Goal: Information Seeking & Learning: Check status

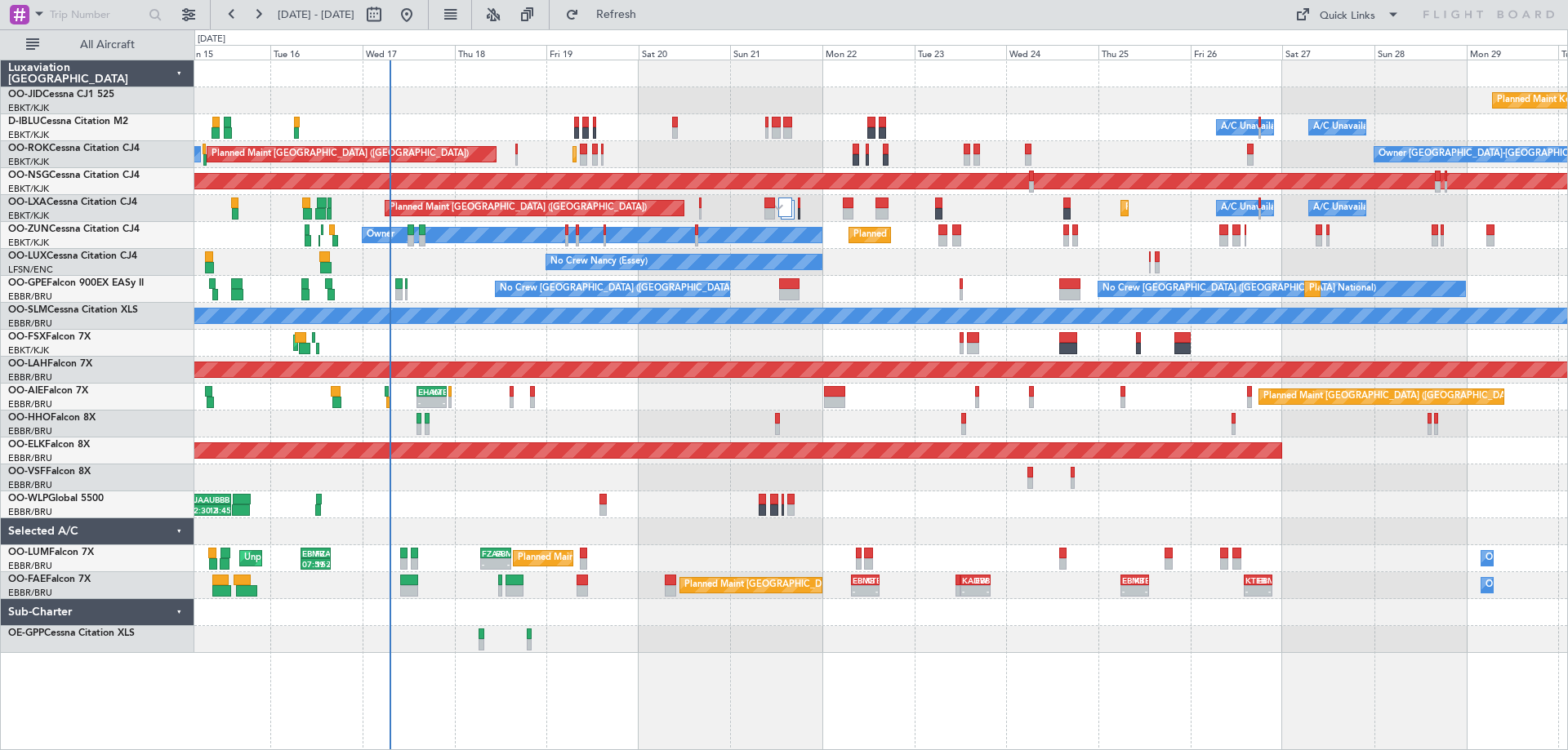
click at [980, 469] on div "Planned Maint Kortrijk-[GEOGRAPHIC_DATA] A/C Unavailable [GEOGRAPHIC_DATA] ([GE…" at bounding box center [880, 356] width 1373 height 592
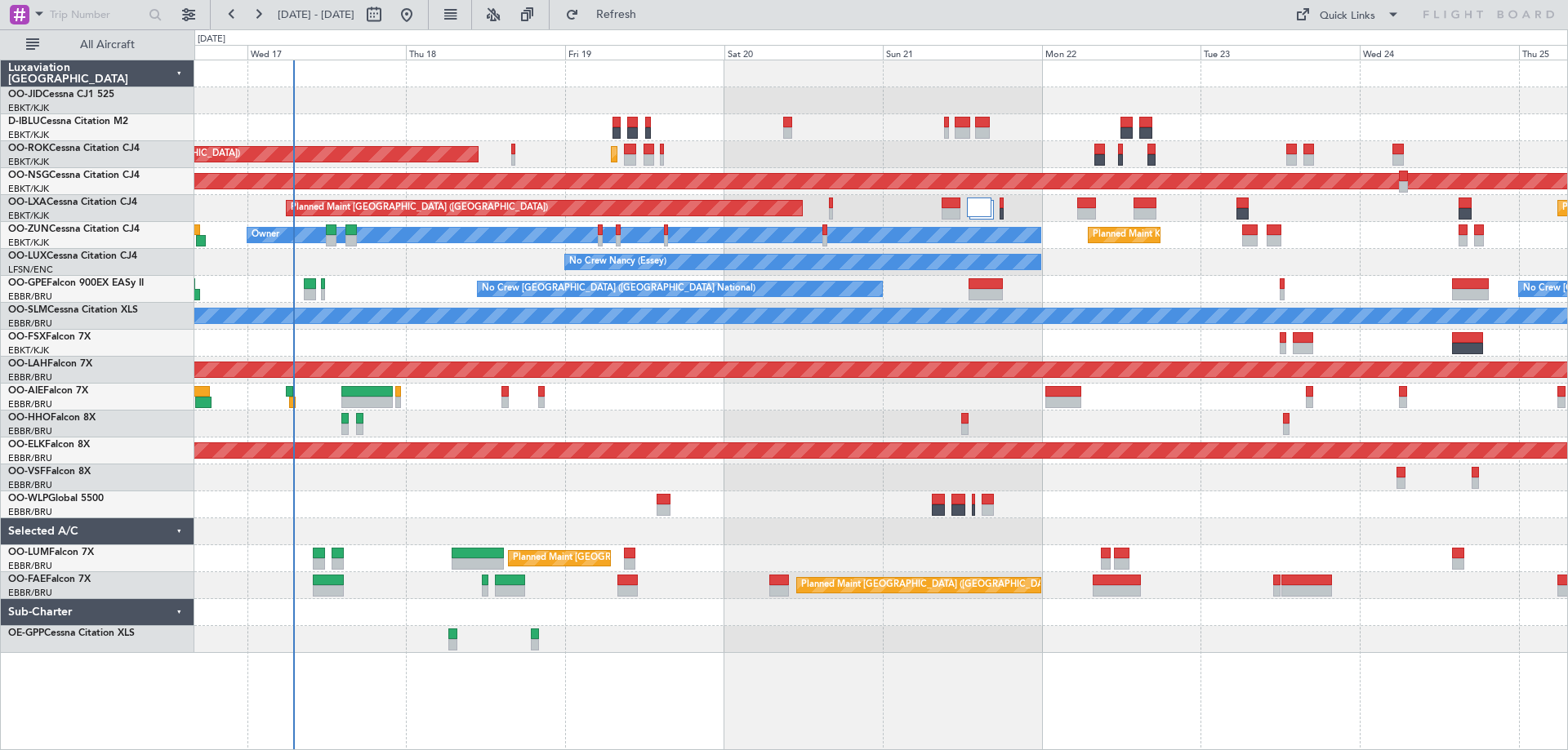
click at [1012, 430] on div at bounding box center [880, 424] width 1373 height 27
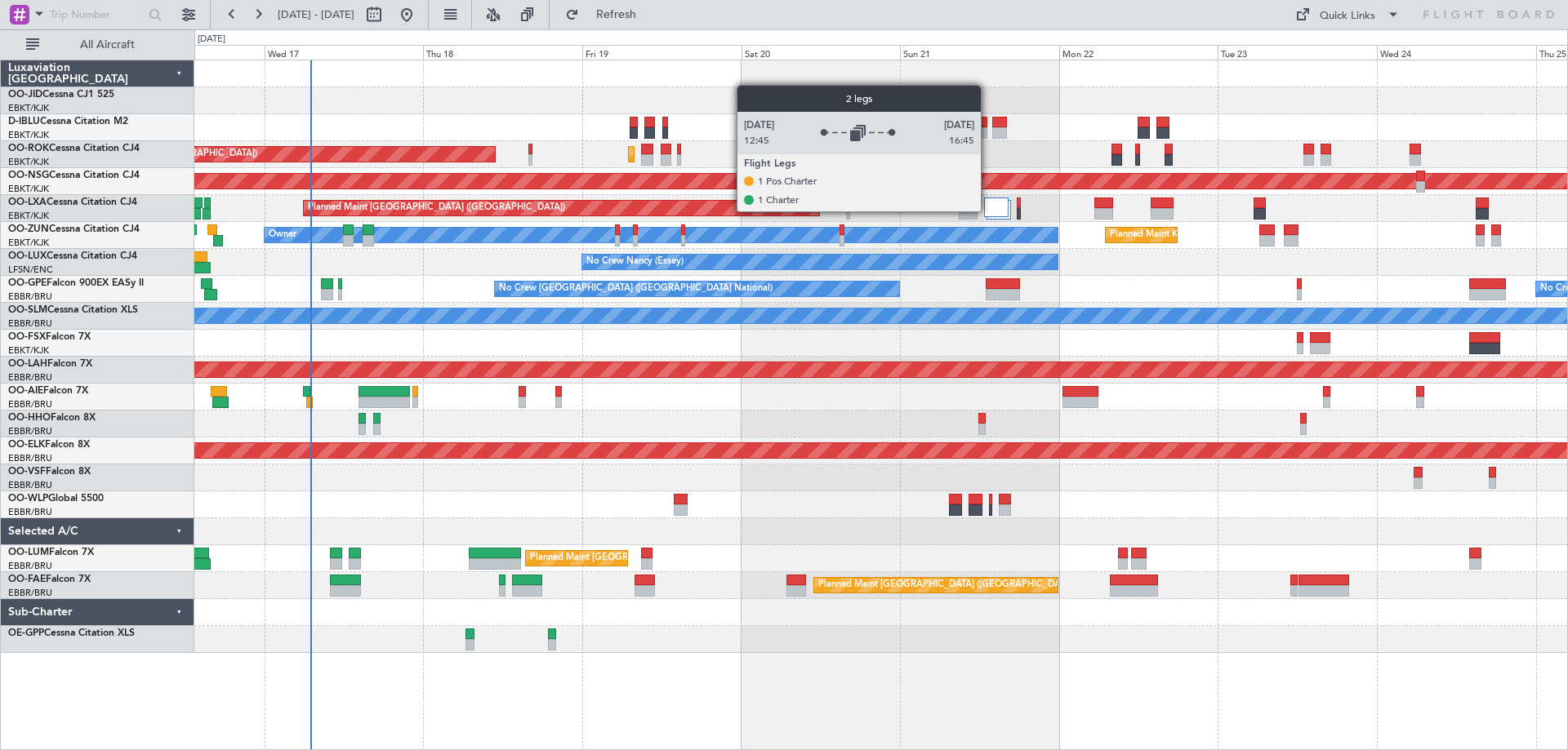
click at [988, 211] on div at bounding box center [996, 208] width 24 height 20
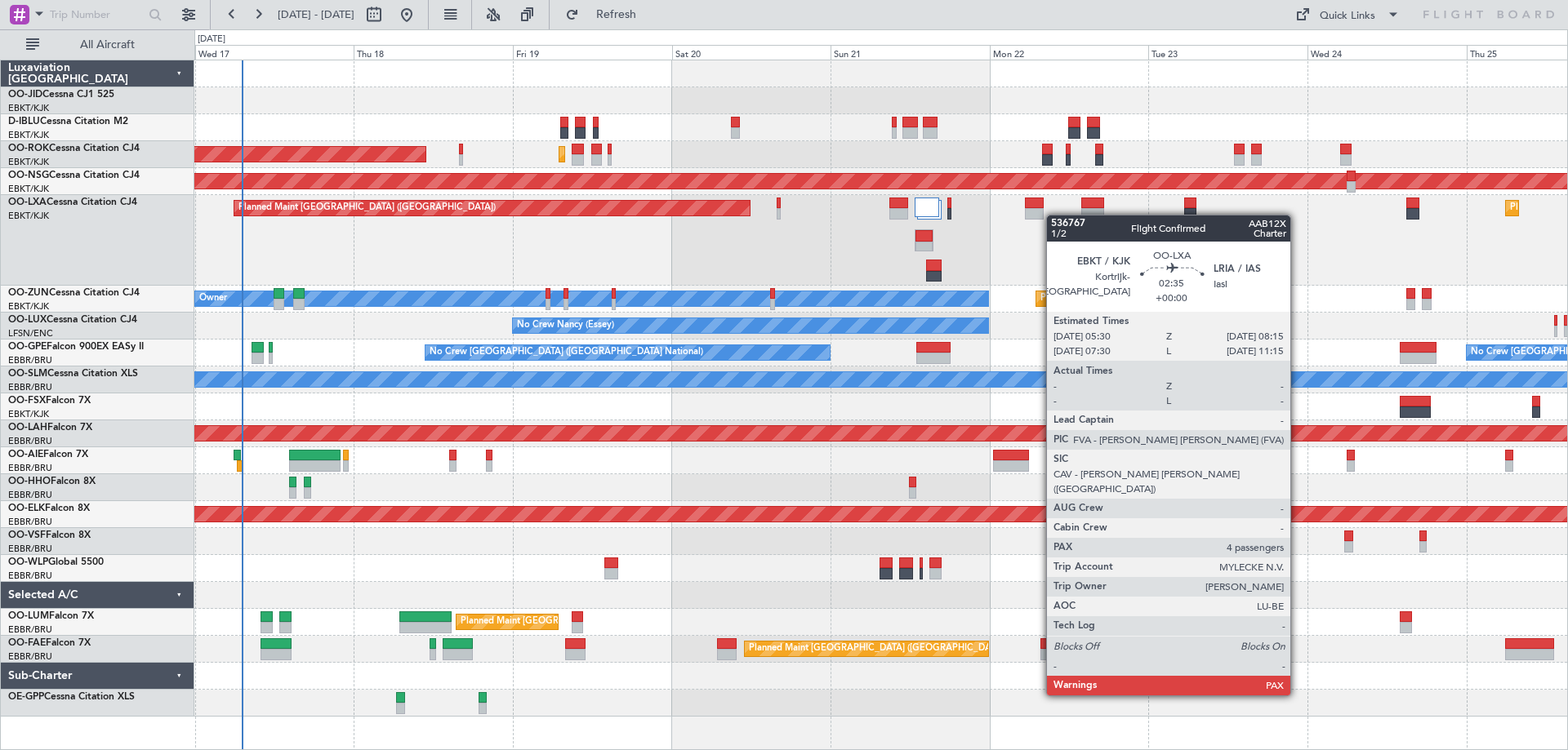
click at [1044, 214] on div "Planned Maint [GEOGRAPHIC_DATA] ([GEOGRAPHIC_DATA]) Planned Maint [GEOGRAPHIC_D…" at bounding box center [880, 240] width 1373 height 91
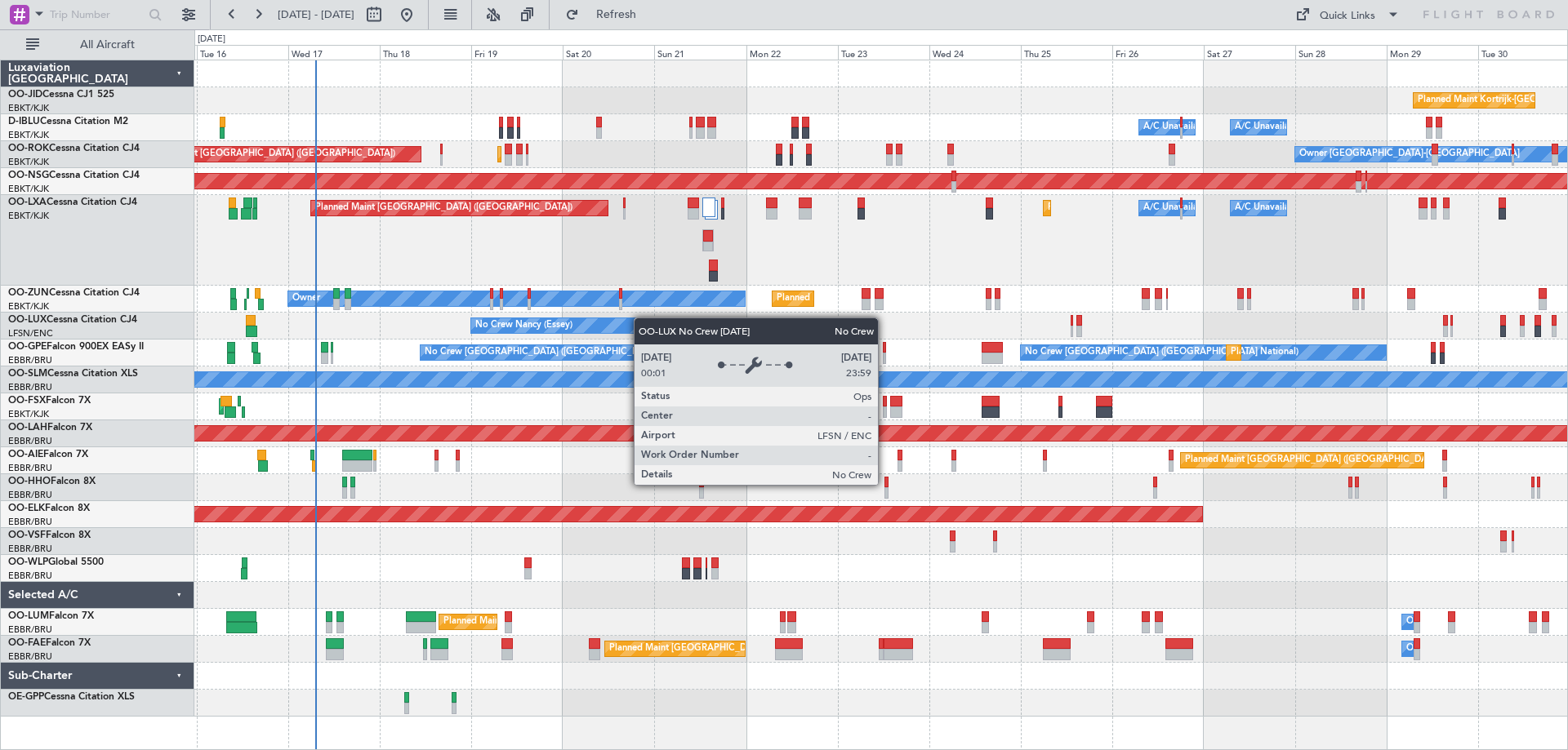
click at [640, 317] on div "Planned Maint Kortrijk-[GEOGRAPHIC_DATA] A/C Unavailable [GEOGRAPHIC_DATA] ([GE…" at bounding box center [880, 389] width 1373 height 656
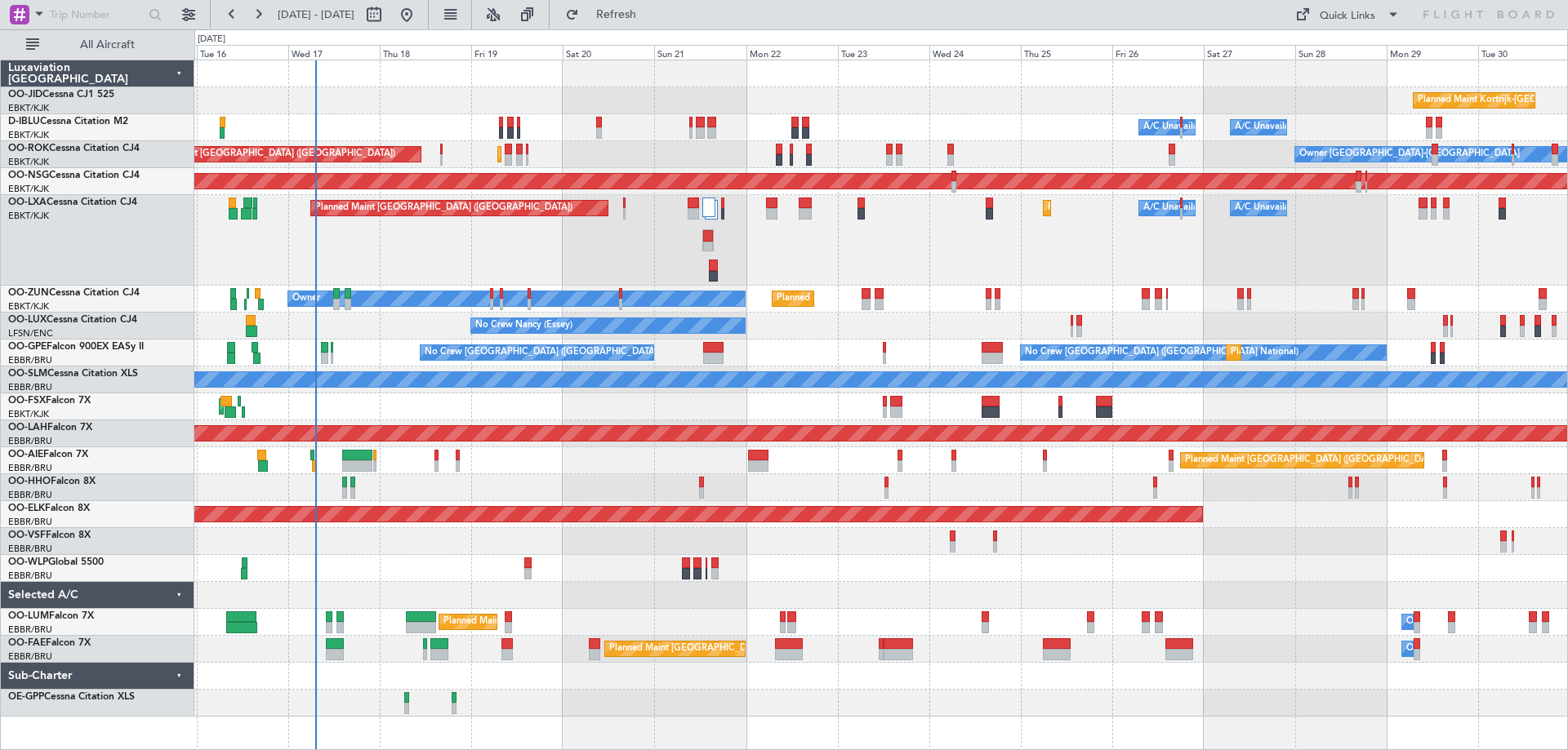
click at [737, 294] on div "Planned Maint Kortrijk-[GEOGRAPHIC_DATA] A/C Unavailable [GEOGRAPHIC_DATA] ([GE…" at bounding box center [880, 389] width 1373 height 656
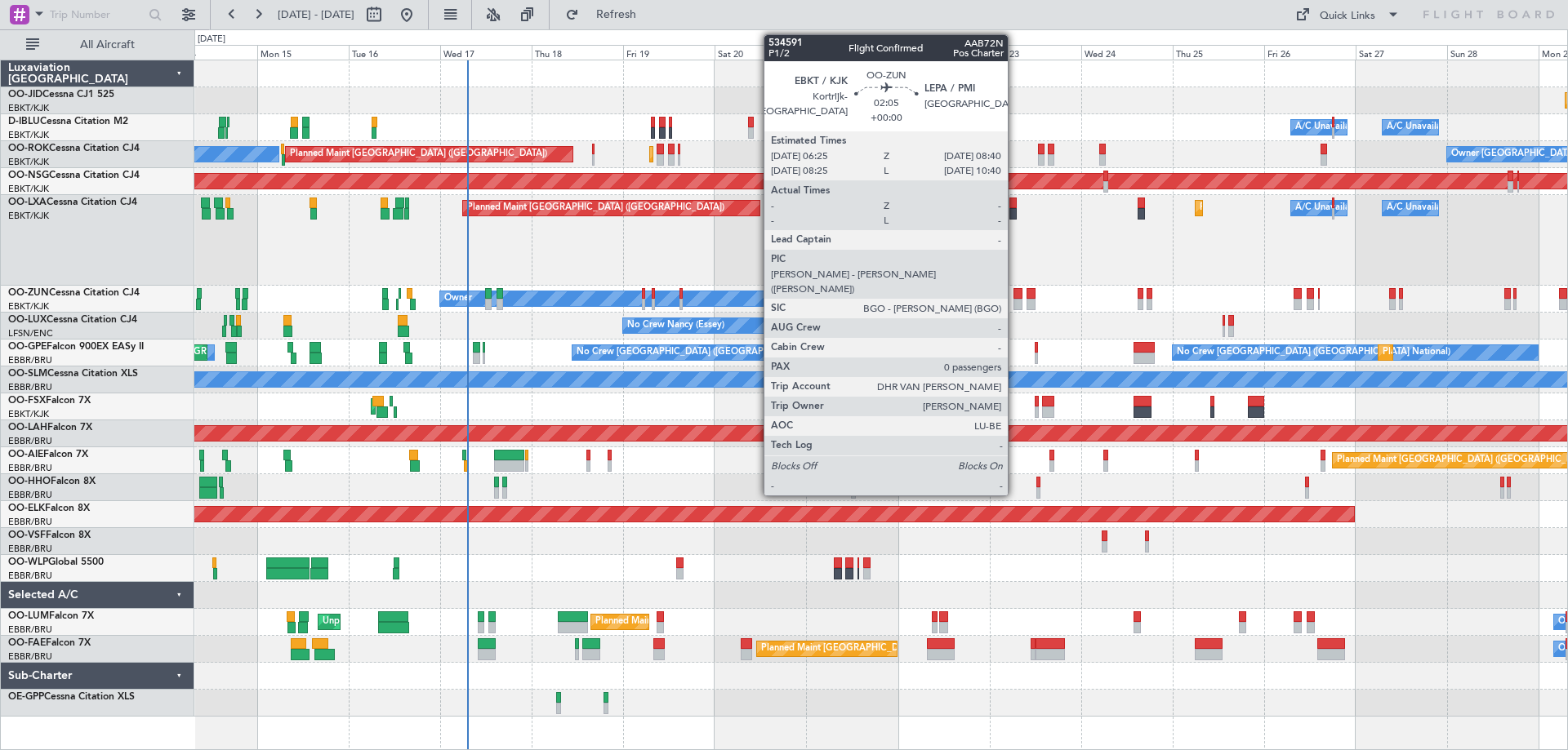
click at [756, 300] on div "Planned Maint Kortrijk-[GEOGRAPHIC_DATA] Owner" at bounding box center [880, 300] width 1373 height 27
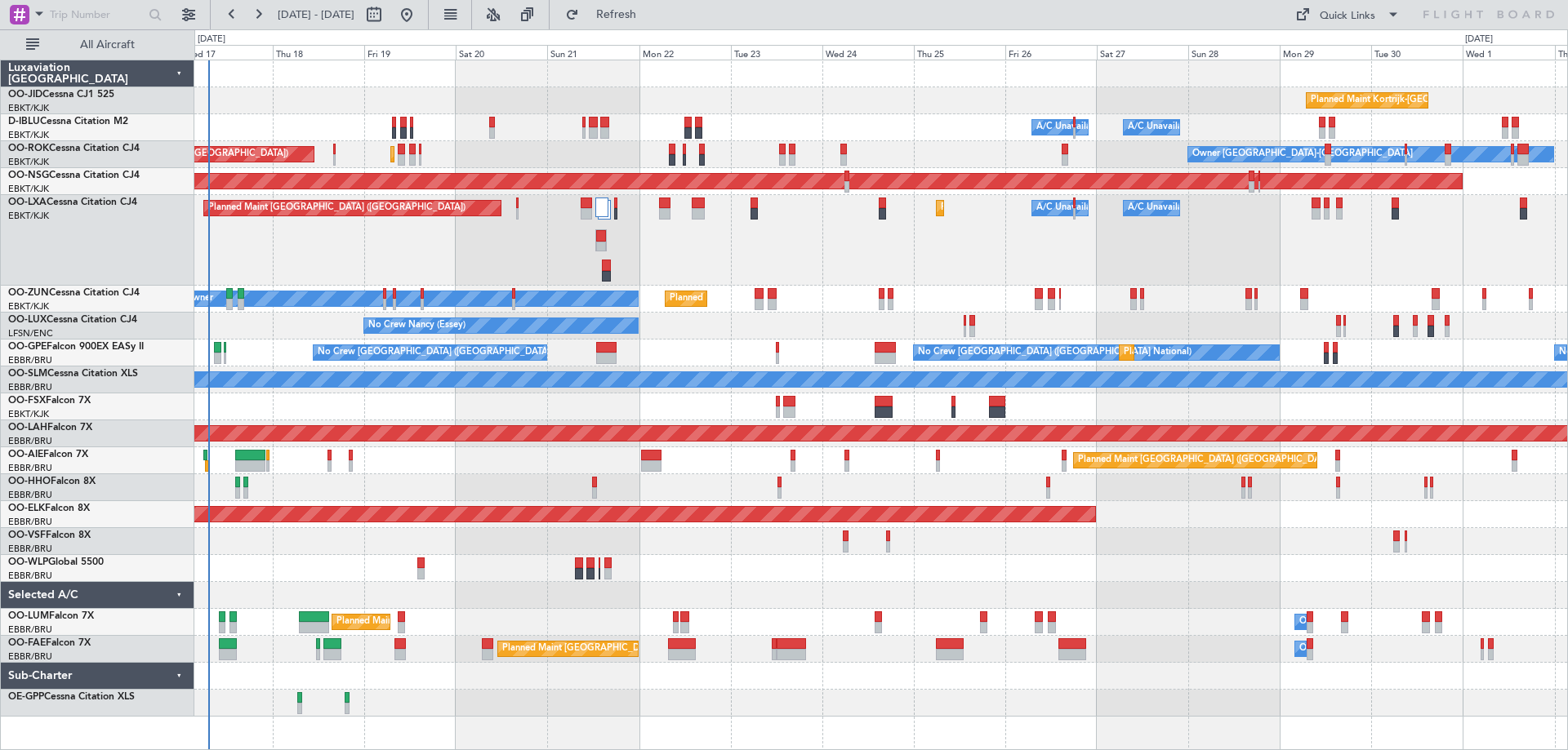
click at [1083, 304] on div "Planned Maint Kortrijk-[GEOGRAPHIC_DATA] Owner" at bounding box center [880, 300] width 1373 height 27
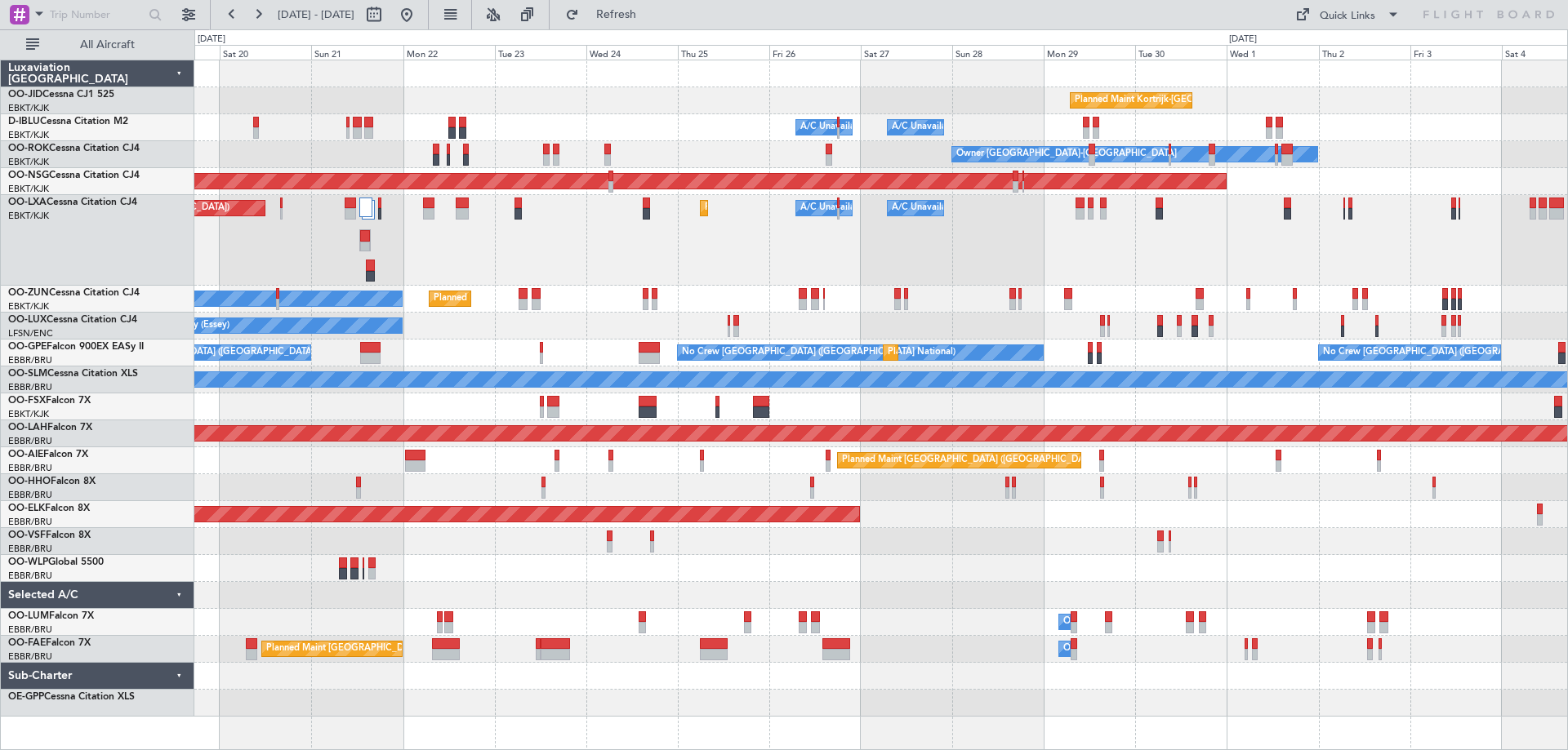
click at [851, 275] on div "Planned Maint Kortrijk-[GEOGRAPHIC_DATA] A/C Unavailable [GEOGRAPHIC_DATA] ([GE…" at bounding box center [880, 389] width 1373 height 656
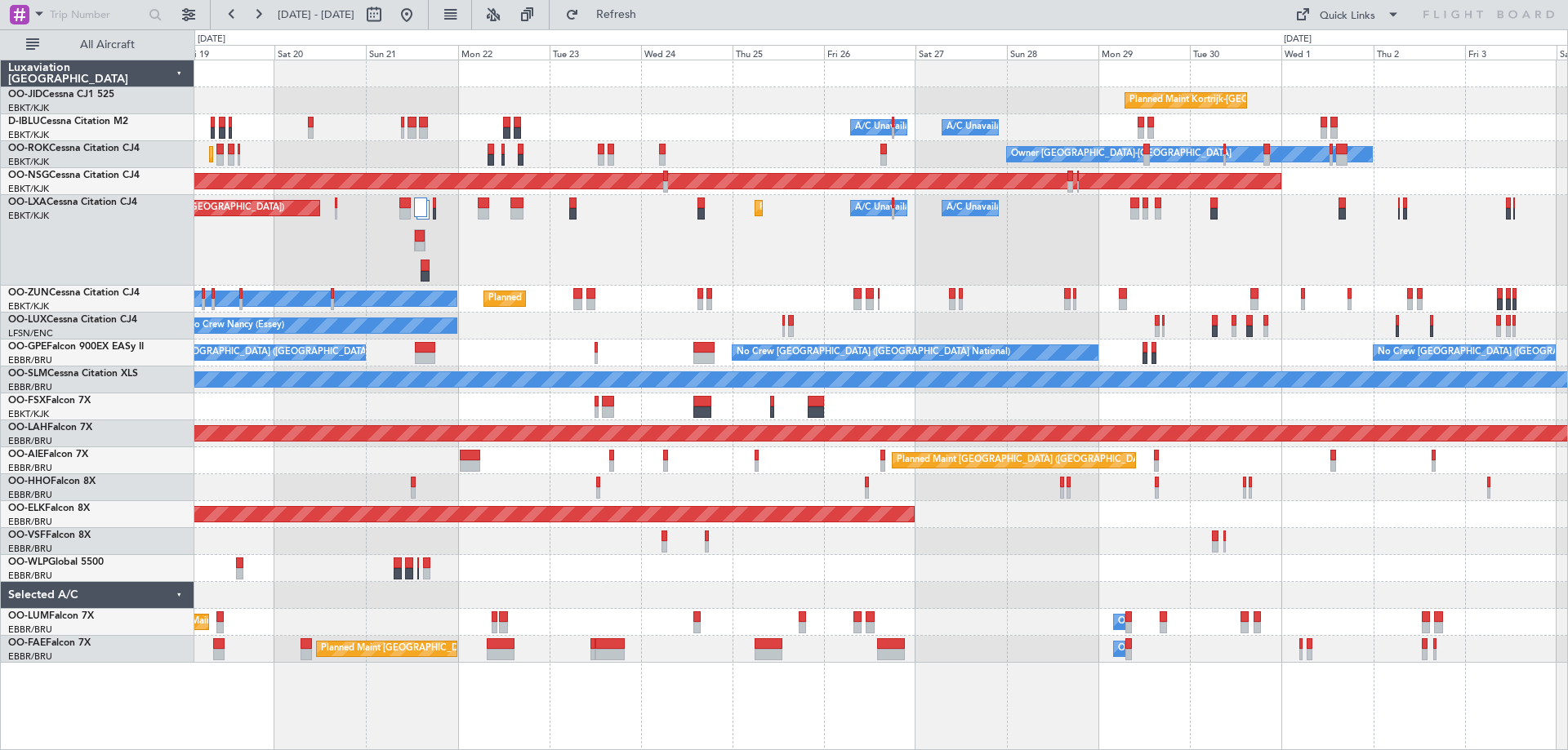
click at [557, 350] on div "Planned Maint Kortrijk-[GEOGRAPHIC_DATA] A/C Unavailable [GEOGRAPHIC_DATA] ([GE…" at bounding box center [880, 361] width 1373 height 602
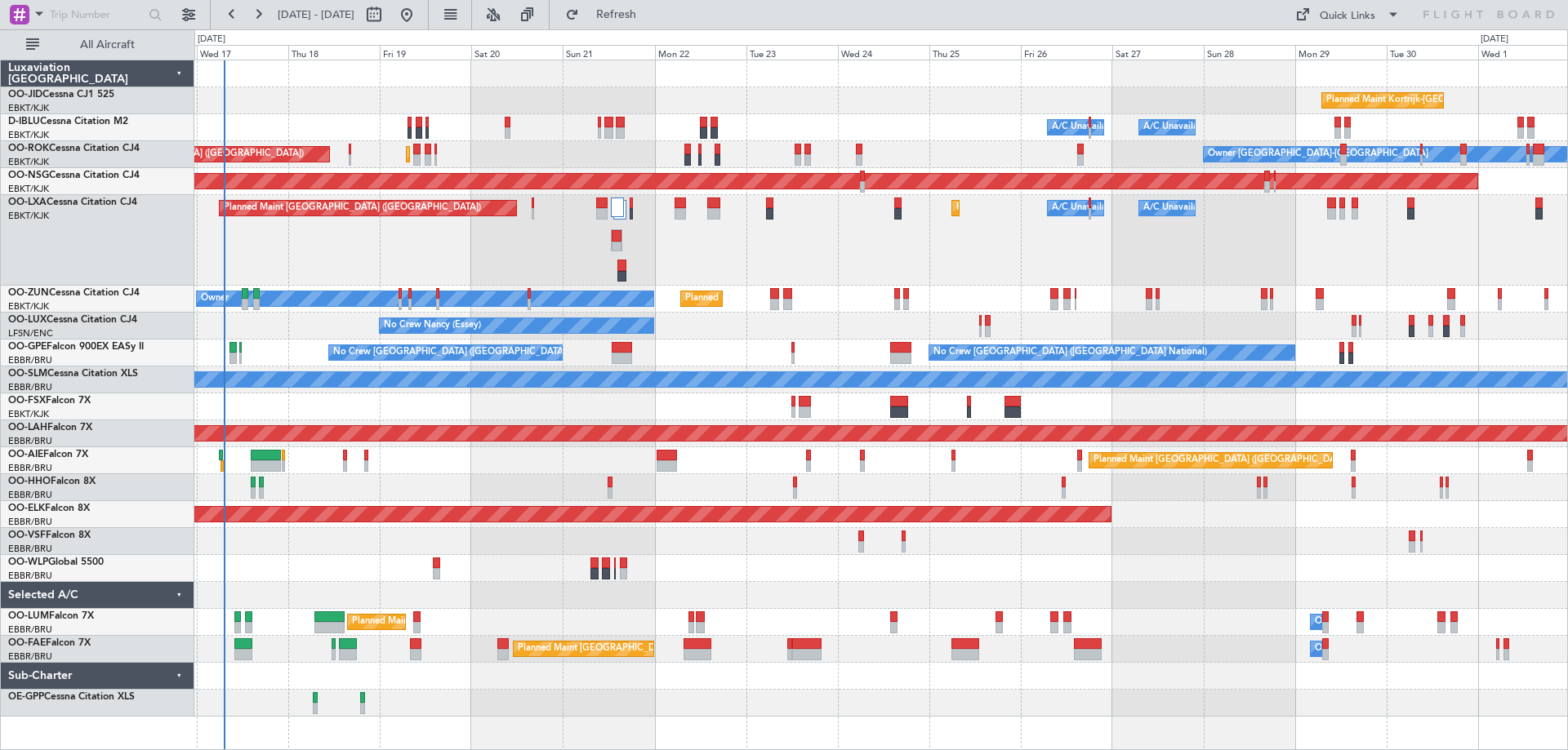
click at [1134, 449] on div "Planned Maint Kortrijk-[GEOGRAPHIC_DATA] A/C Unavailable [GEOGRAPHIC_DATA] ([GE…" at bounding box center [880, 389] width 1373 height 656
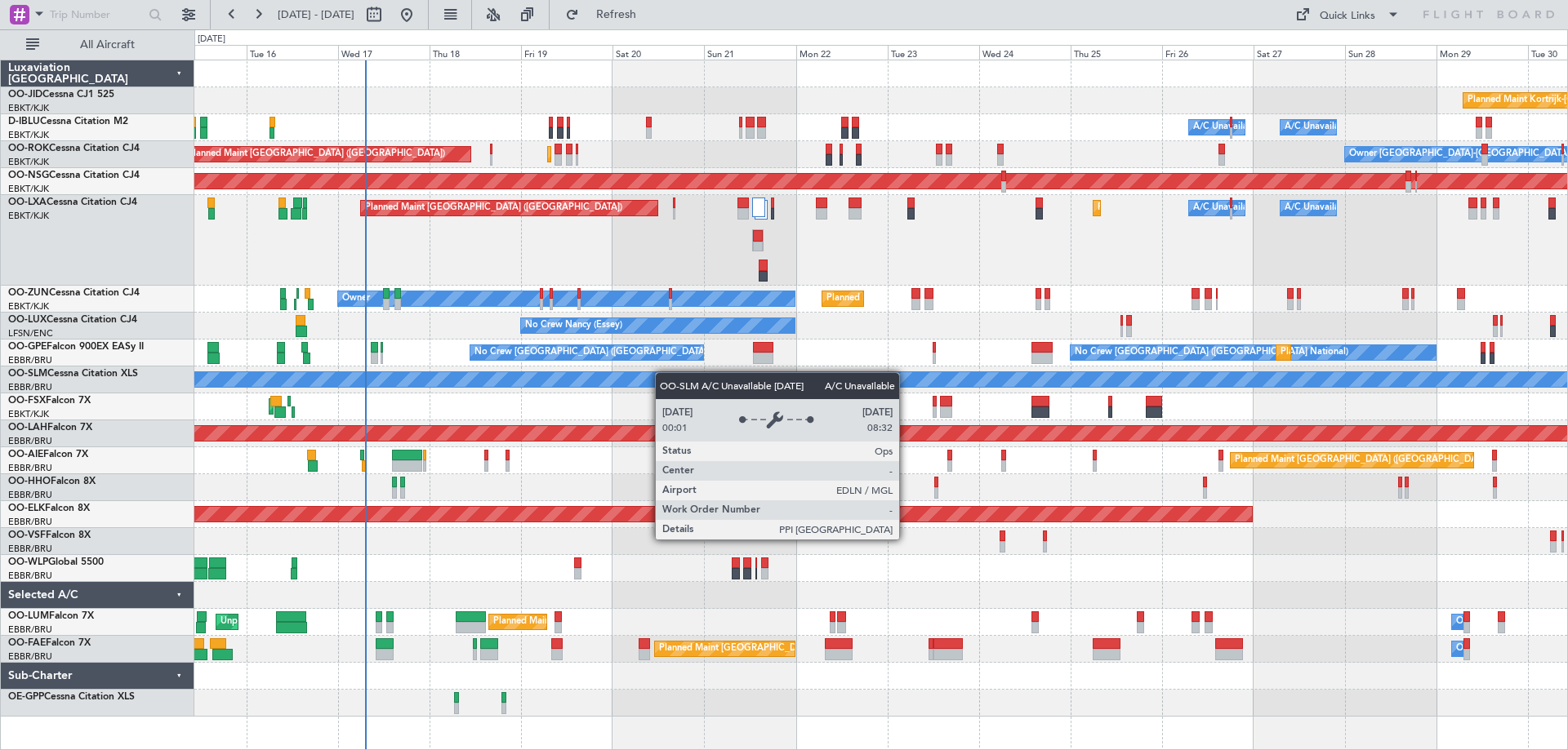
click at [662, 372] on div "Planned Maint Kortrijk-[GEOGRAPHIC_DATA] A/C Unavailable [GEOGRAPHIC_DATA] ([GE…" at bounding box center [880, 389] width 1373 height 656
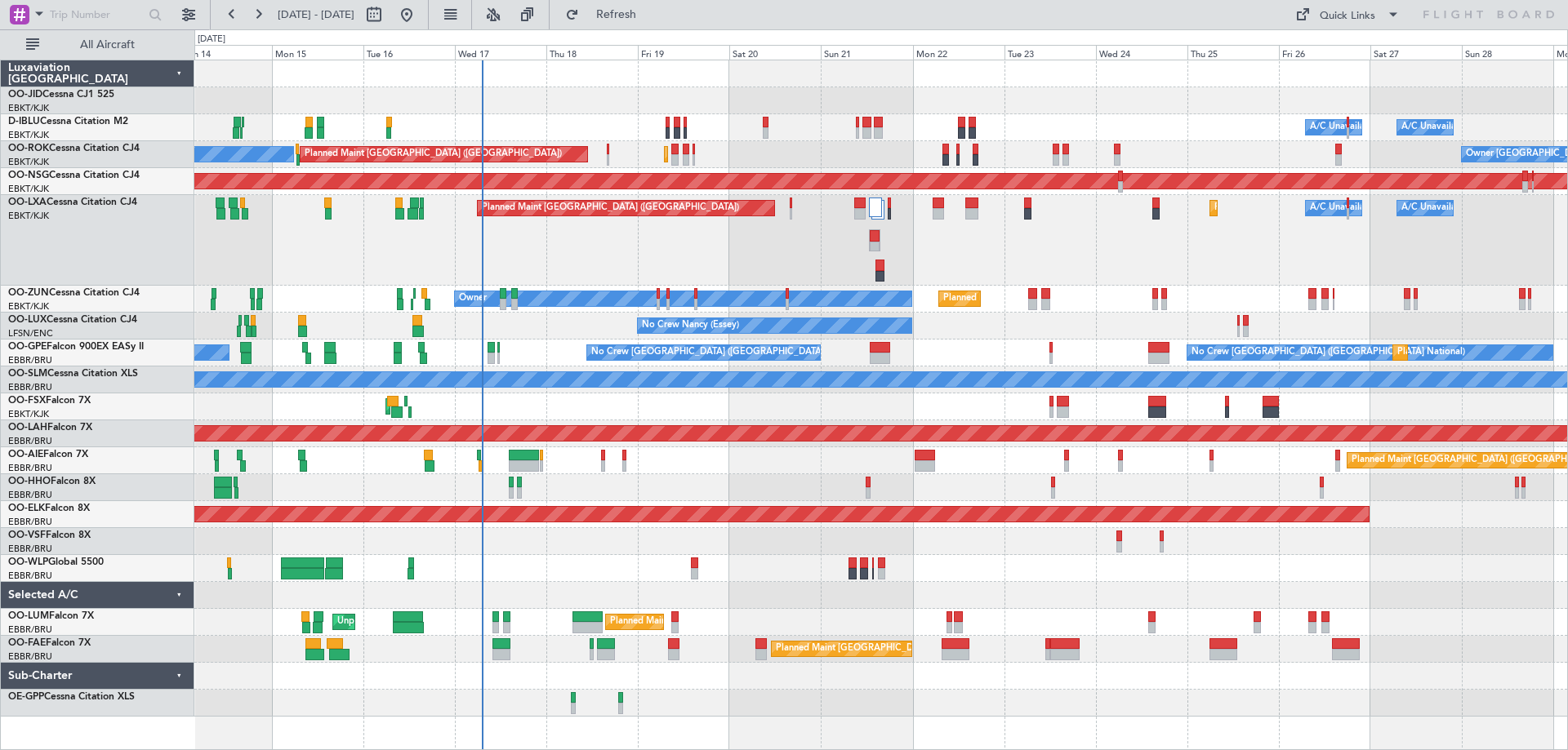
click at [685, 362] on div "Planned Maint Kortrijk-[GEOGRAPHIC_DATA] A/C Unavailable [GEOGRAPHIC_DATA] ([GE…" at bounding box center [880, 389] width 1373 height 656
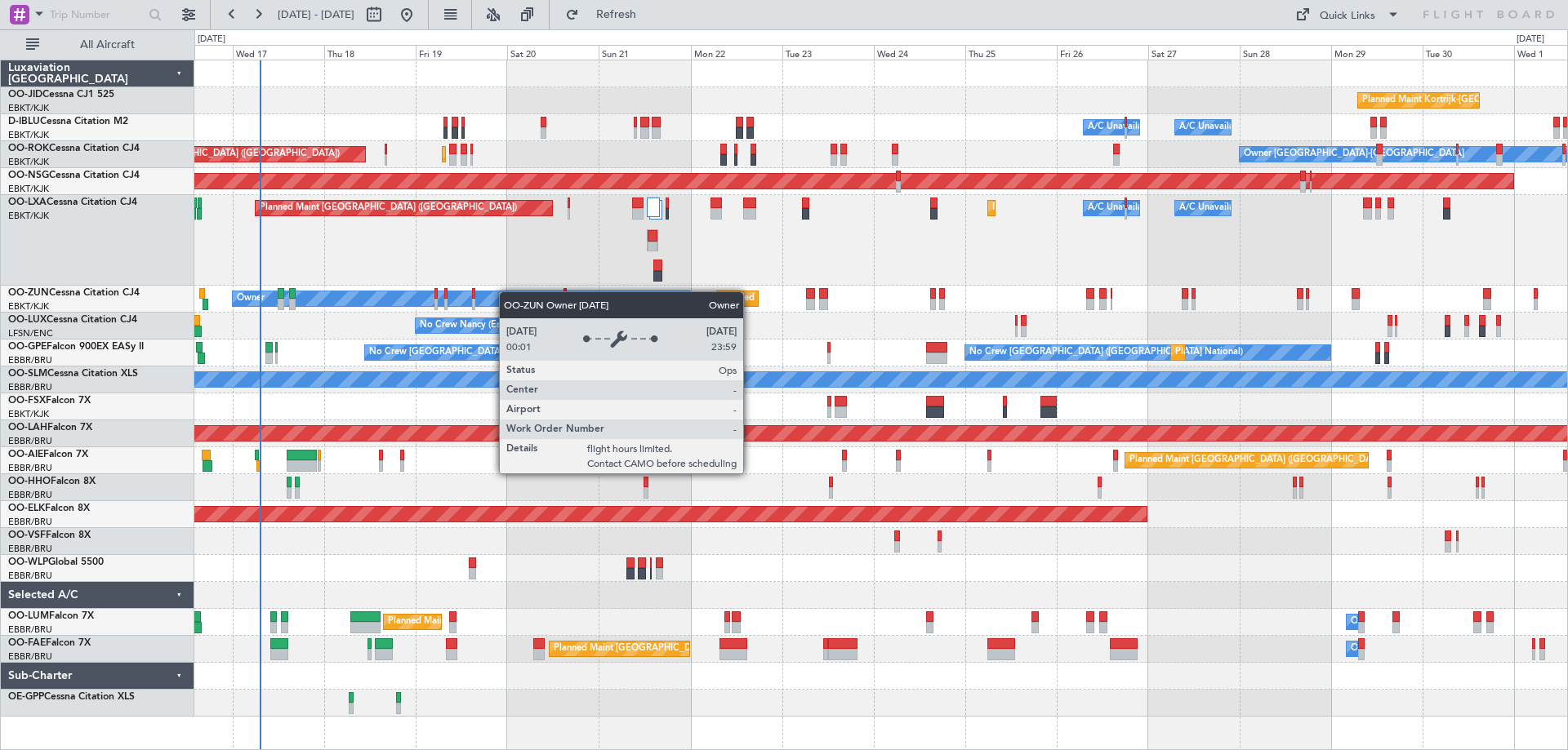
click at [507, 296] on div "Planned Maint Kortrijk-[GEOGRAPHIC_DATA] A/C Unavailable [GEOGRAPHIC_DATA] ([GE…" at bounding box center [880, 389] width 1373 height 656
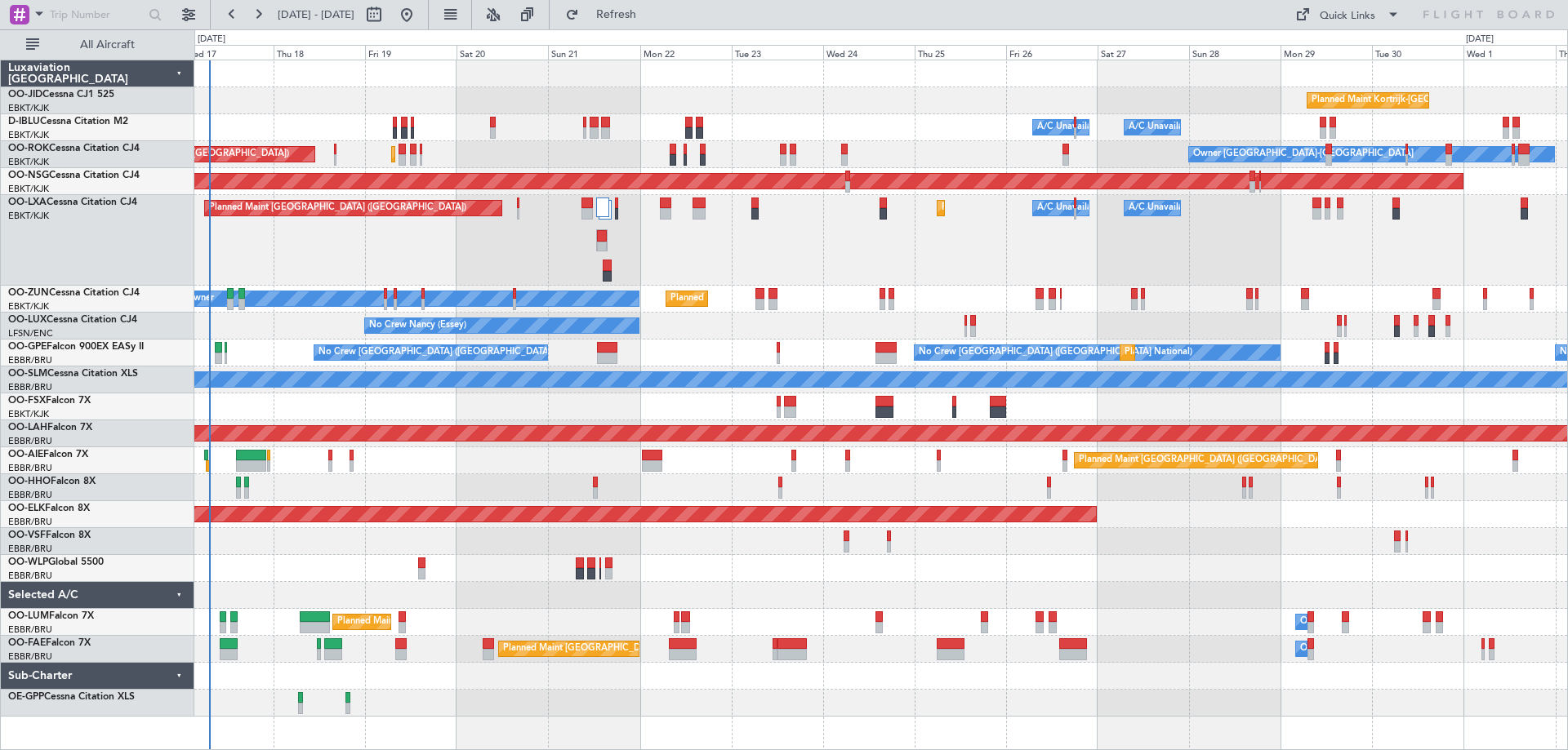
click at [260, 272] on div "Planned Maint Kortrijk-[GEOGRAPHIC_DATA] A/C Unavailable [GEOGRAPHIC_DATA] ([GE…" at bounding box center [880, 240] width 1373 height 91
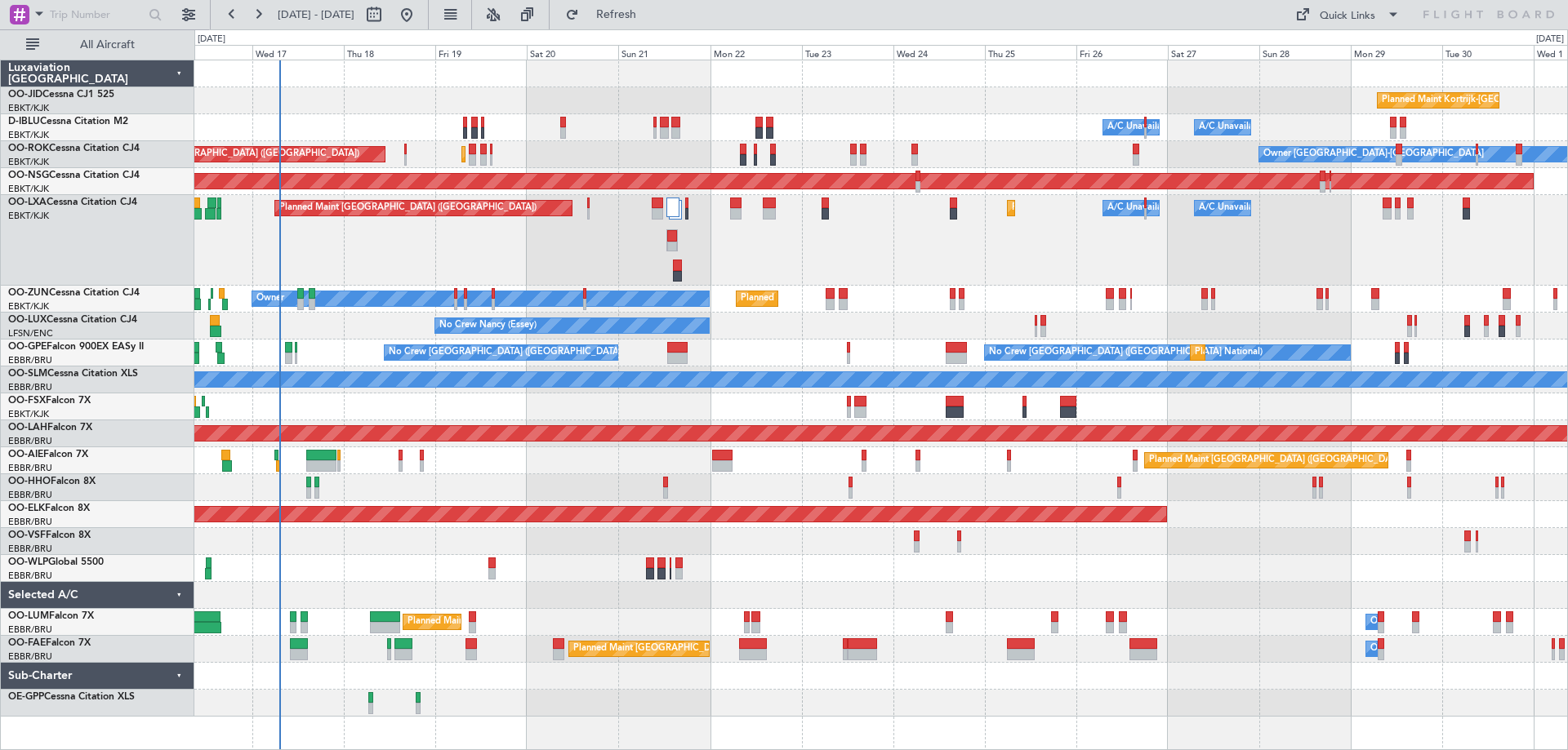
click at [324, 316] on div "Planned Maint Kortrijk-[GEOGRAPHIC_DATA] A/C Unavailable [GEOGRAPHIC_DATA] ([GE…" at bounding box center [880, 389] width 1373 height 656
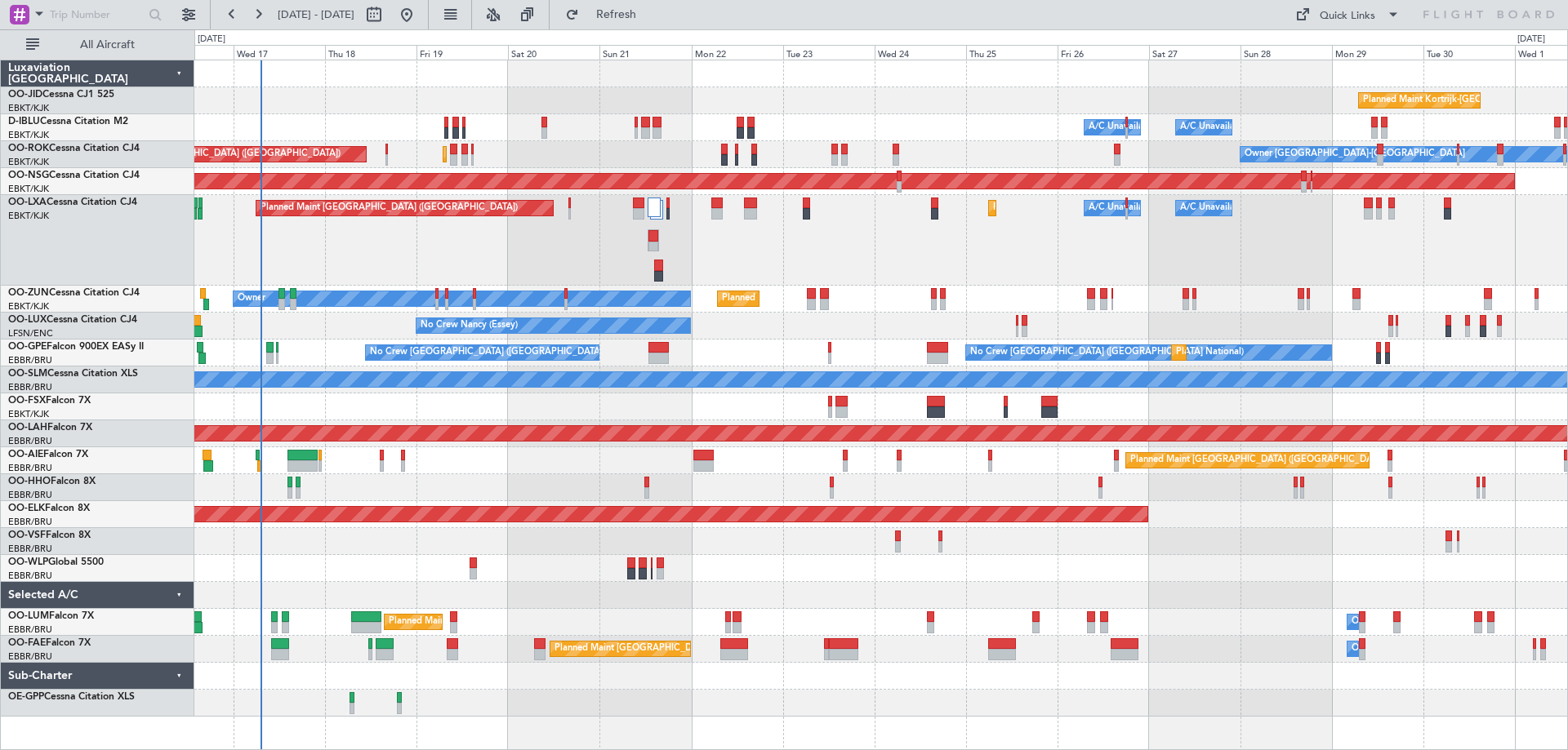
click at [336, 266] on div "Planned Maint Kortrijk-[GEOGRAPHIC_DATA] A/C Unavailable [GEOGRAPHIC_DATA] ([GE…" at bounding box center [880, 240] width 1373 height 91
click at [515, 291] on div "Planned Maint Kortrijk-[GEOGRAPHIC_DATA] A/C Unavailable [GEOGRAPHIC_DATA] ([GE…" at bounding box center [880, 389] width 1373 height 656
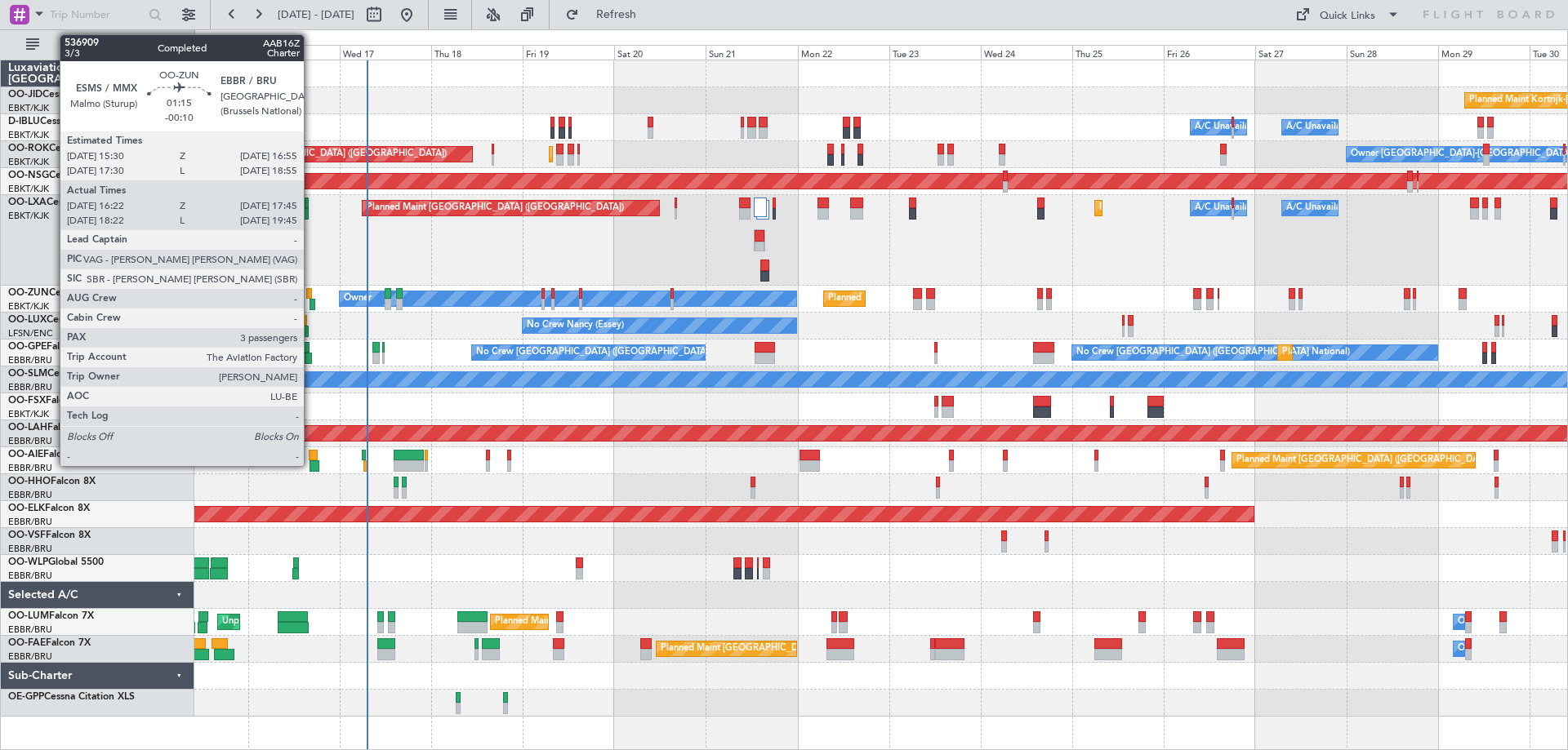
click at [311, 305] on div at bounding box center [312, 305] width 6 height 12
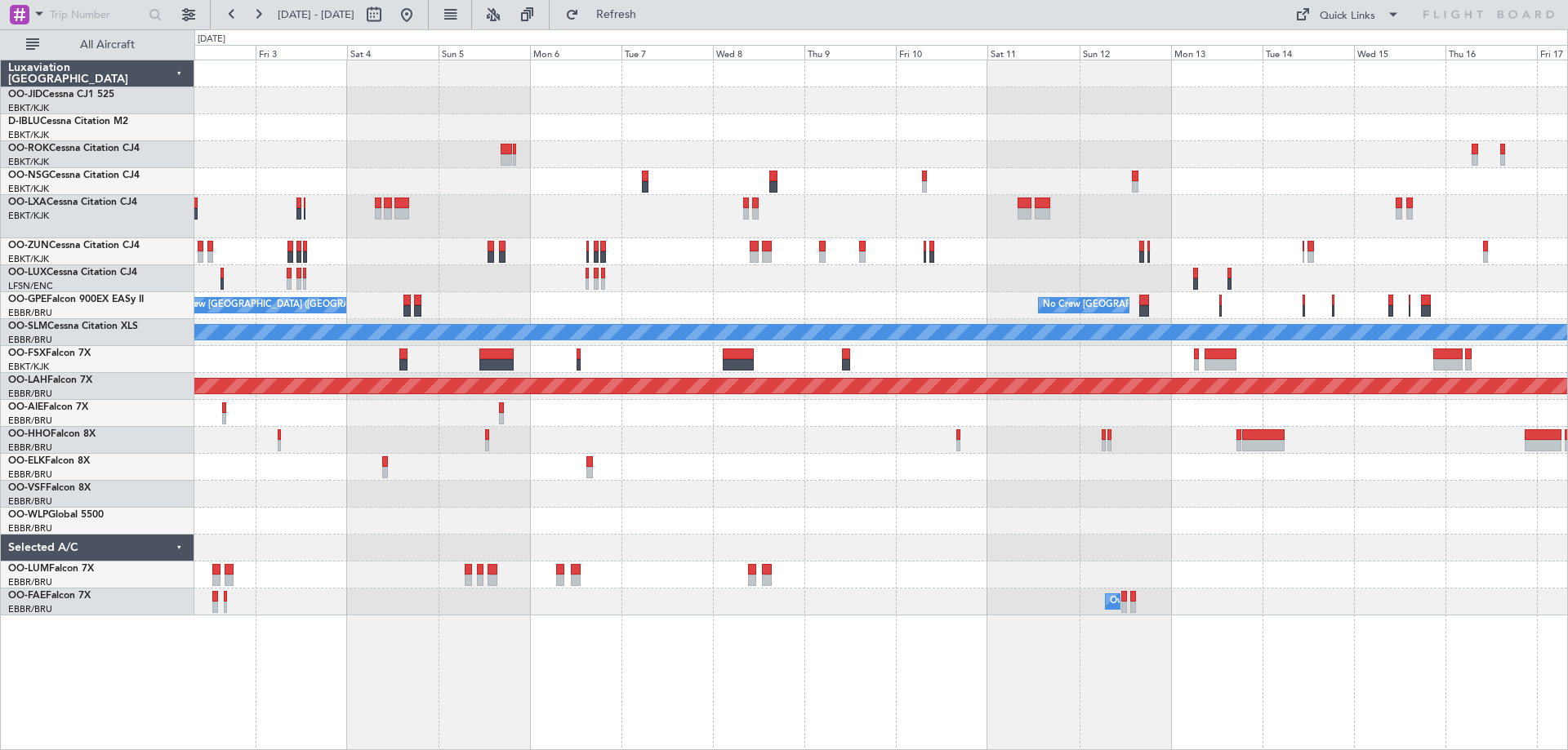
click at [405, 396] on div "Planned Maint Kortrijk-[GEOGRAPHIC_DATA] Owner [GEOGRAPHIC_DATA]-[GEOGRAPHIC_DA…" at bounding box center [880, 338] width 1373 height 555
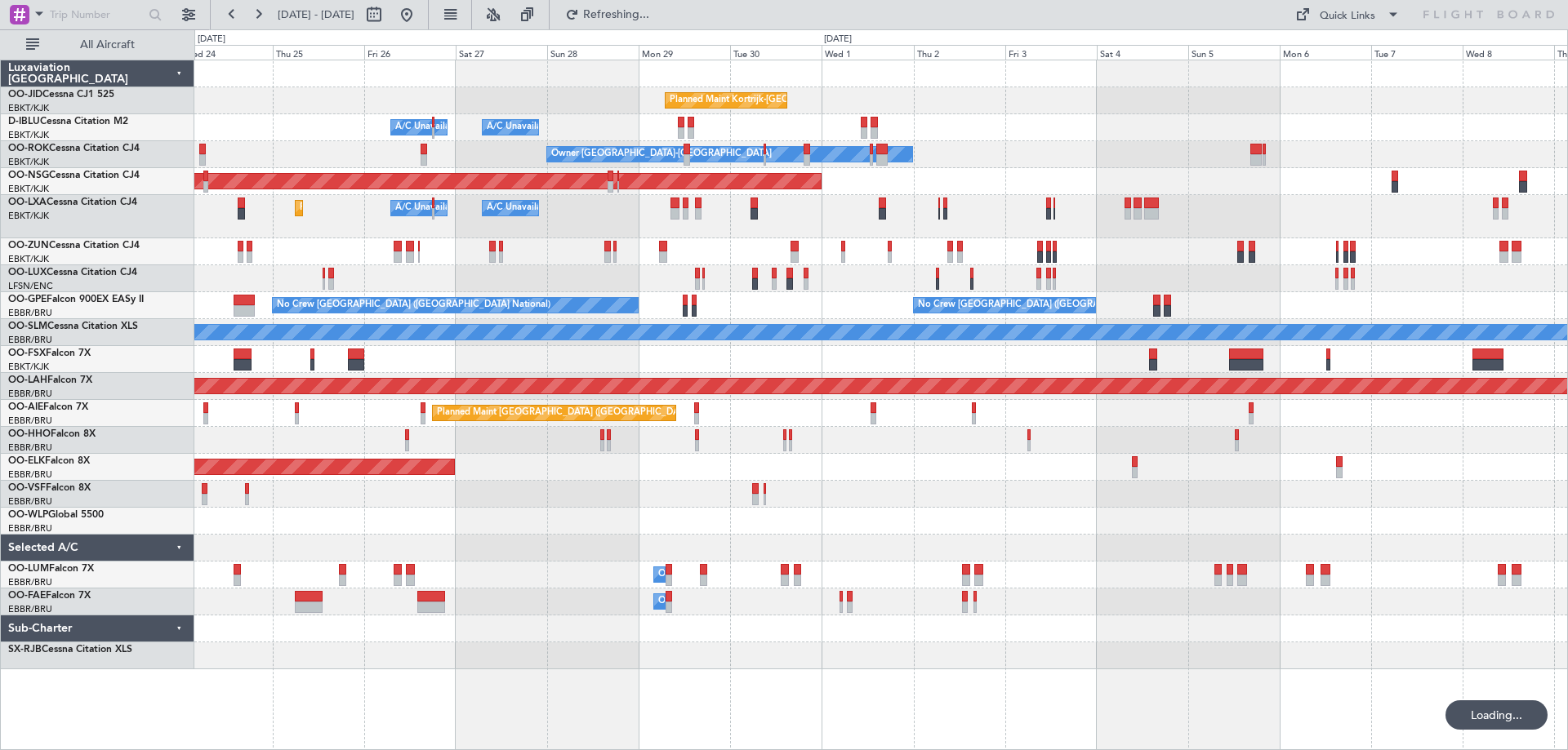
click at [1511, 525] on div "Planned Maint Kortrijk-[GEOGRAPHIC_DATA] A/C Unavailable [GEOGRAPHIC_DATA]-[GEO…" at bounding box center [880, 365] width 1373 height 609
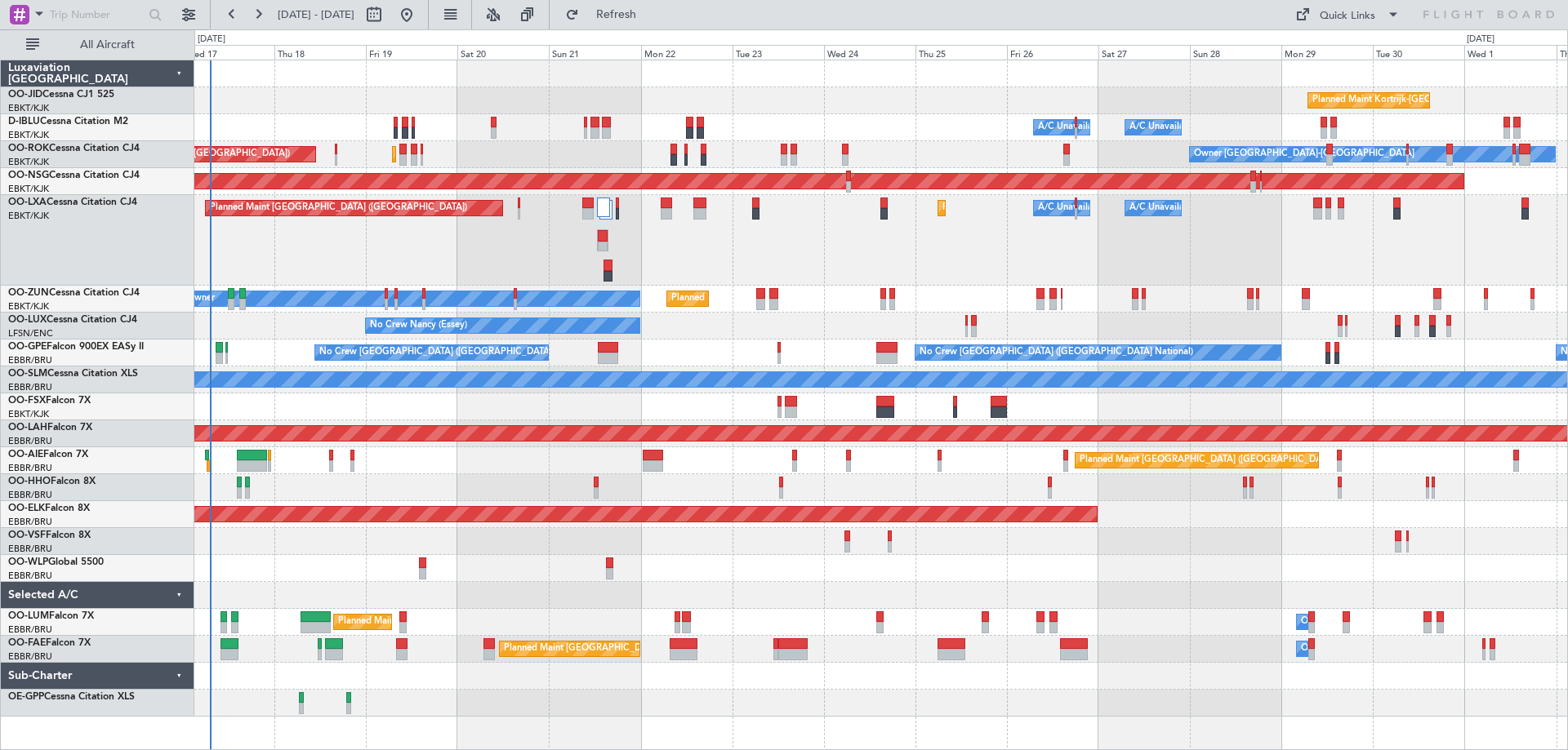
click at [718, 487] on div "Planned Maint Kortrijk-[GEOGRAPHIC_DATA] A/C Unavailable [GEOGRAPHIC_DATA] ([GE…" at bounding box center [880, 389] width 1373 height 656
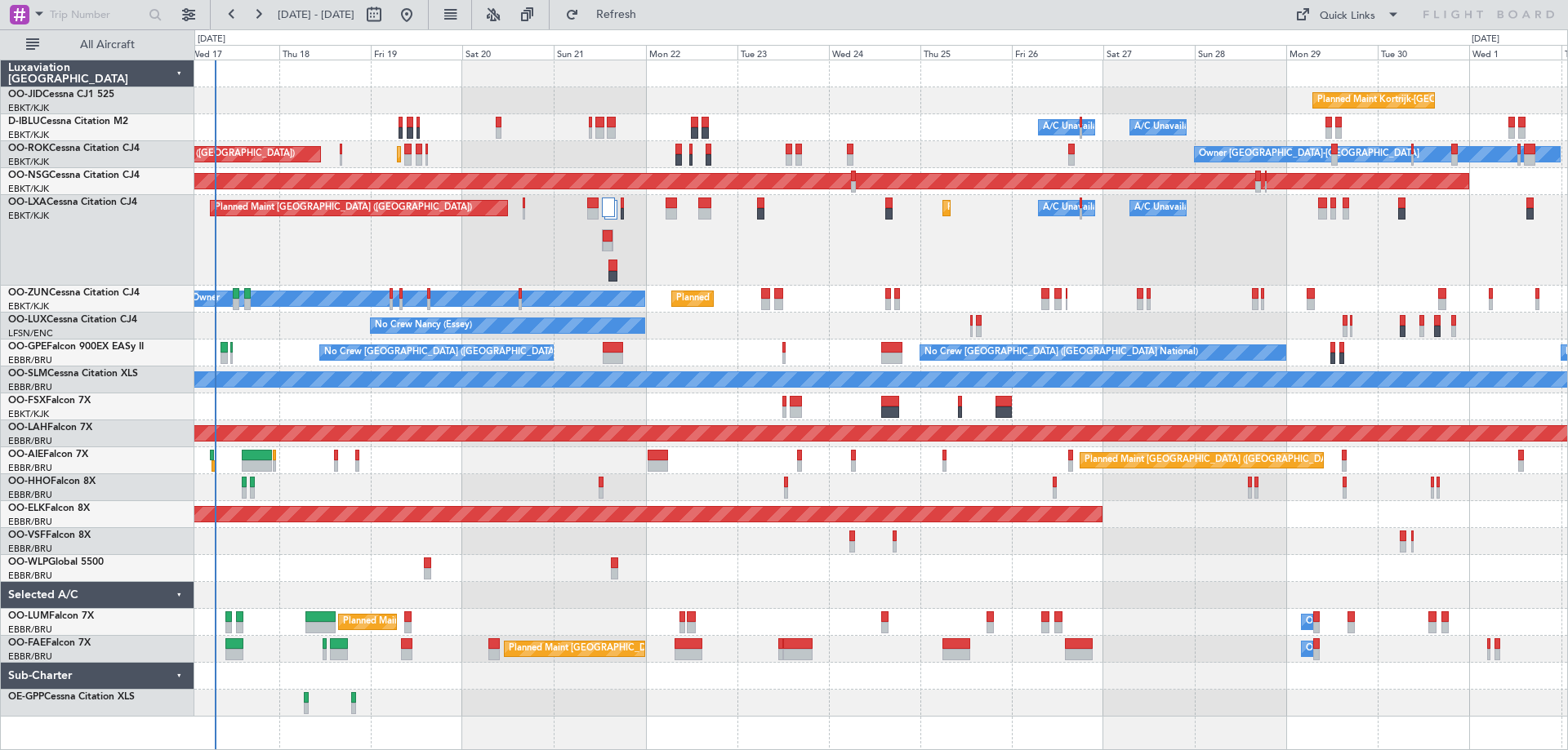
click at [315, 577] on div at bounding box center [880, 569] width 1373 height 27
click at [545, 283] on div "Planned Maint [GEOGRAPHIC_DATA] ([GEOGRAPHIC_DATA]) Planned Maint [GEOGRAPHIC_D…" at bounding box center [880, 240] width 1373 height 91
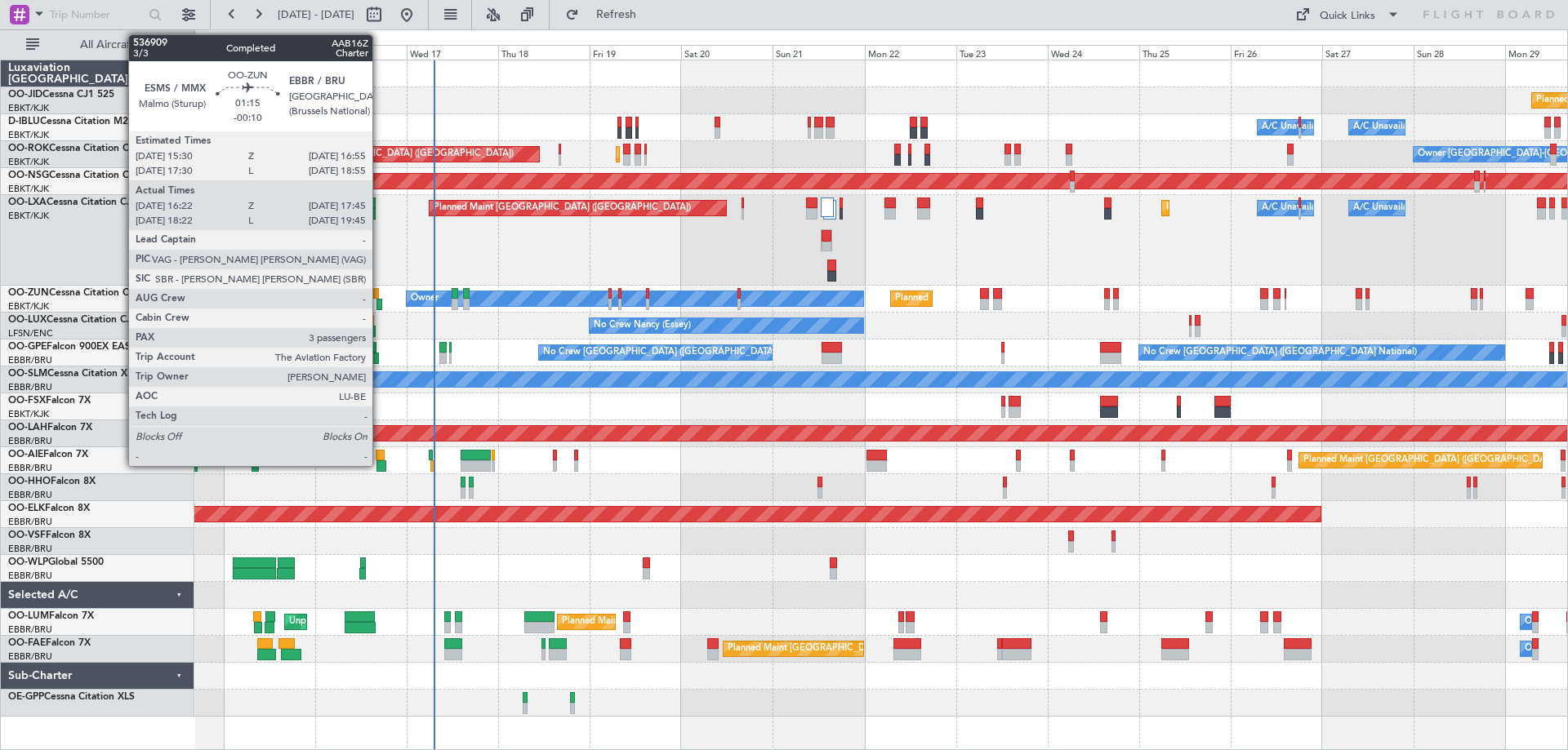
click at [380, 304] on div at bounding box center [379, 305] width 6 height 12
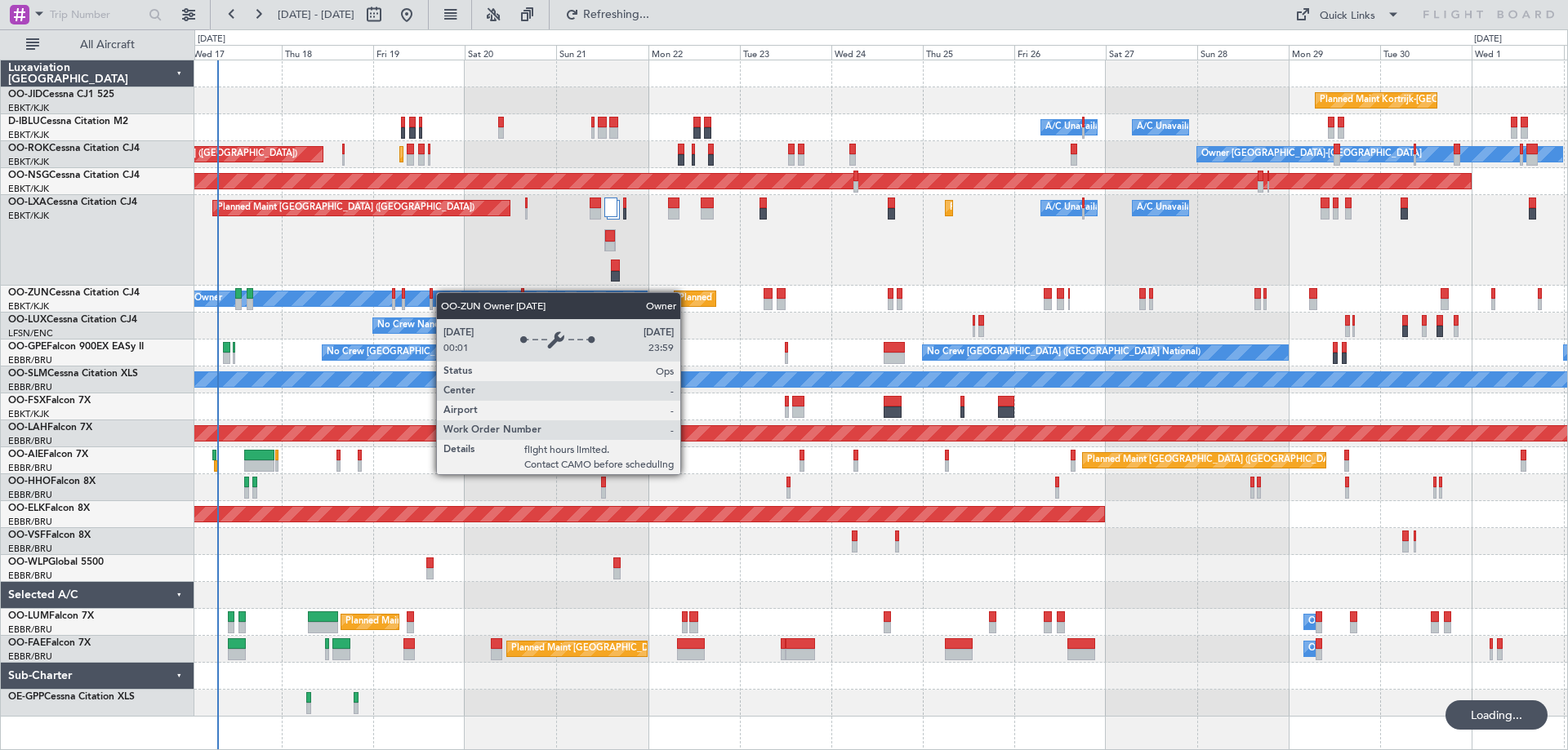
click at [445, 292] on div "Planned Maint Kortrijk-[GEOGRAPHIC_DATA] A/C Unavailable [GEOGRAPHIC_DATA] ([GE…" at bounding box center [880, 389] width 1373 height 656
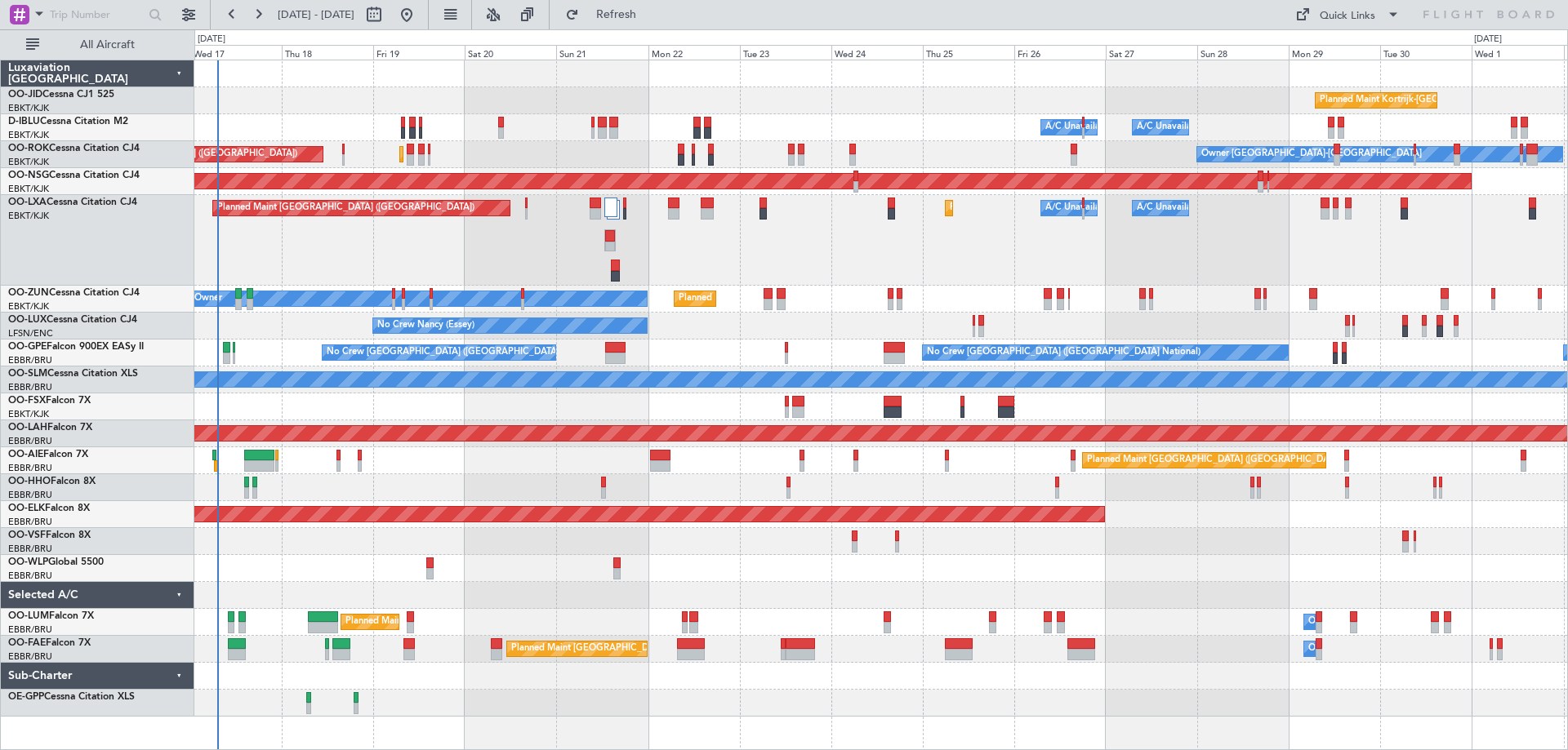
click at [879, 233] on div "Planned Maint [GEOGRAPHIC_DATA] ([GEOGRAPHIC_DATA]) Planned Maint [GEOGRAPHIC_D…" at bounding box center [880, 240] width 1373 height 91
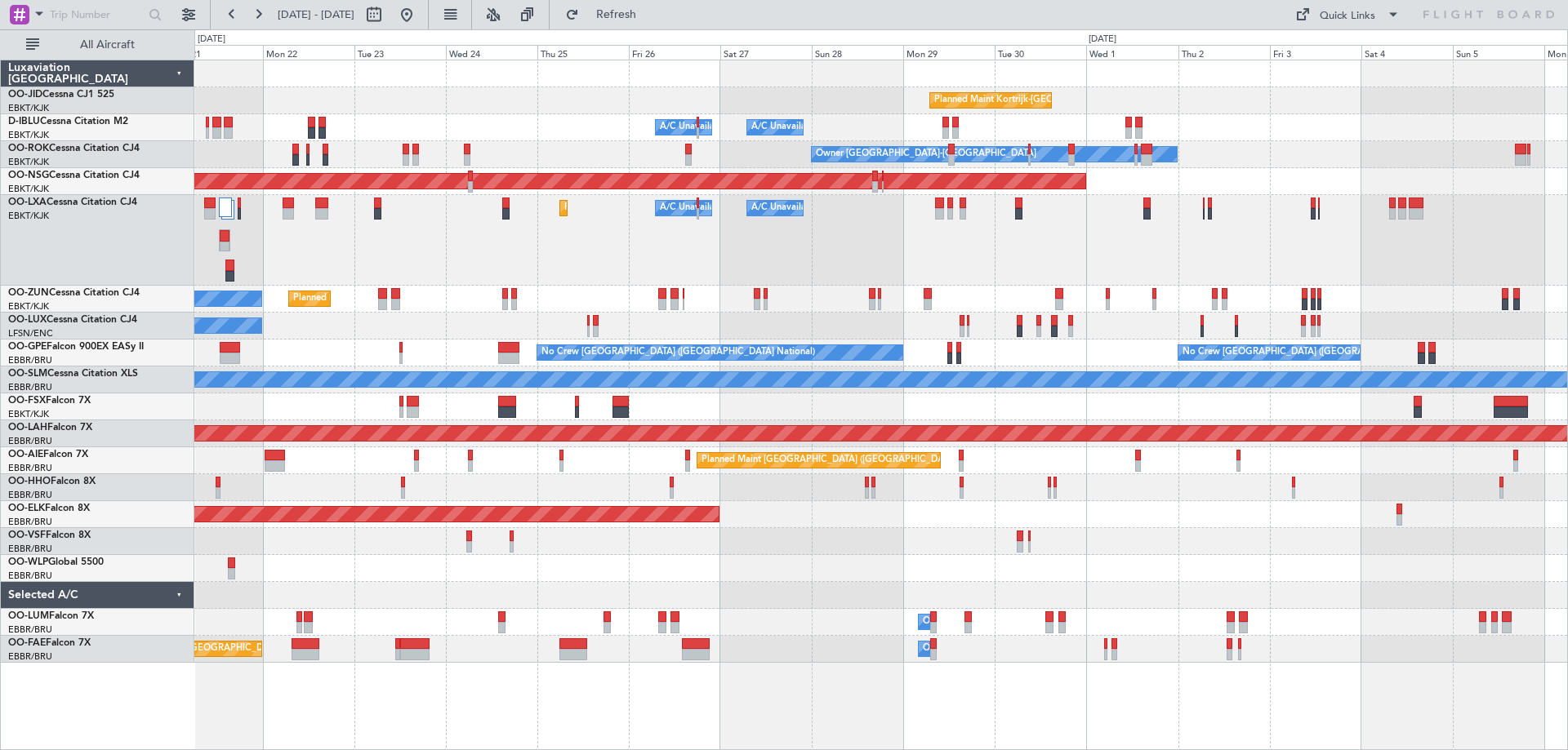
click at [1030, 240] on div "Planned Maint Kortrijk-[GEOGRAPHIC_DATA] A/C Unavailable [GEOGRAPHIC_DATA] ([GE…" at bounding box center [880, 240] width 1373 height 91
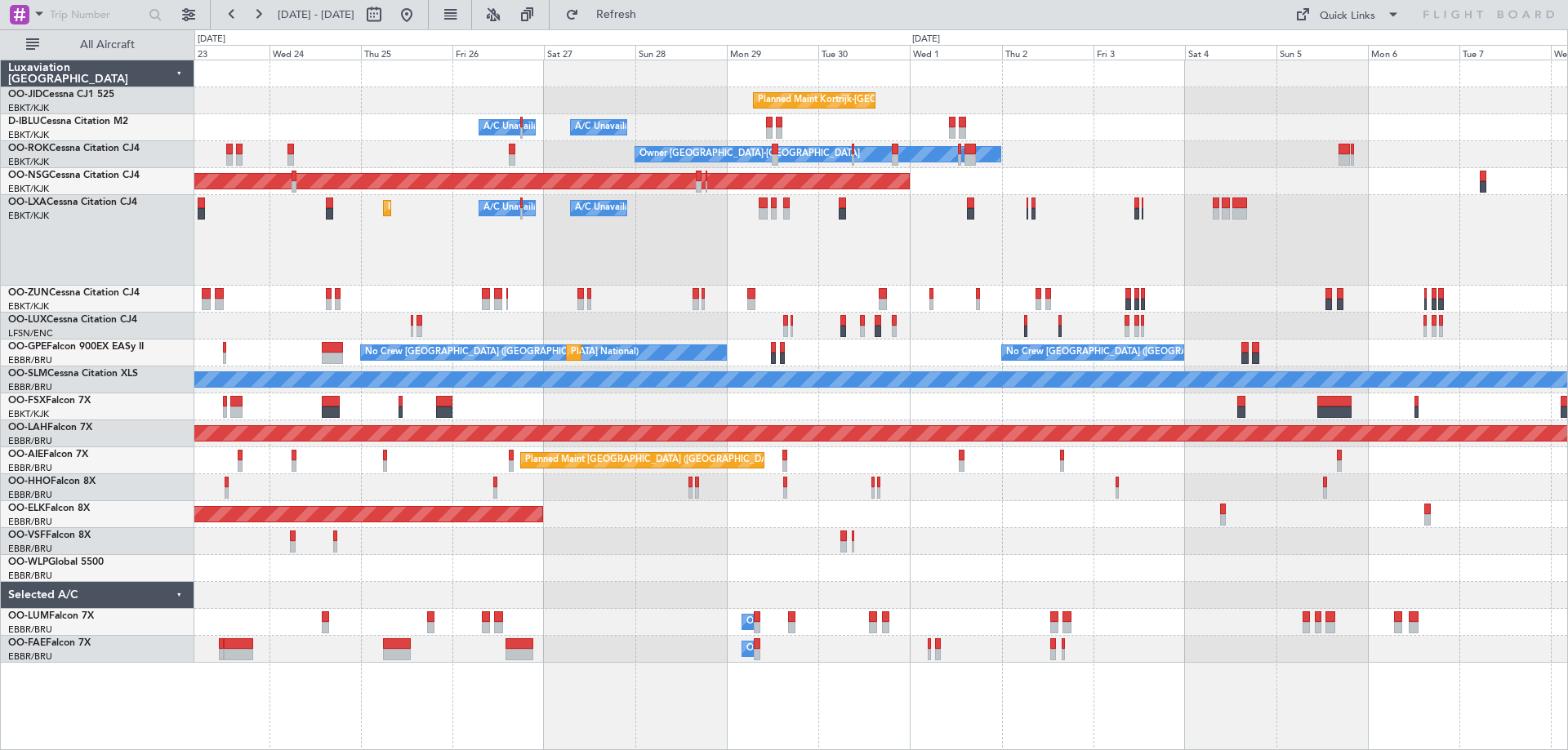
click at [1187, 572] on div at bounding box center [880, 569] width 1373 height 27
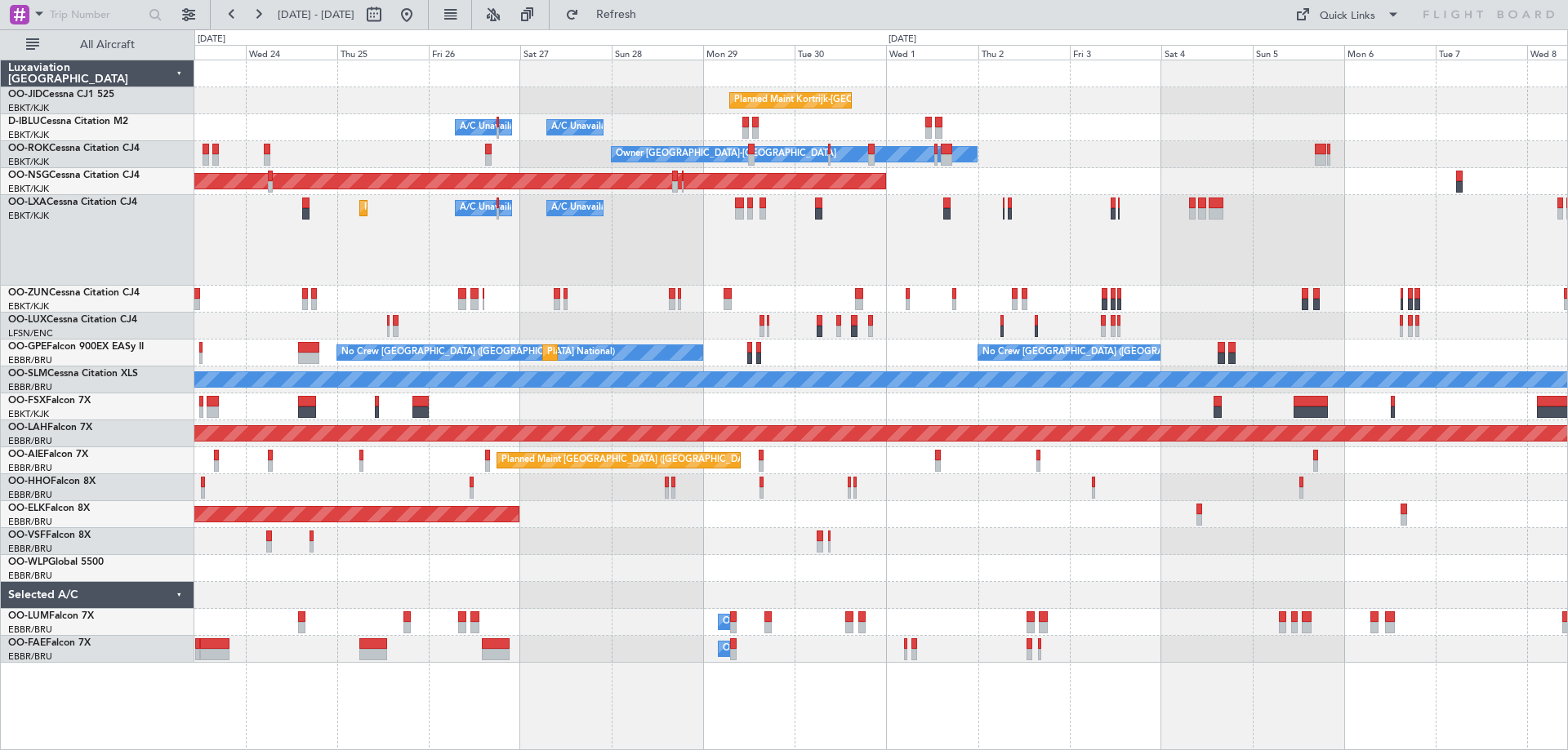
click at [1147, 555] on div at bounding box center [880, 569] width 1373 height 27
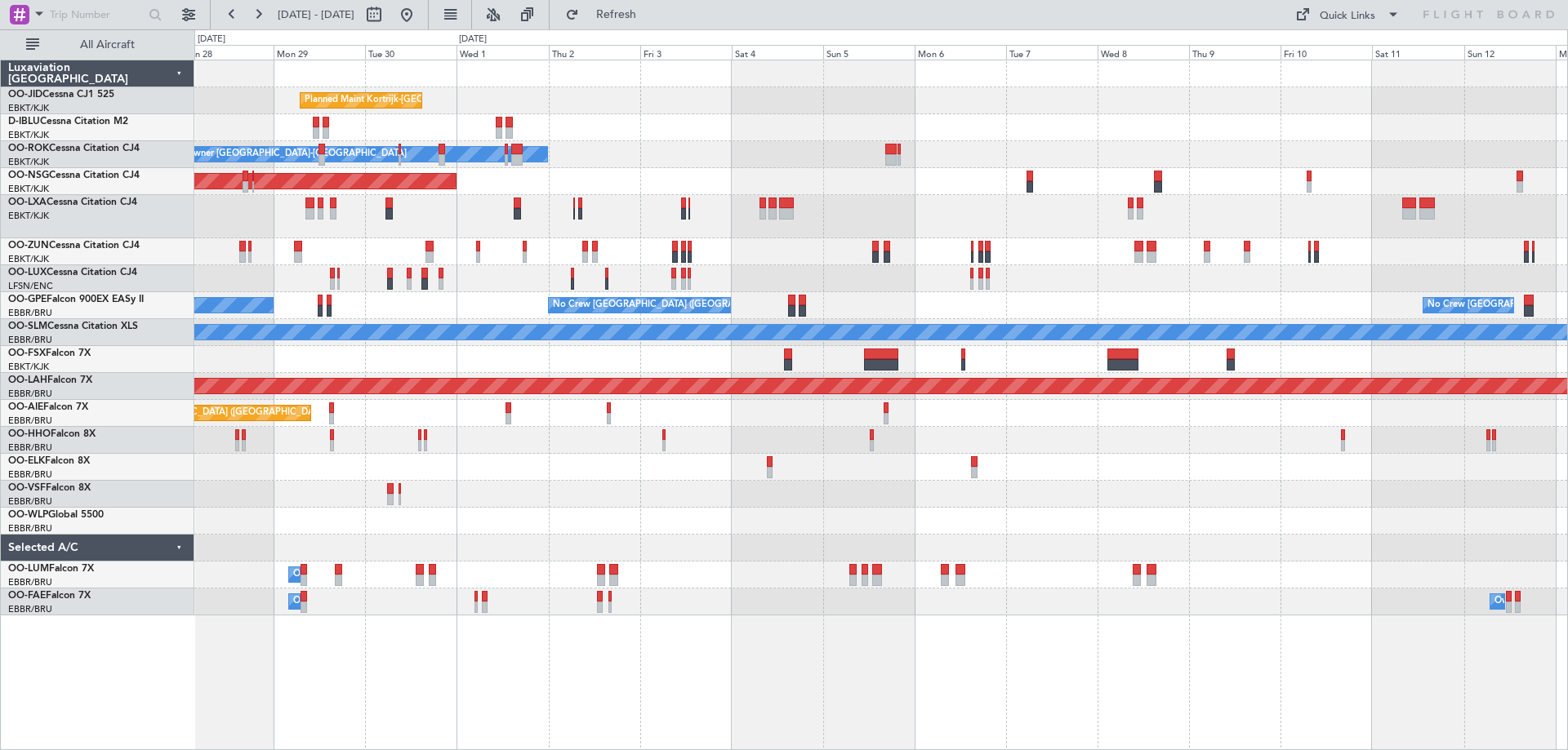
click at [824, 228] on div "Planned Maint Kortrijk-[GEOGRAPHIC_DATA] A/C Unavailable [GEOGRAPHIC_DATA] ([GE…" at bounding box center [880, 338] width 1373 height 555
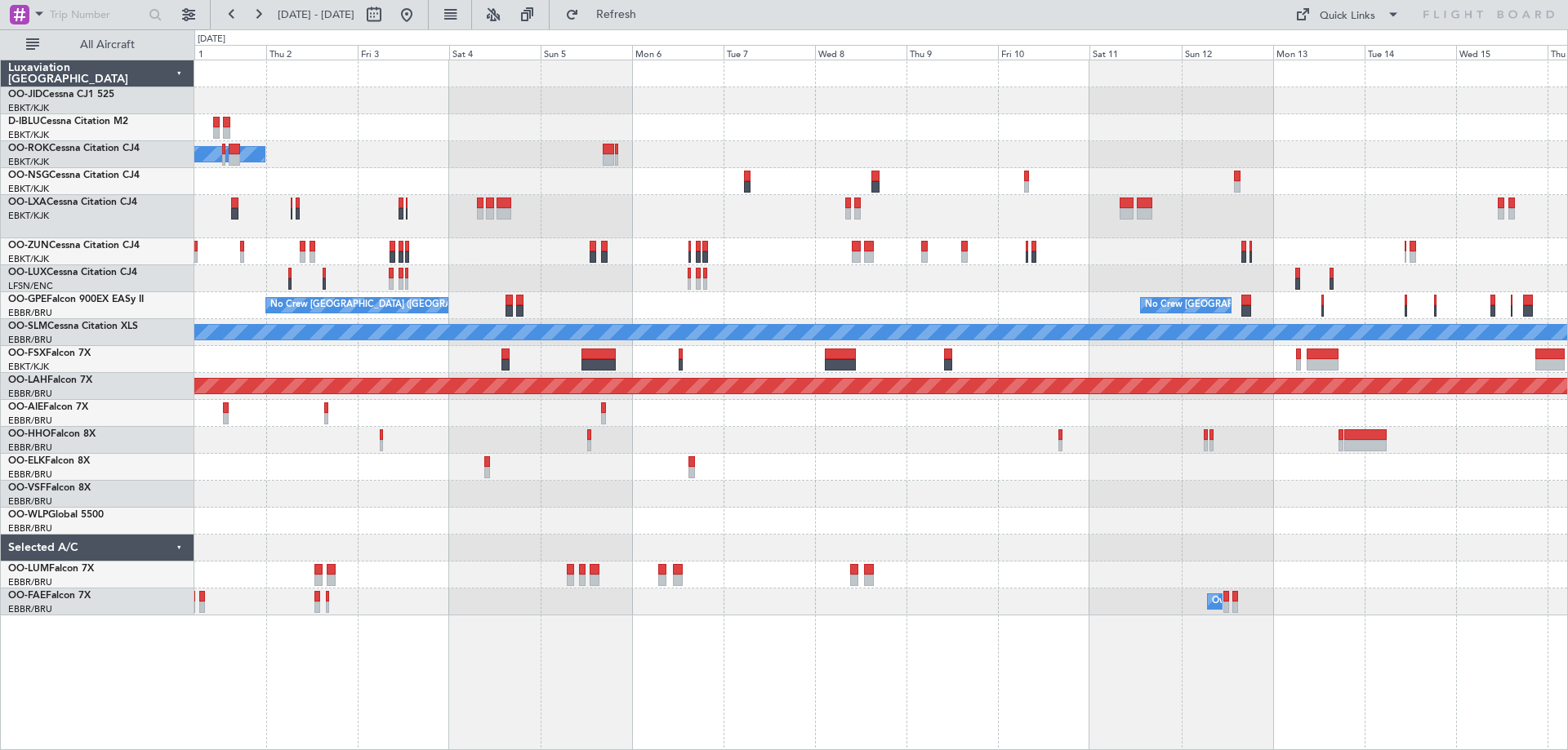
click at [689, 202] on div "A/C Unavailable" at bounding box center [880, 216] width 1373 height 43
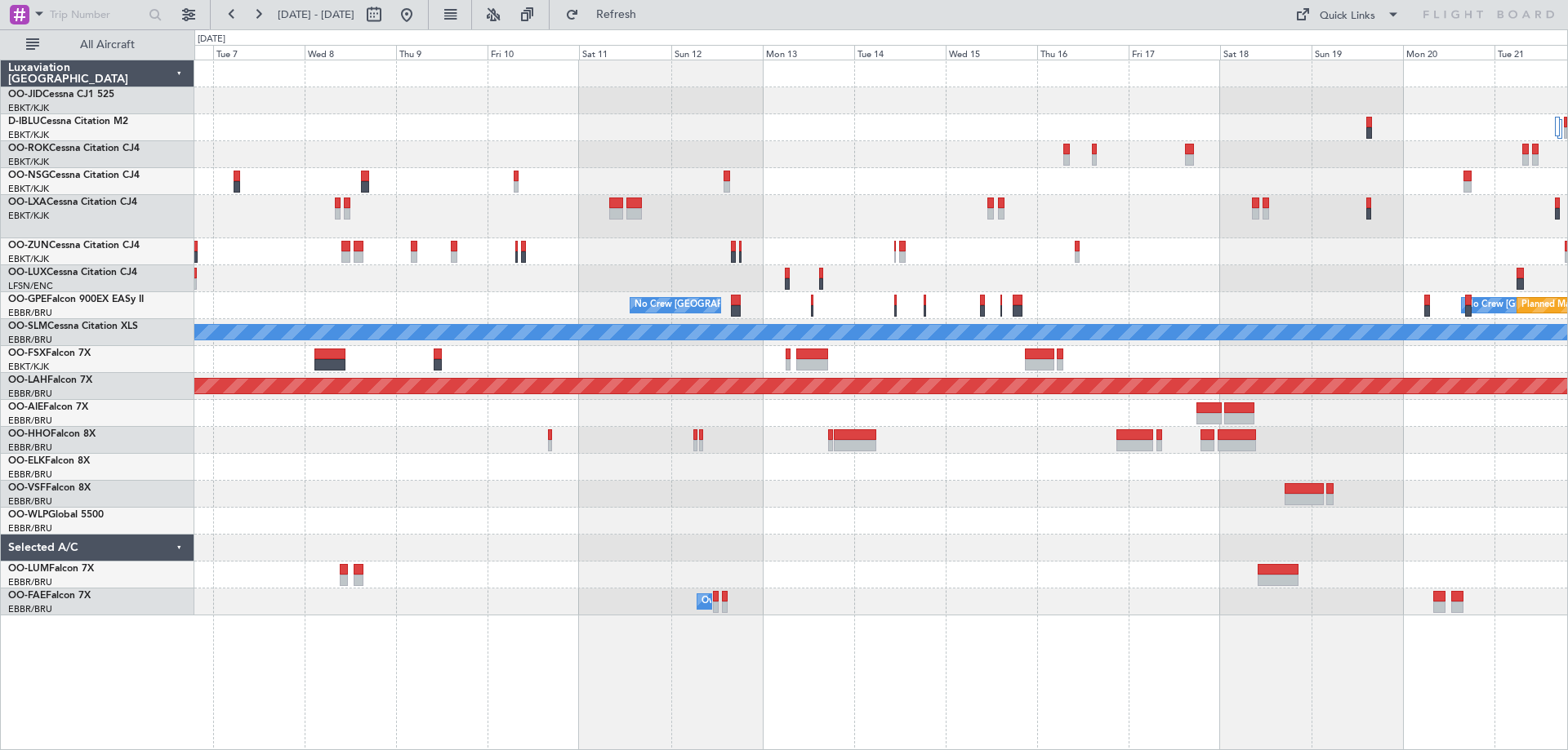
click at [749, 237] on div "No Crew [GEOGRAPHIC_DATA] ([GEOGRAPHIC_DATA] National) No Crew [GEOGRAPHIC_DATA…" at bounding box center [880, 338] width 1373 height 555
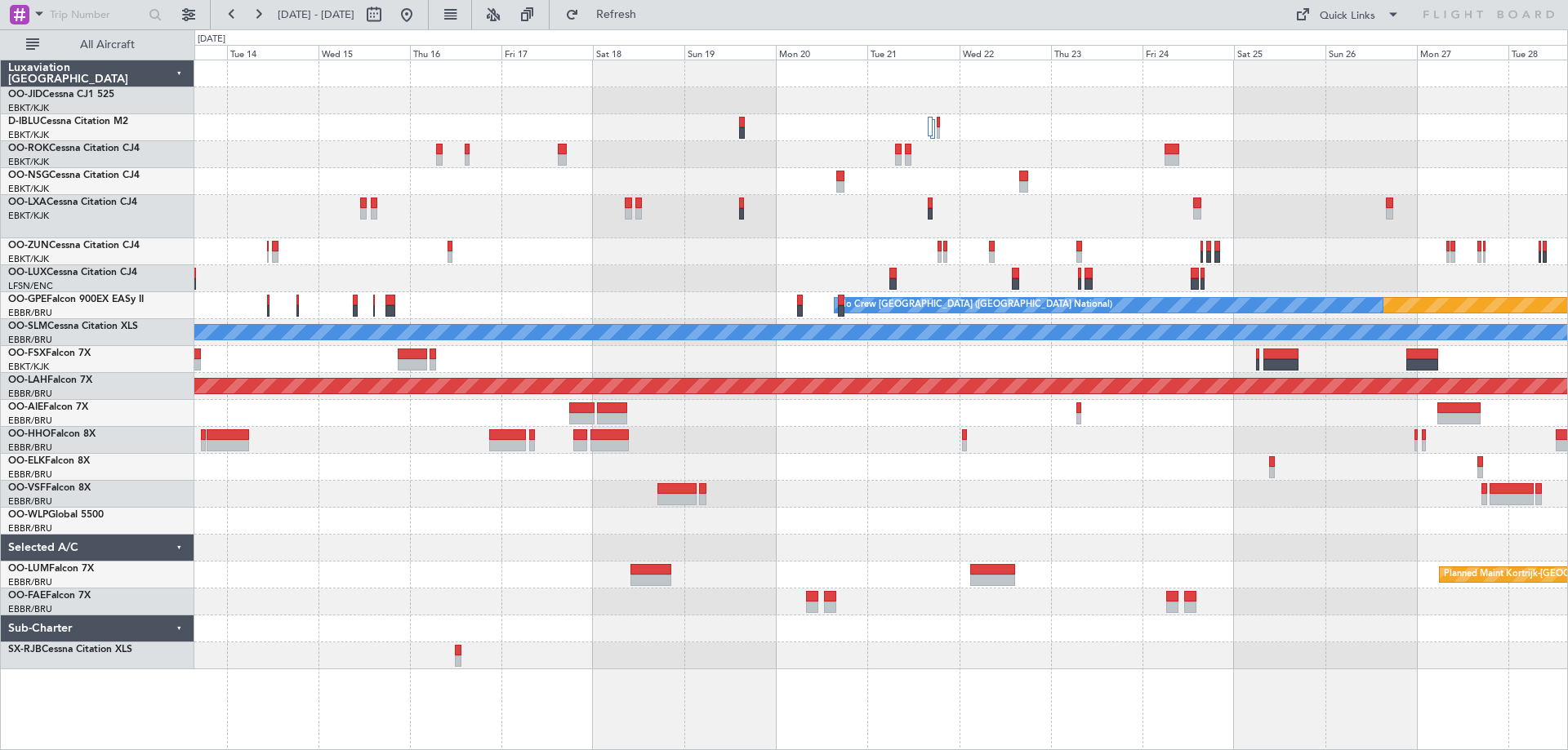
click at [430, 235] on div "Planned Maint [GEOGRAPHIC_DATA] ([GEOGRAPHIC_DATA]) Planned Maint Nurnberg No C…" at bounding box center [880, 365] width 1373 height 609
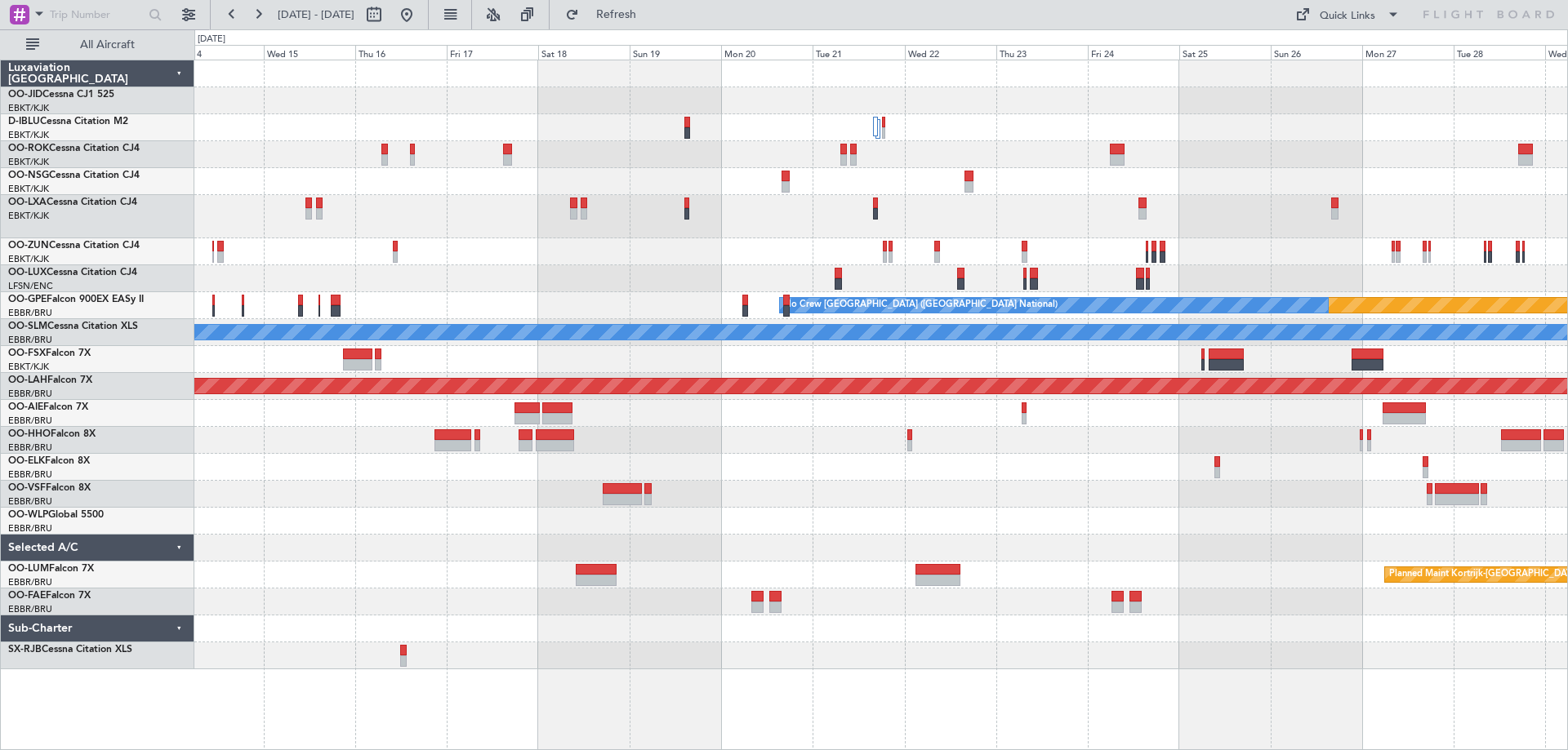
click at [532, 214] on div at bounding box center [880, 216] width 1373 height 43
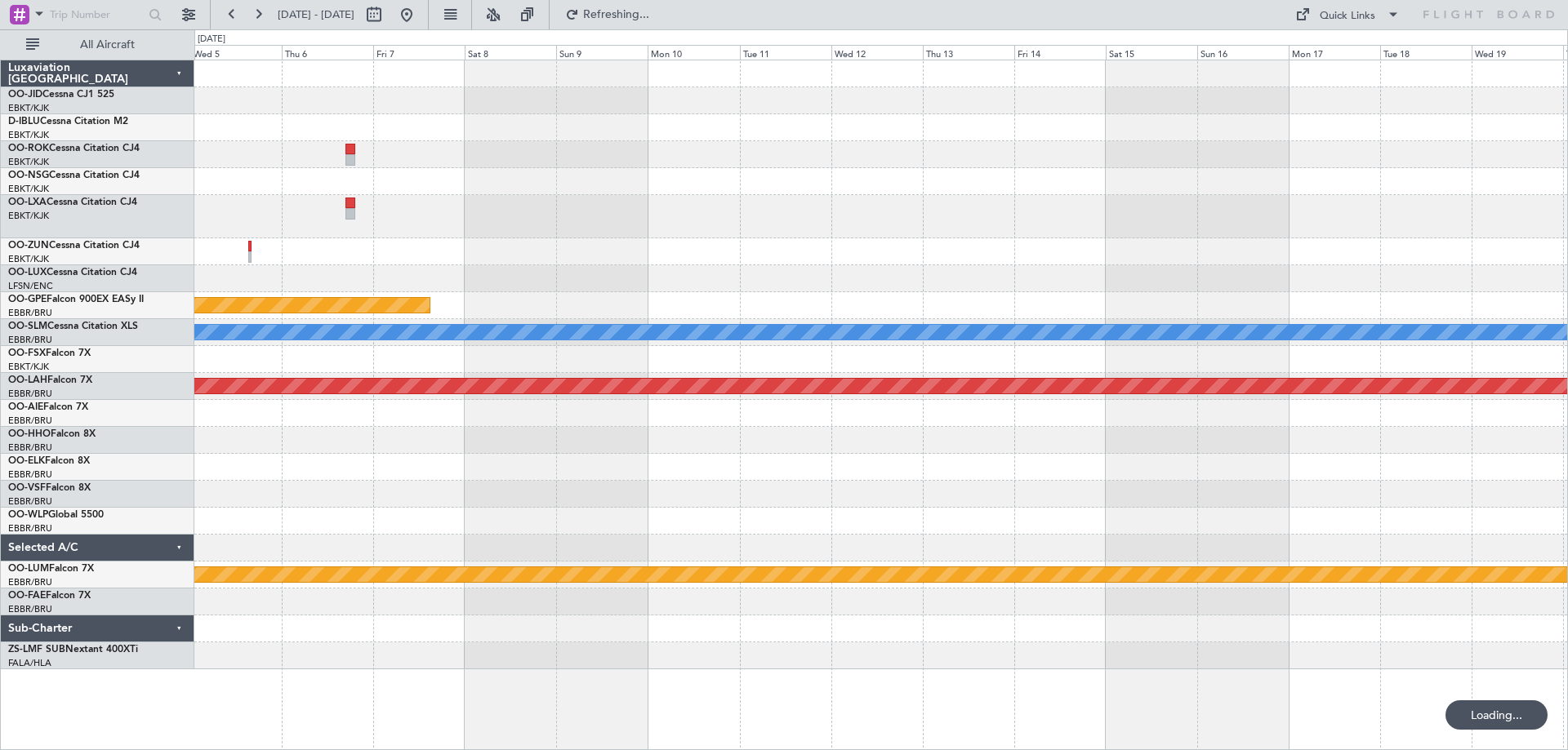
click at [446, 241] on div "Planned Maint Nurnberg A/C Unavailable [GEOGRAPHIC_DATA] Planned [GEOGRAPHIC_DA…" at bounding box center [880, 365] width 1373 height 609
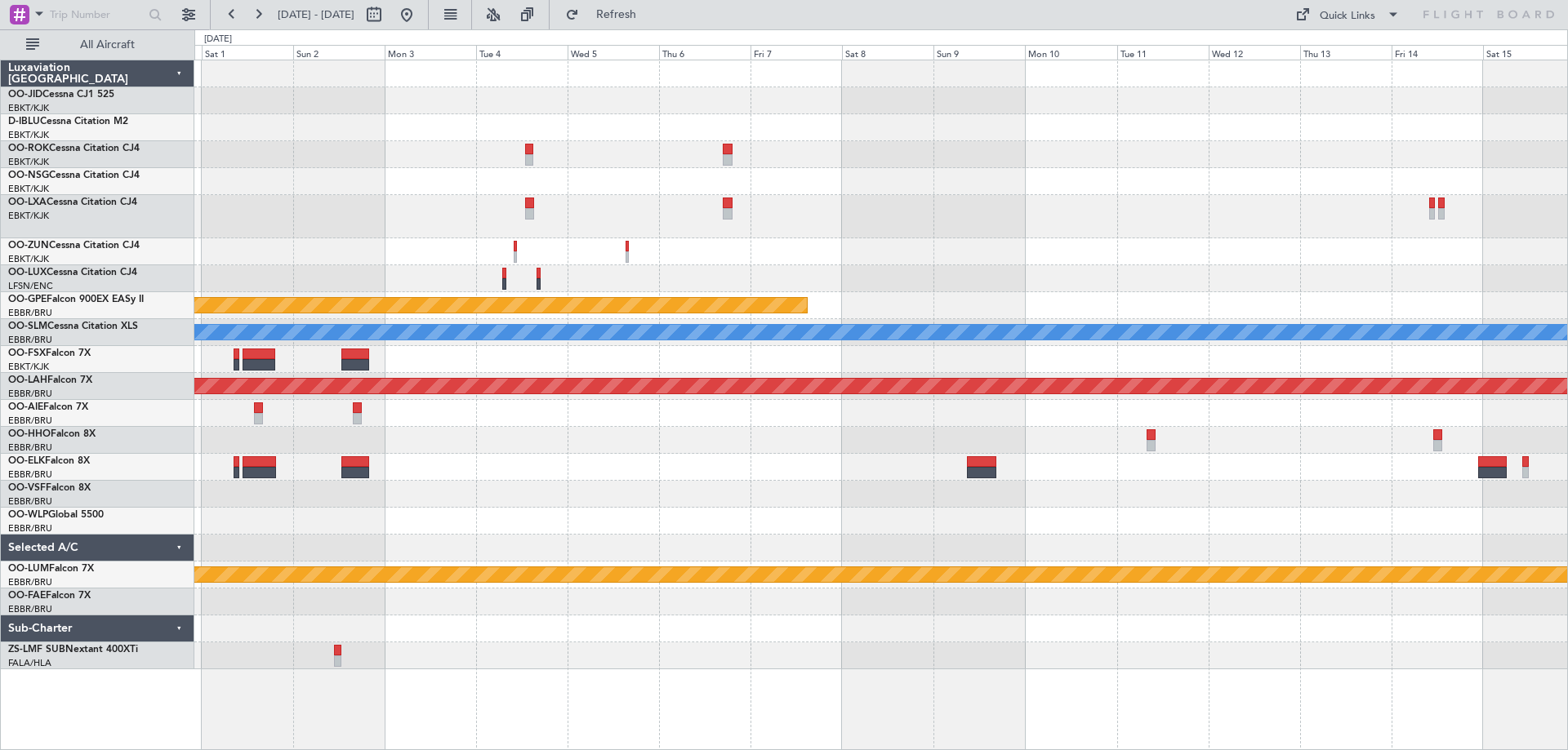
click at [443, 253] on div "Planned Maint [GEOGRAPHIC_DATA] ([GEOGRAPHIC_DATA]) Planned Maint Nurnberg A/C …" at bounding box center [880, 365] width 1373 height 609
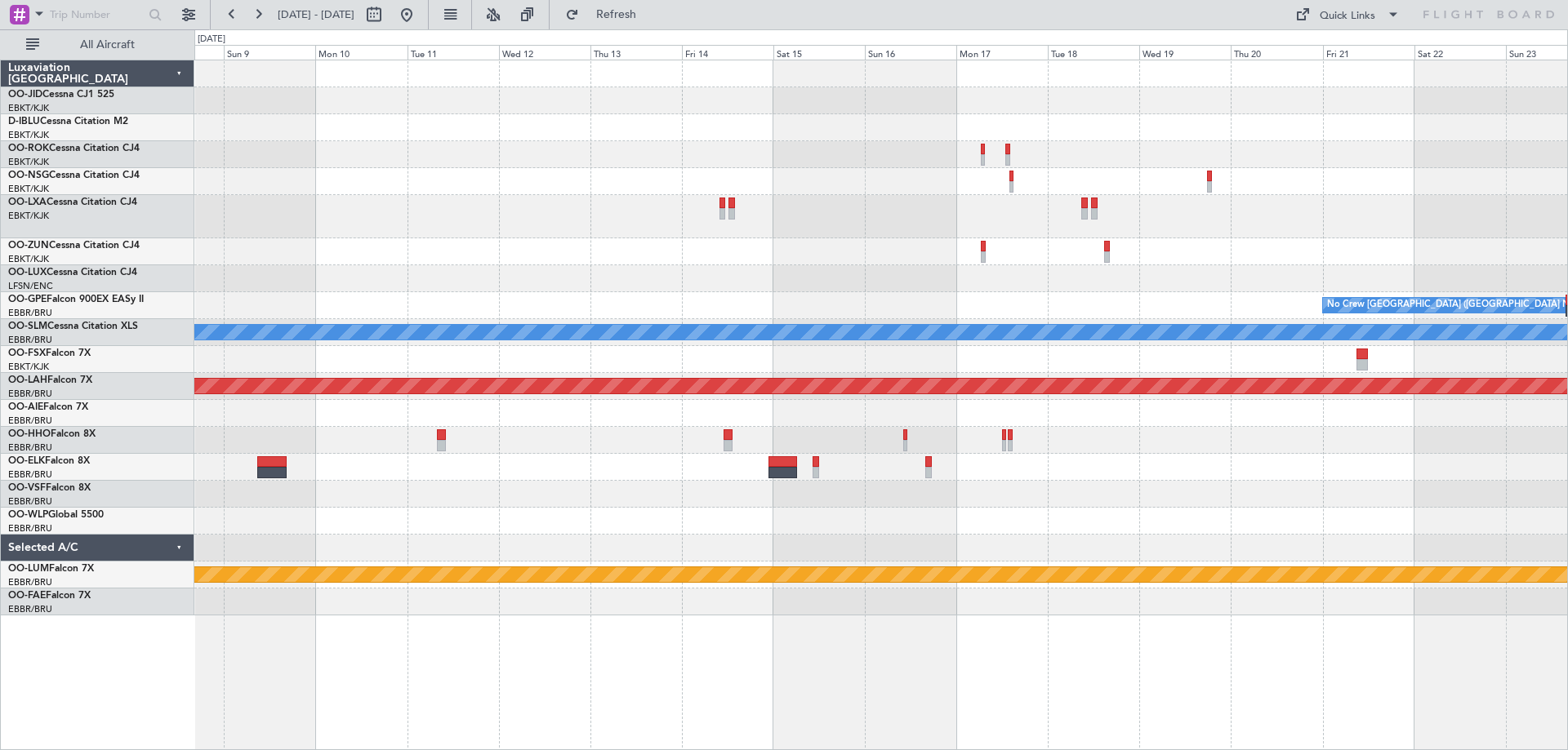
click at [472, 226] on div "Owner [GEOGRAPHIC_DATA]-[GEOGRAPHIC_DATA] No Crew [GEOGRAPHIC_DATA] (Brussels N…" at bounding box center [880, 338] width 1373 height 555
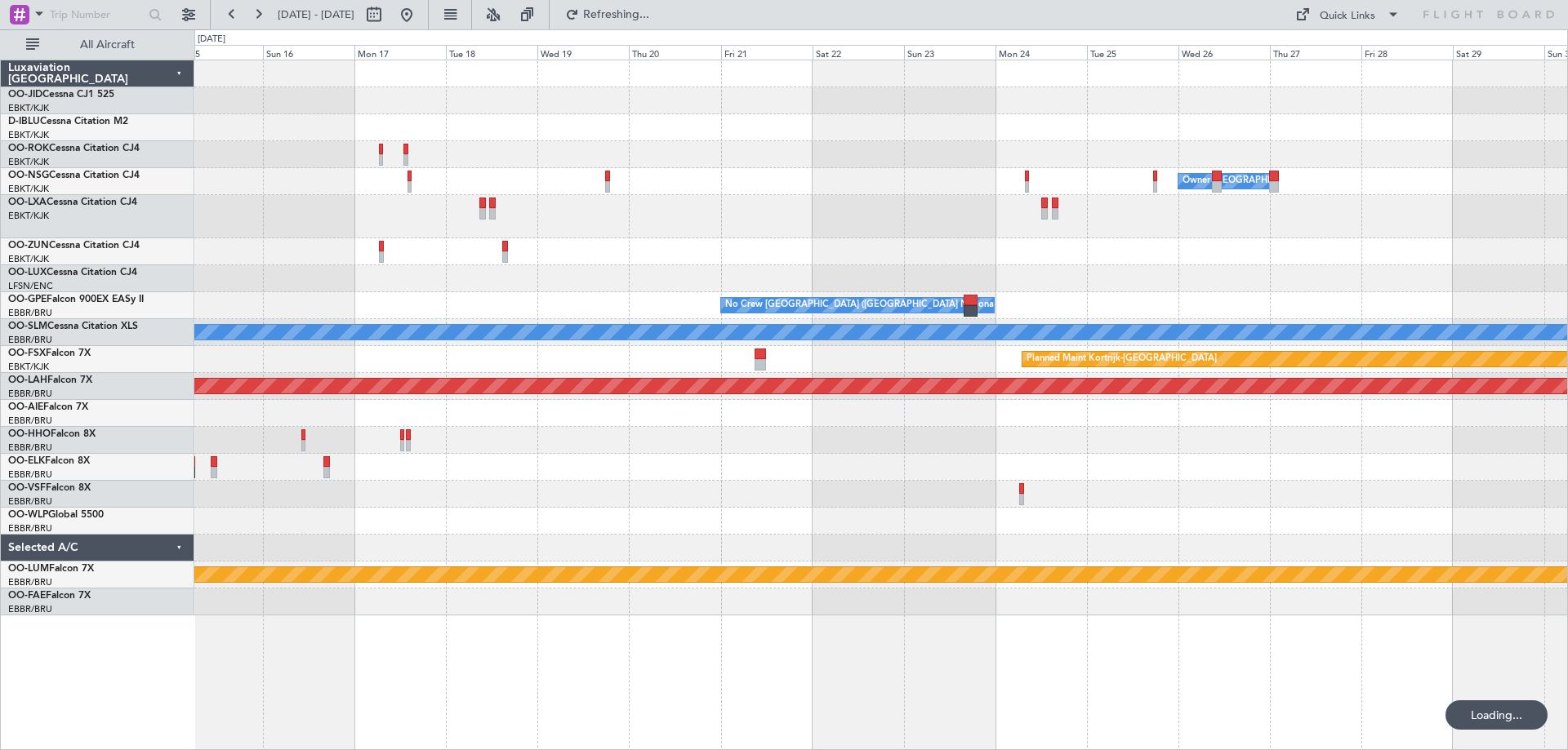
click at [547, 222] on div at bounding box center [880, 216] width 1373 height 43
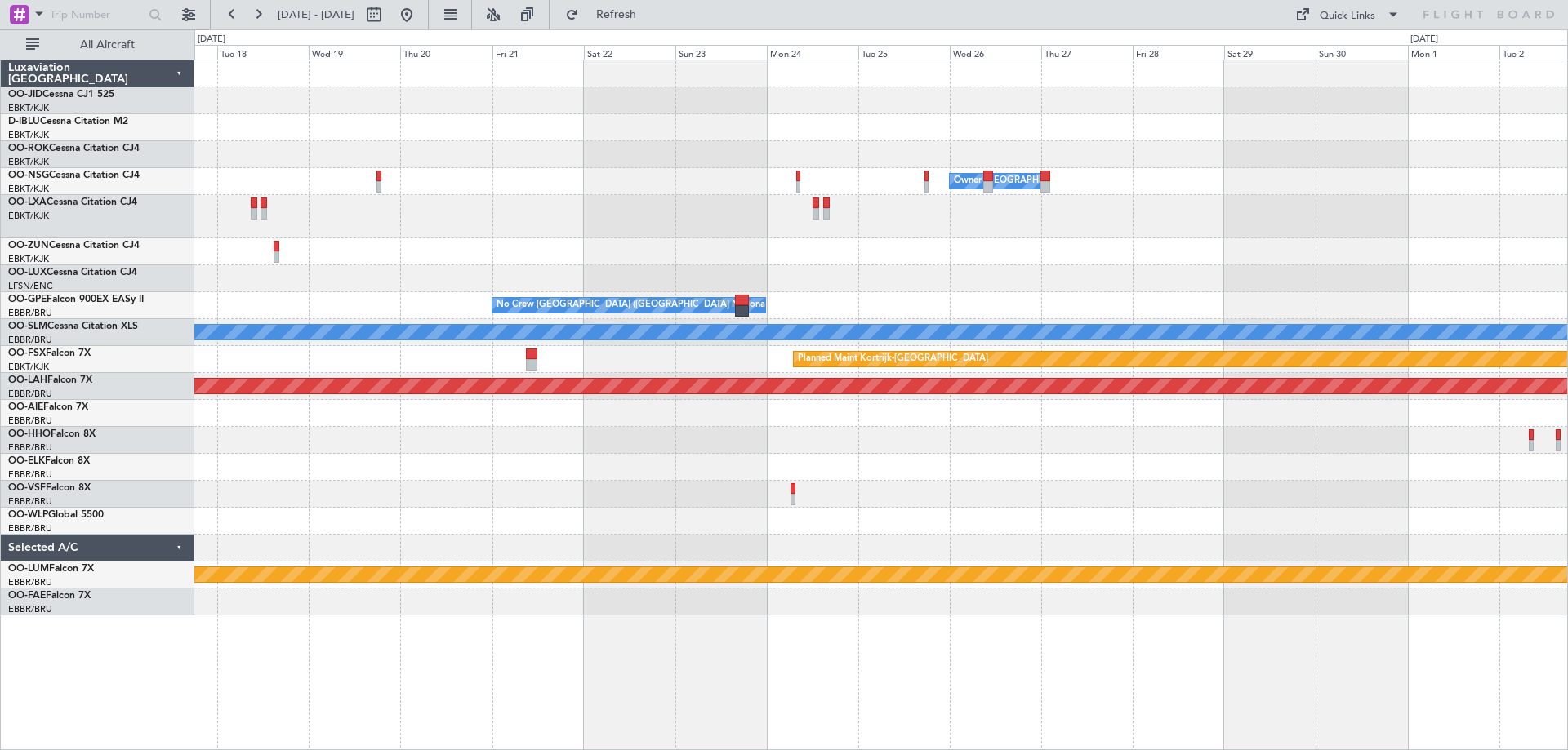
click at [718, 282] on div at bounding box center [880, 279] width 1373 height 27
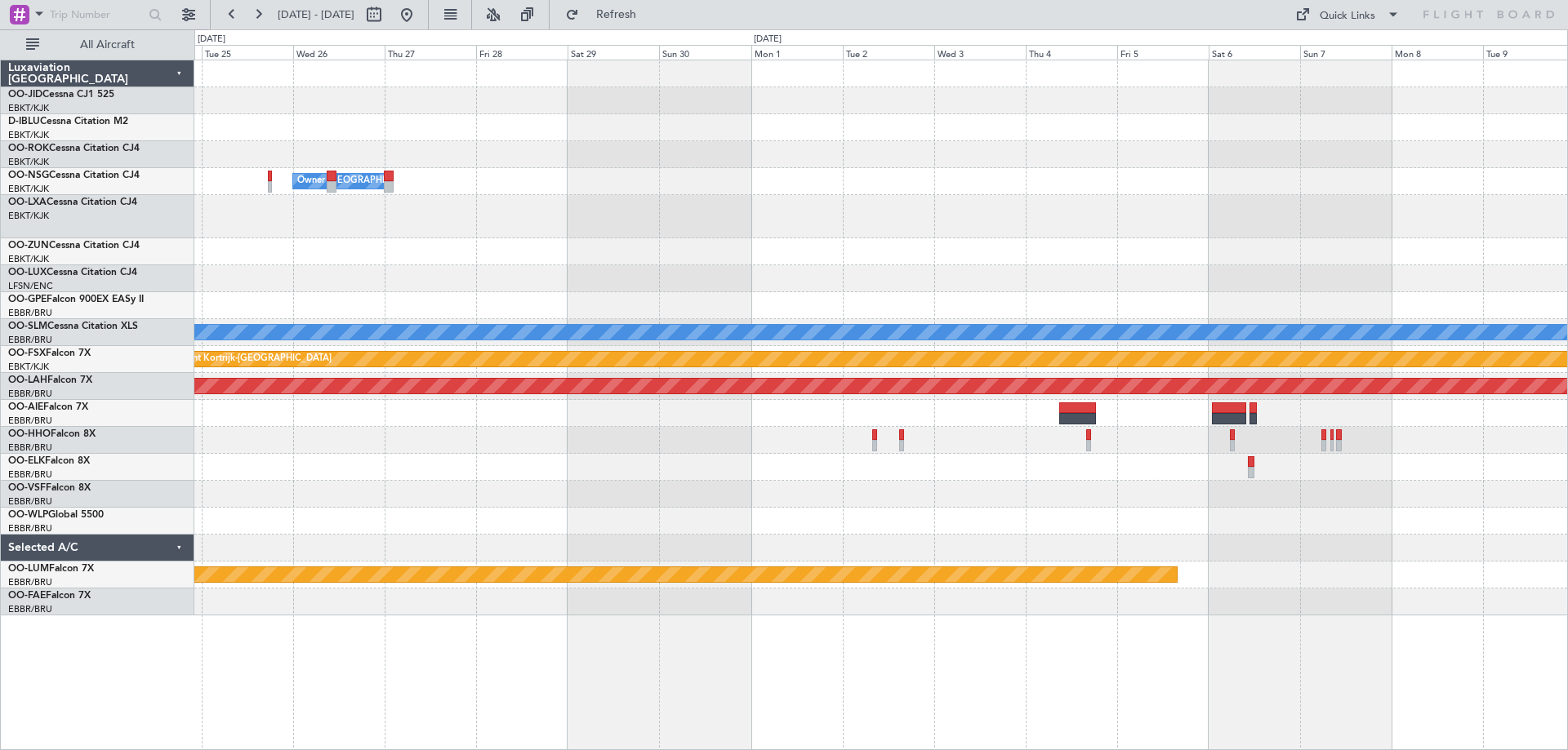
click at [625, 238] on div at bounding box center [880, 252] width 1373 height 27
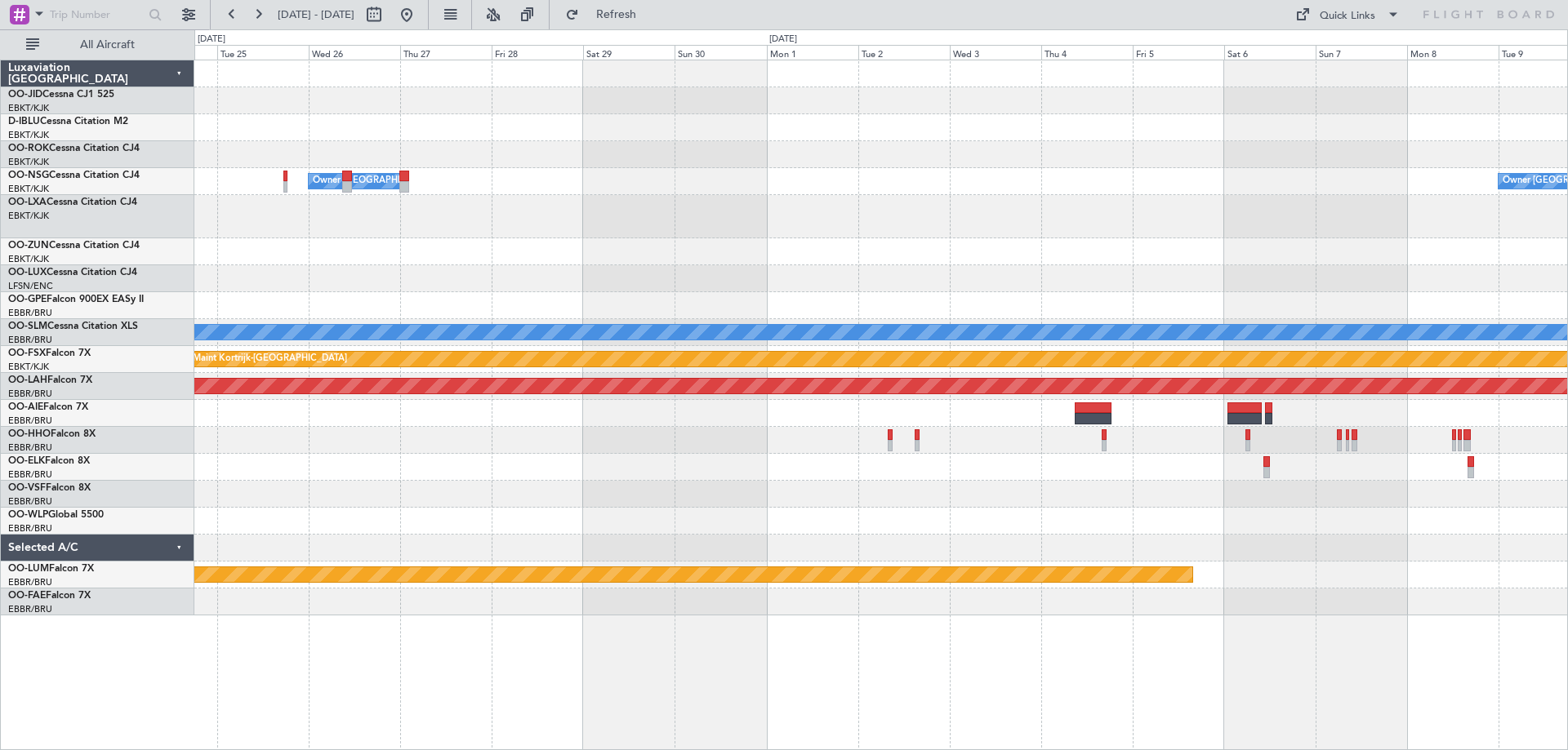
click at [657, 258] on div "Owner [GEOGRAPHIC_DATA]-[GEOGRAPHIC_DATA] Owner [GEOGRAPHIC_DATA]-[GEOGRAPHIC_D…" at bounding box center [880, 338] width 1373 height 555
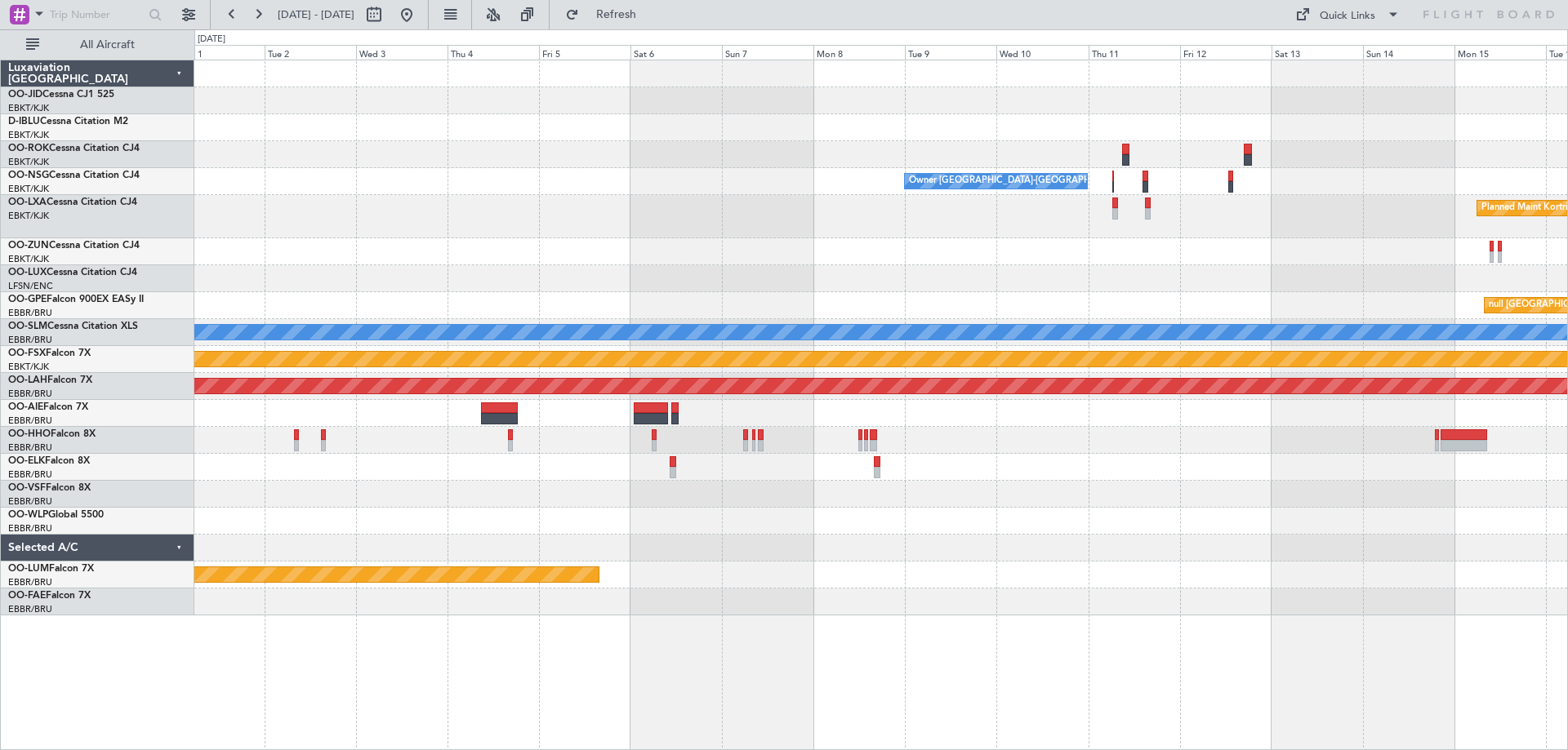
click at [372, 196] on div "Owner [GEOGRAPHIC_DATA]-[GEOGRAPHIC_DATA] Planned Maint [GEOGRAPHIC_DATA]-[GEOG…" at bounding box center [880, 338] width 1373 height 555
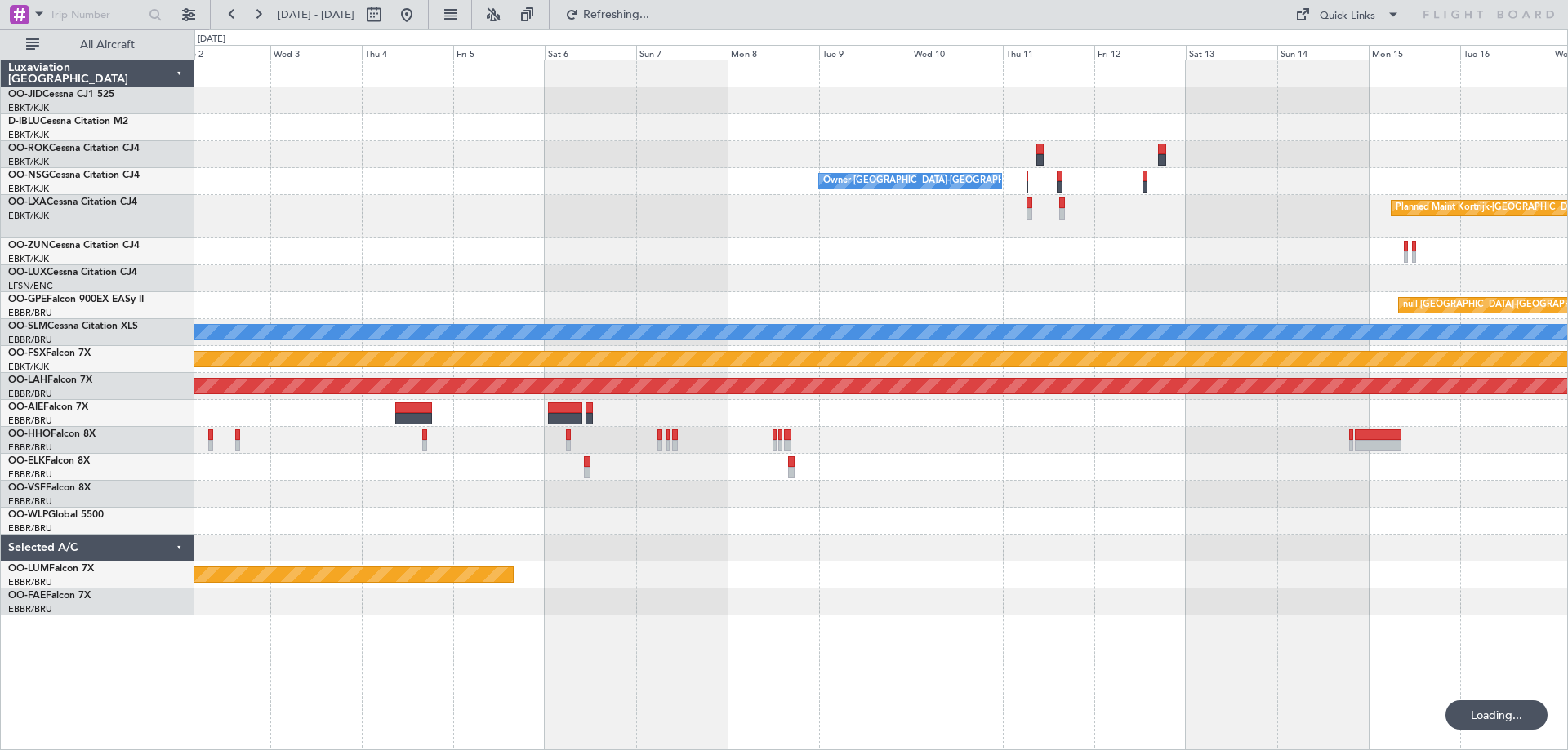
click at [614, 261] on div at bounding box center [880, 252] width 1373 height 27
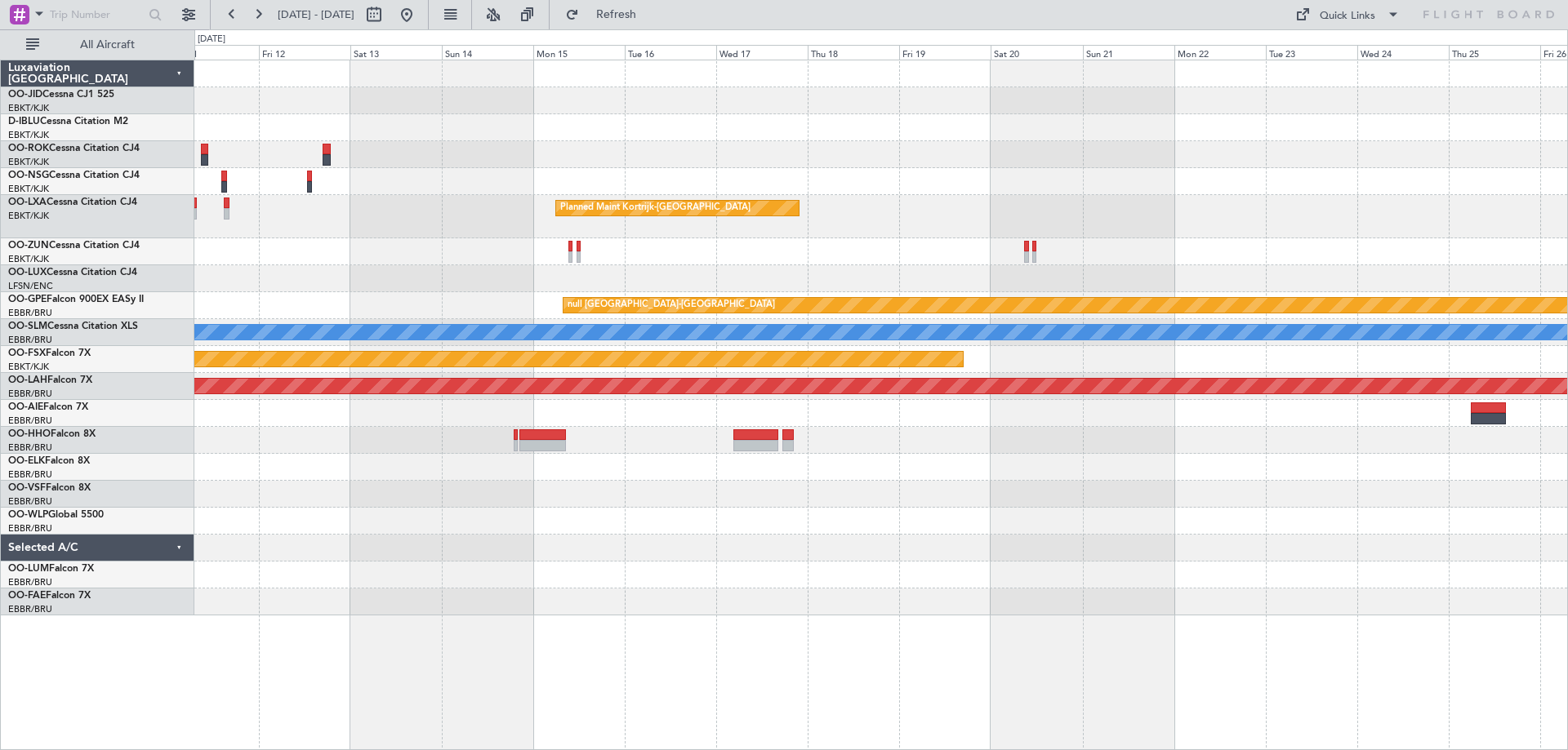
click at [816, 354] on div "Owner [GEOGRAPHIC_DATA]-[GEOGRAPHIC_DATA] Planned Maint [GEOGRAPHIC_DATA]-[GEOG…" at bounding box center [784, 390] width 1568 height 721
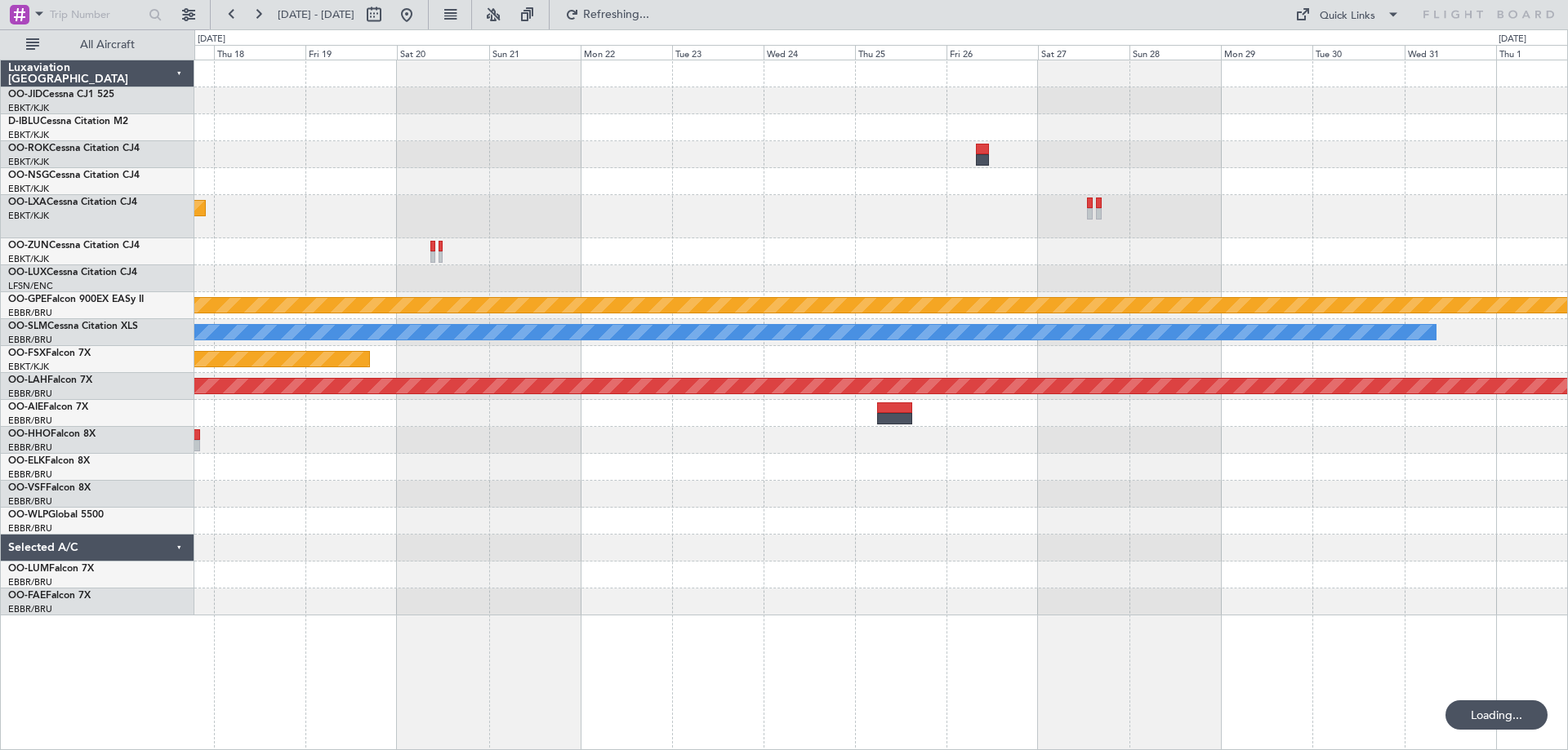
click at [373, 229] on div "Planned Maint Kortrijk-[GEOGRAPHIC_DATA] null [GEOGRAPHIC_DATA]-[GEOGRAPHIC_DAT…" at bounding box center [880, 338] width 1373 height 555
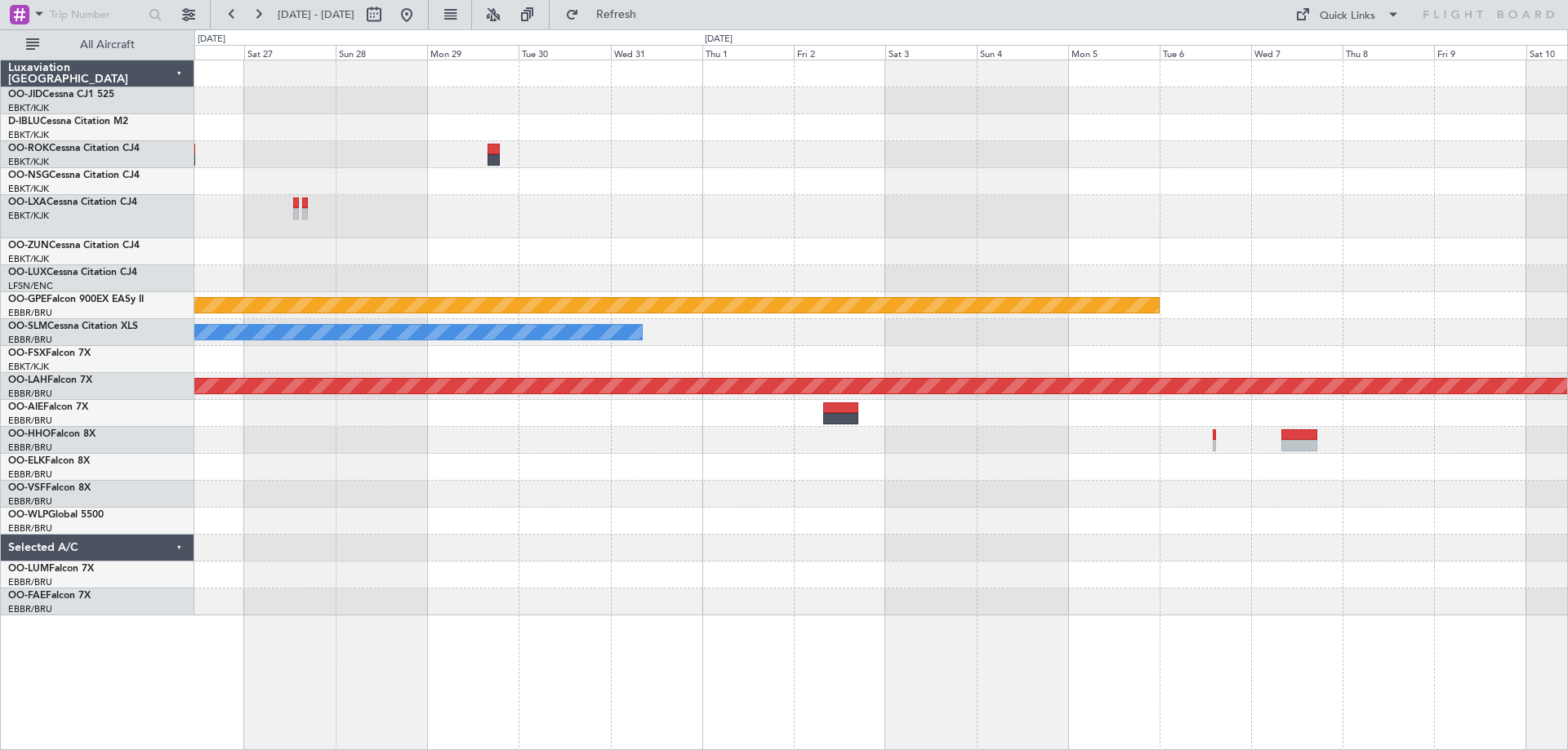
click at [681, 185] on div "null [GEOGRAPHIC_DATA]-[GEOGRAPHIC_DATA] A/C Unavailable [GEOGRAPHIC_DATA] Plan…" at bounding box center [880, 338] width 1373 height 555
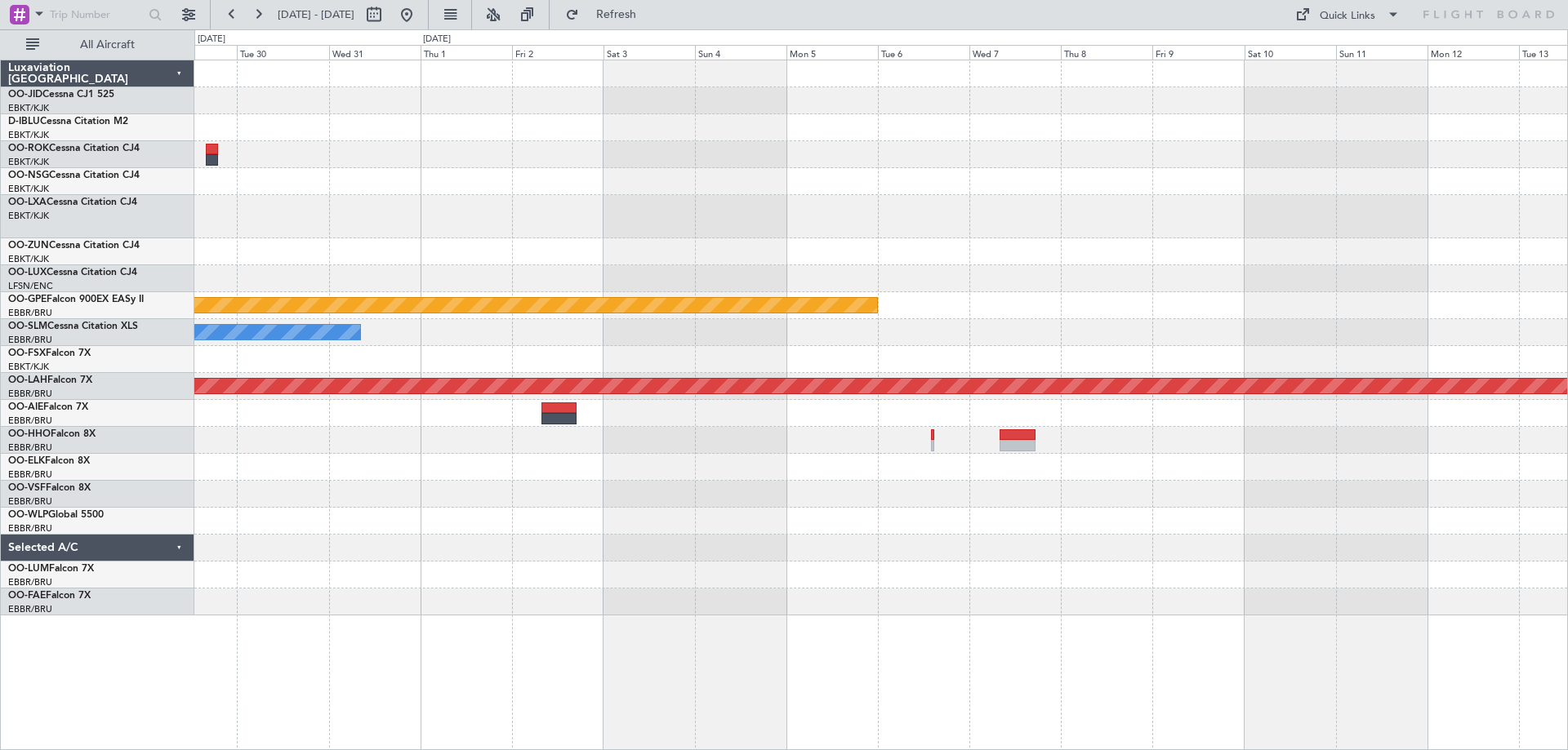
click at [601, 199] on div at bounding box center [880, 216] width 1373 height 43
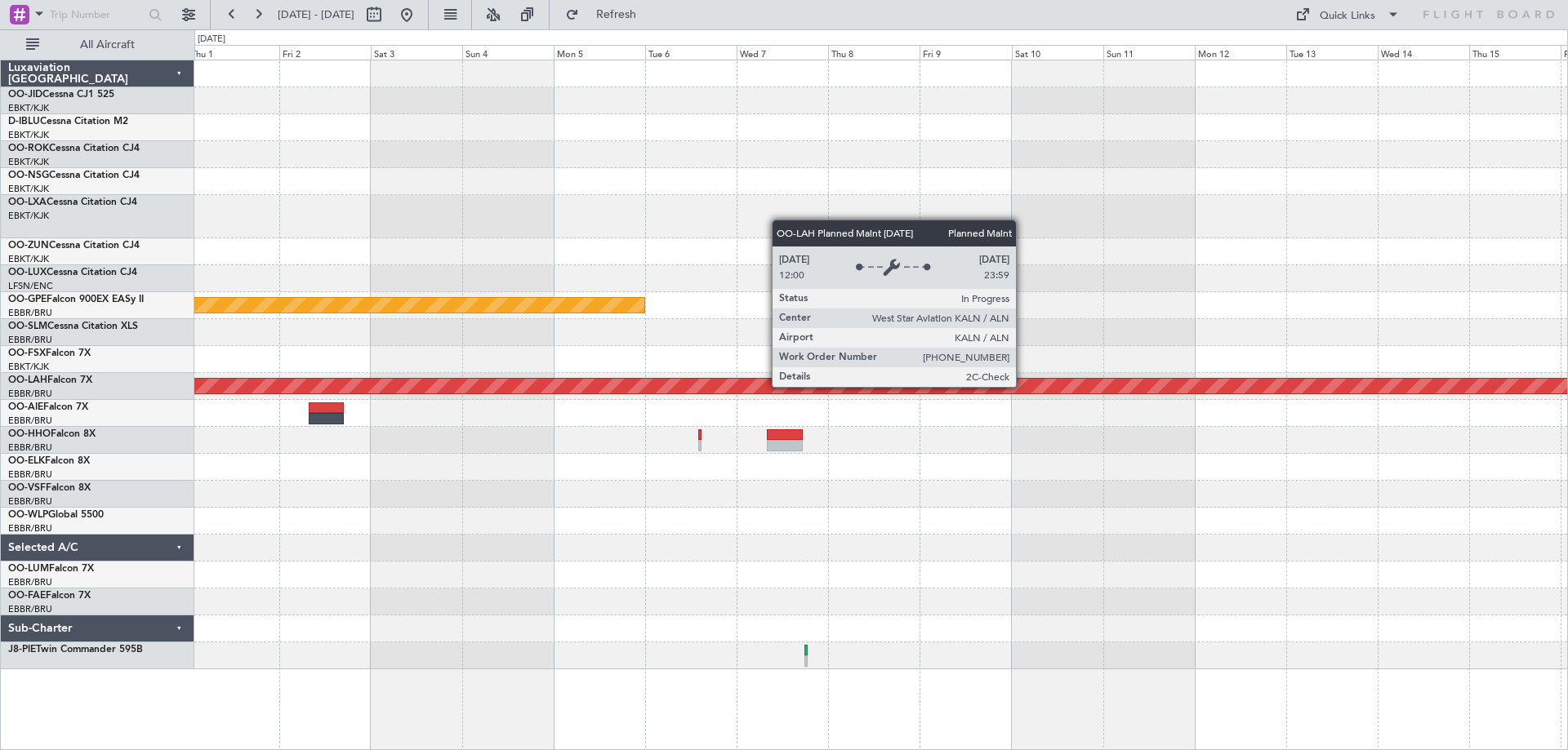
click at [288, 244] on div "Owner [GEOGRAPHIC_DATA]-[GEOGRAPHIC_DATA] null [GEOGRAPHIC_DATA]-[GEOGRAPHIC_DA…" at bounding box center [880, 365] width 1373 height 609
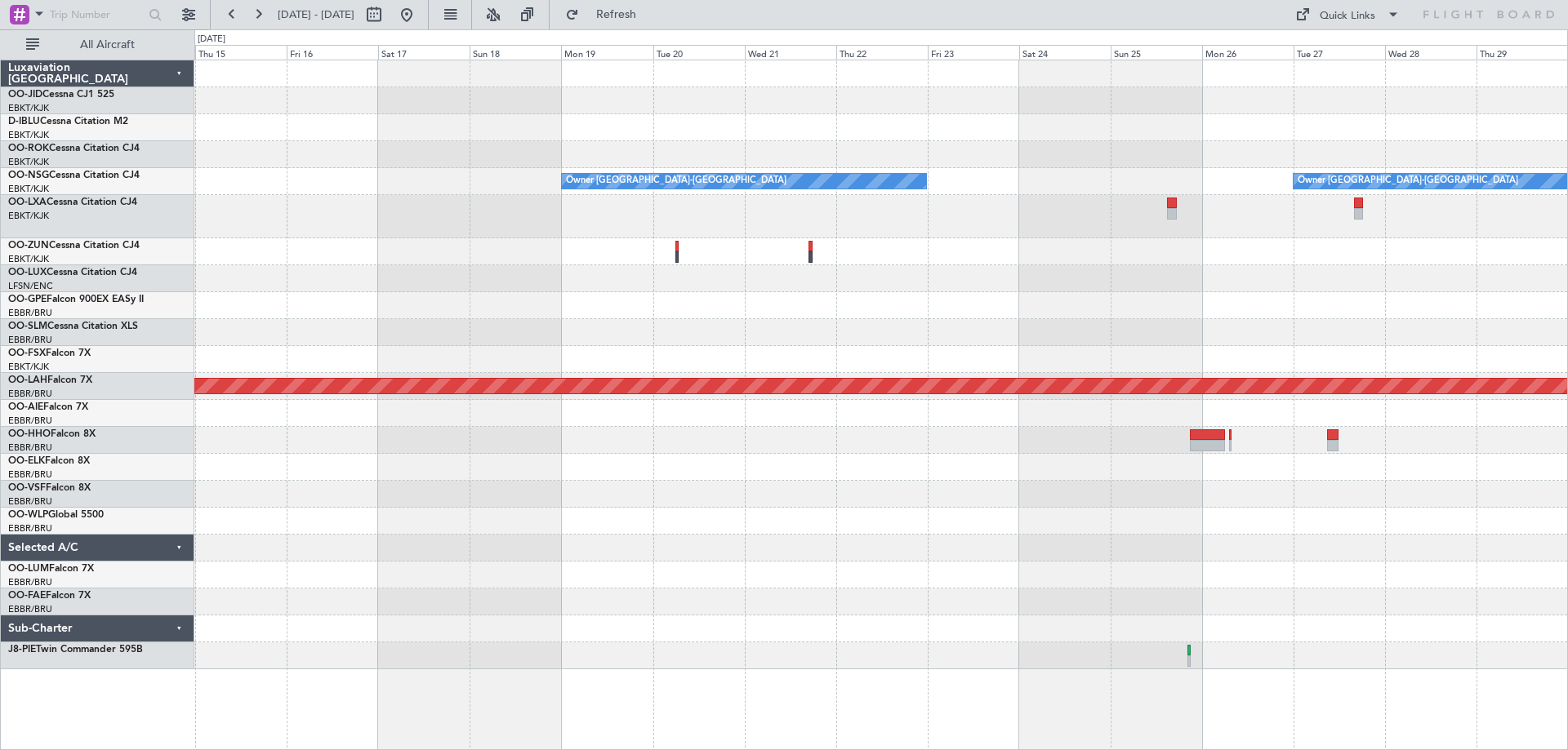
click at [354, 228] on div "Owner [GEOGRAPHIC_DATA]-[GEOGRAPHIC_DATA] Owner [GEOGRAPHIC_DATA]-[GEOGRAPHIC_D…" at bounding box center [880, 365] width 1373 height 609
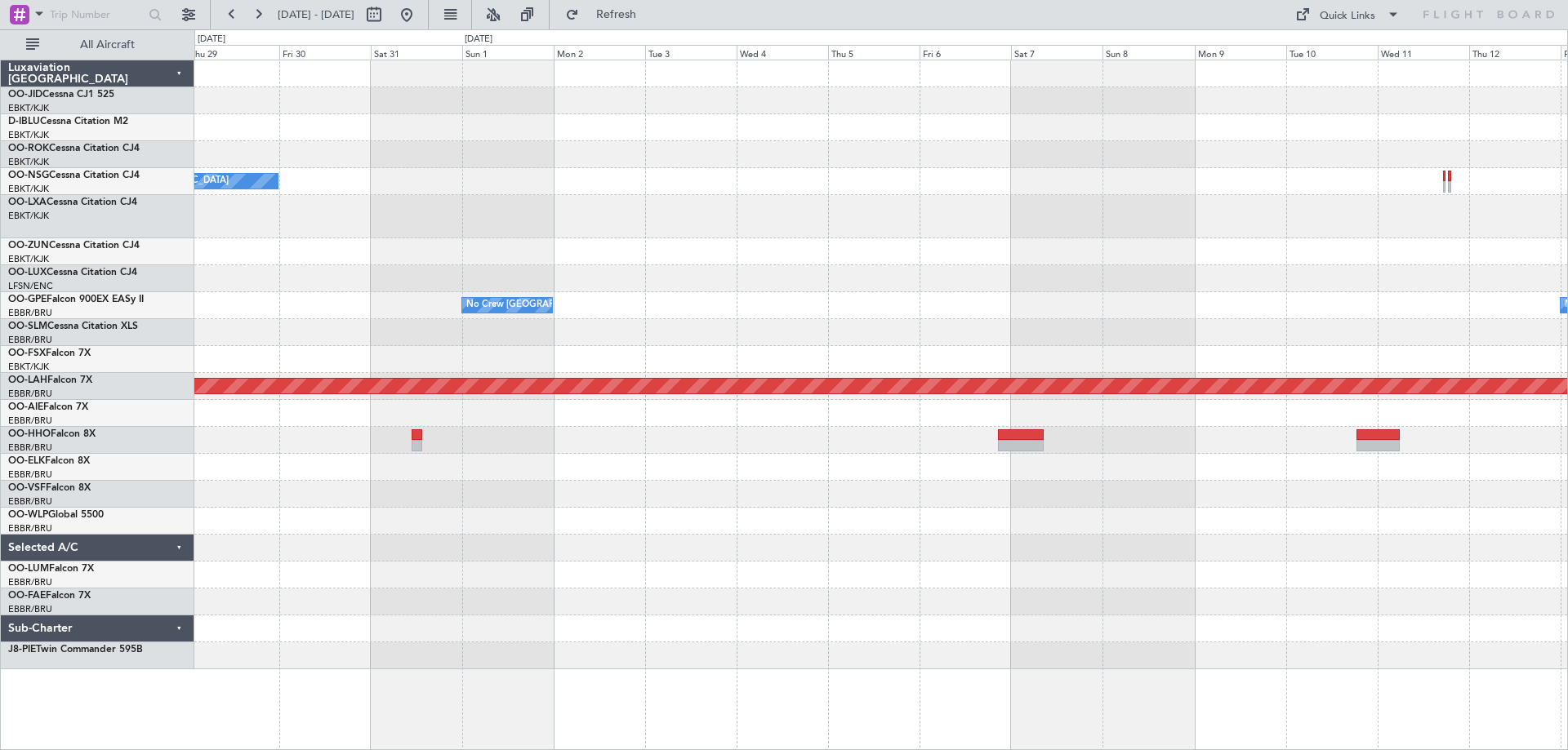
click at [679, 244] on div "Owner [GEOGRAPHIC_DATA]-[GEOGRAPHIC_DATA] No Crew Kortrijk-[GEOGRAPHIC_DATA] No…" at bounding box center [880, 365] width 1373 height 609
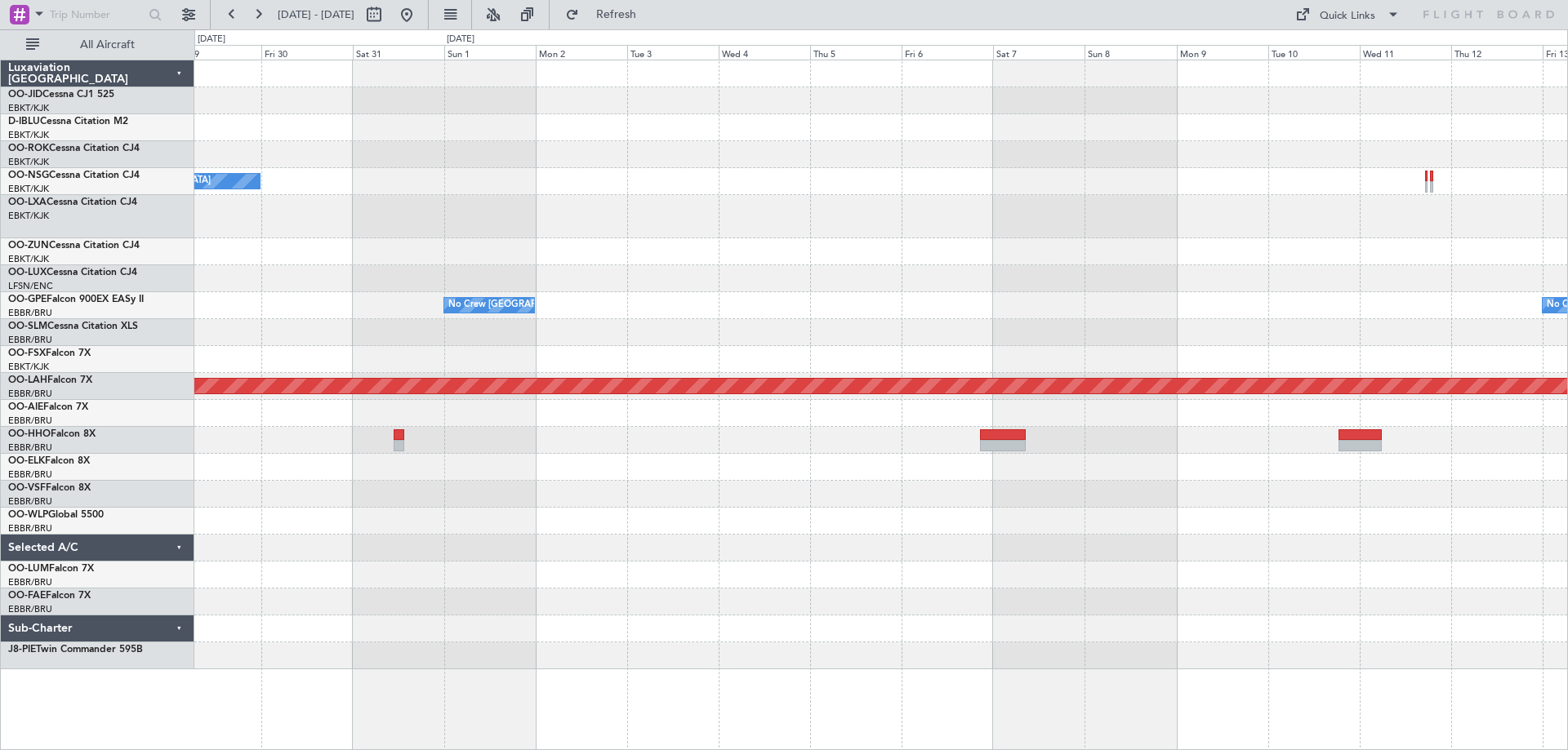
click at [447, 228] on div "Owner [GEOGRAPHIC_DATA]-[GEOGRAPHIC_DATA] No Crew Kortrijk-[GEOGRAPHIC_DATA] No…" at bounding box center [880, 365] width 1373 height 609
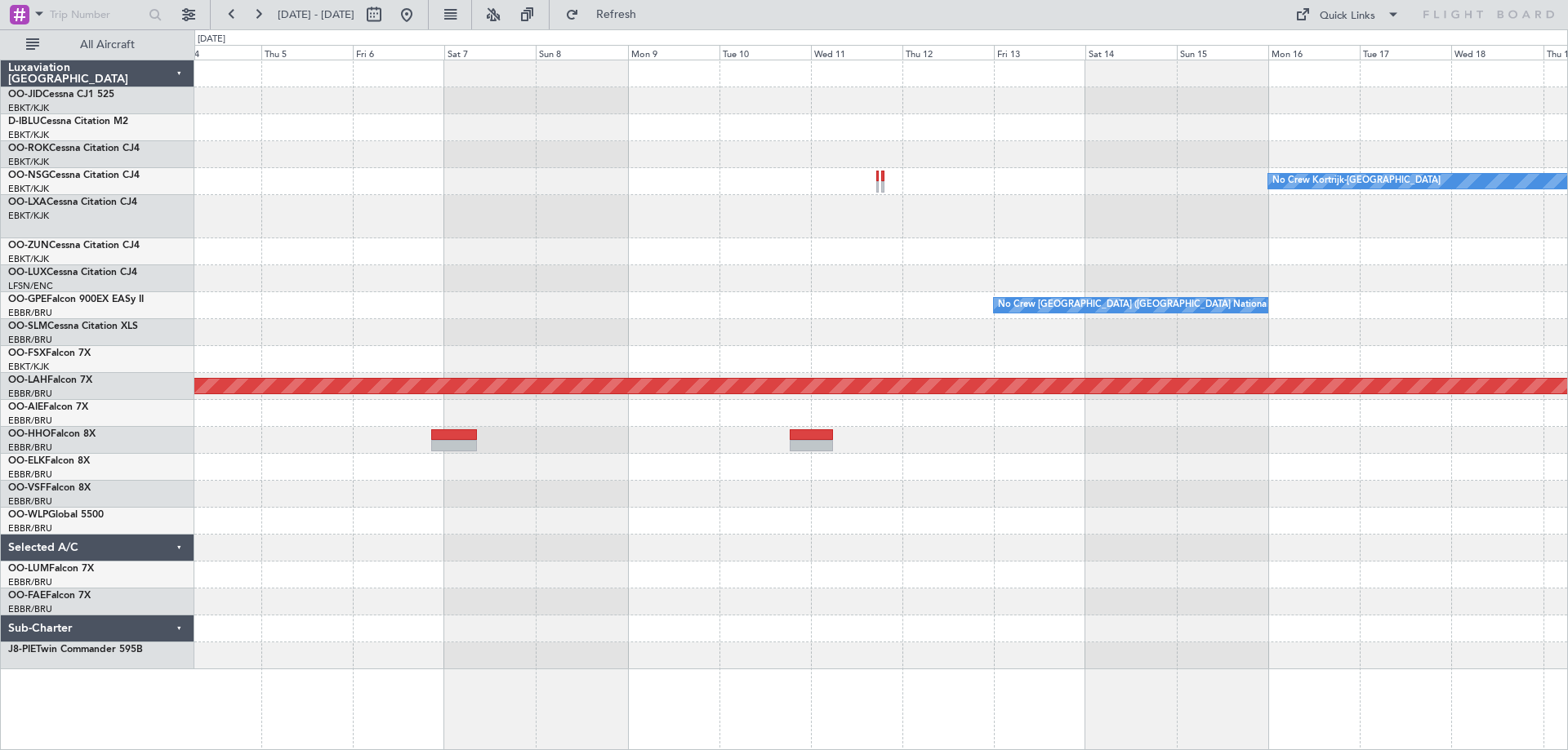
click at [356, 230] on div "No Crew Kortrijk-[GEOGRAPHIC_DATA] No Crew [GEOGRAPHIC_DATA] (Brussels National…" at bounding box center [880, 365] width 1373 height 609
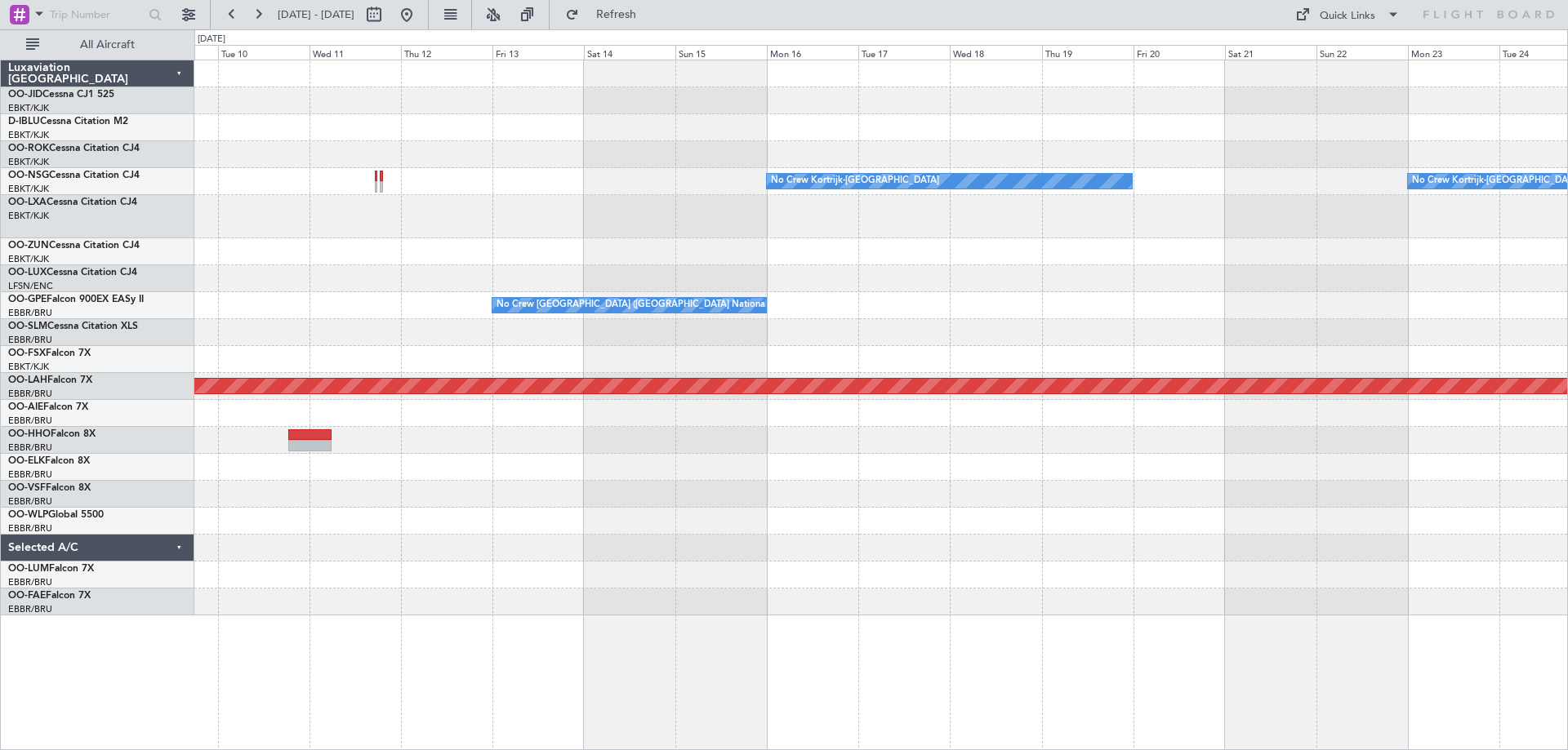
click at [451, 279] on div "No Crew Kortrijk-[GEOGRAPHIC_DATA] No Crew Kortrijk-[GEOGRAPHIC_DATA] No Crew […" at bounding box center [880, 338] width 1373 height 555
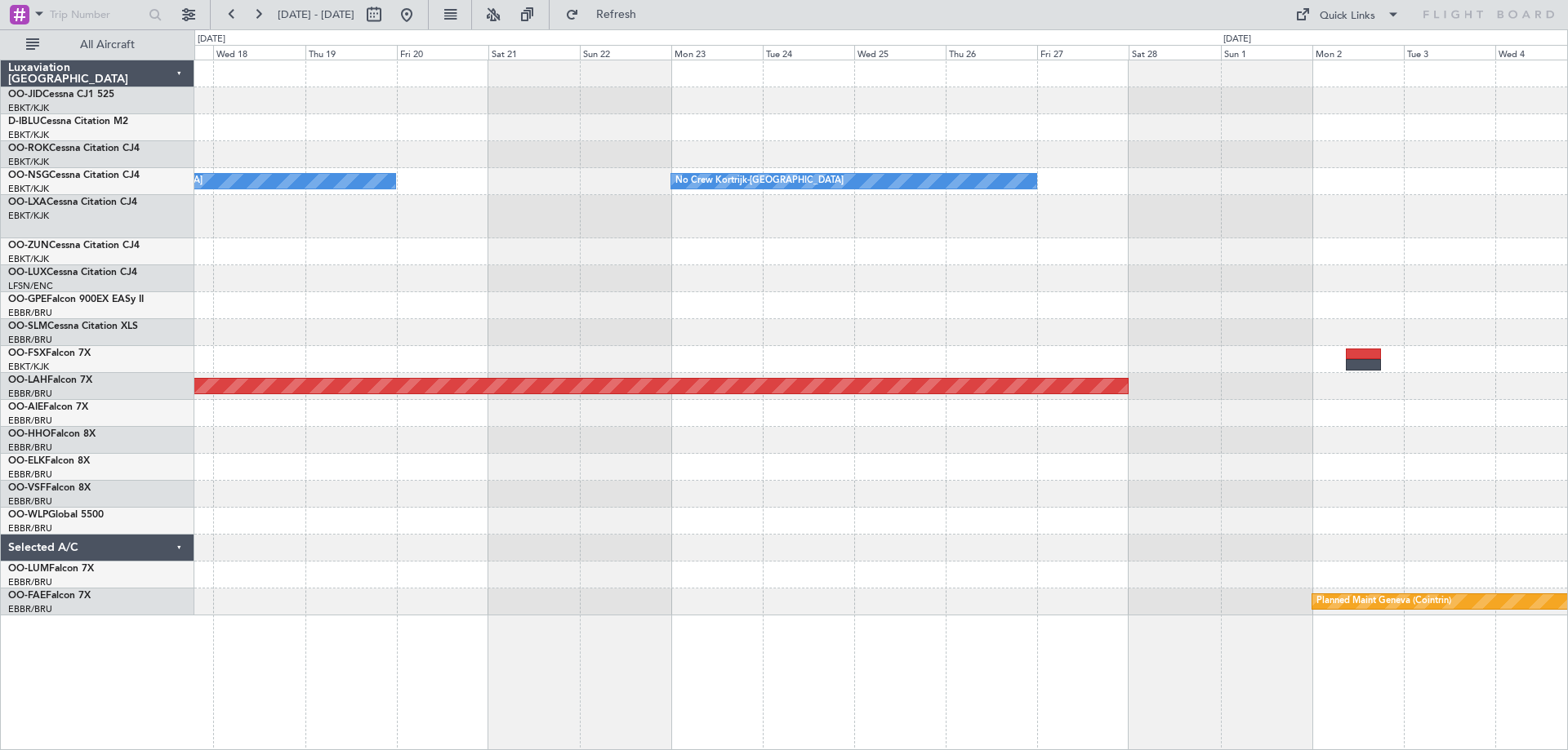
click at [541, 255] on div "No Crew Kortrijk-[GEOGRAPHIC_DATA] No Crew Kortrijk-[GEOGRAPHIC_DATA] No Crew […" at bounding box center [880, 338] width 1373 height 555
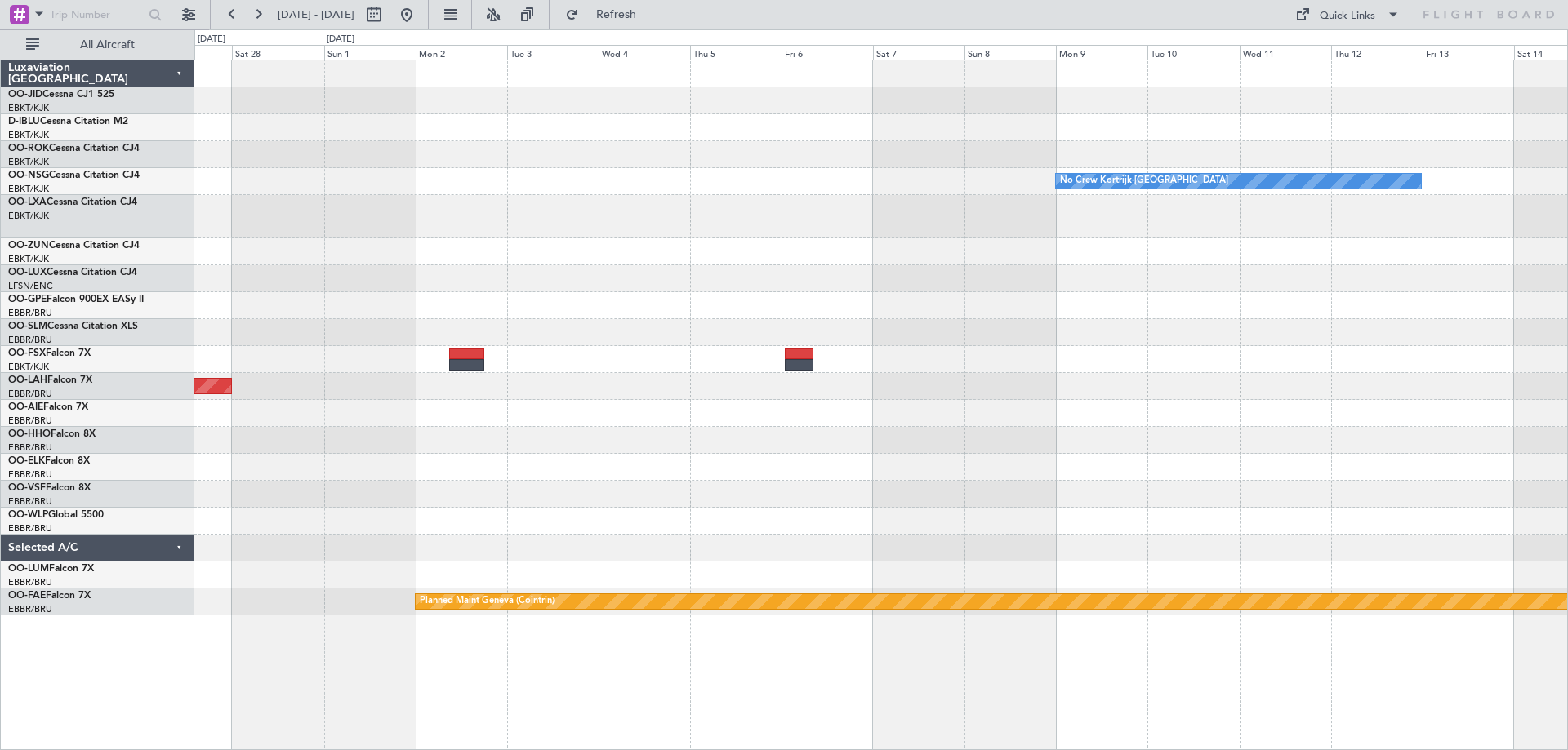
click at [571, 333] on div "No Crew Kortrijk-[GEOGRAPHIC_DATA] No Crew Kortrijk-[GEOGRAPHIC_DATA] No Crew K…" at bounding box center [880, 338] width 1373 height 555
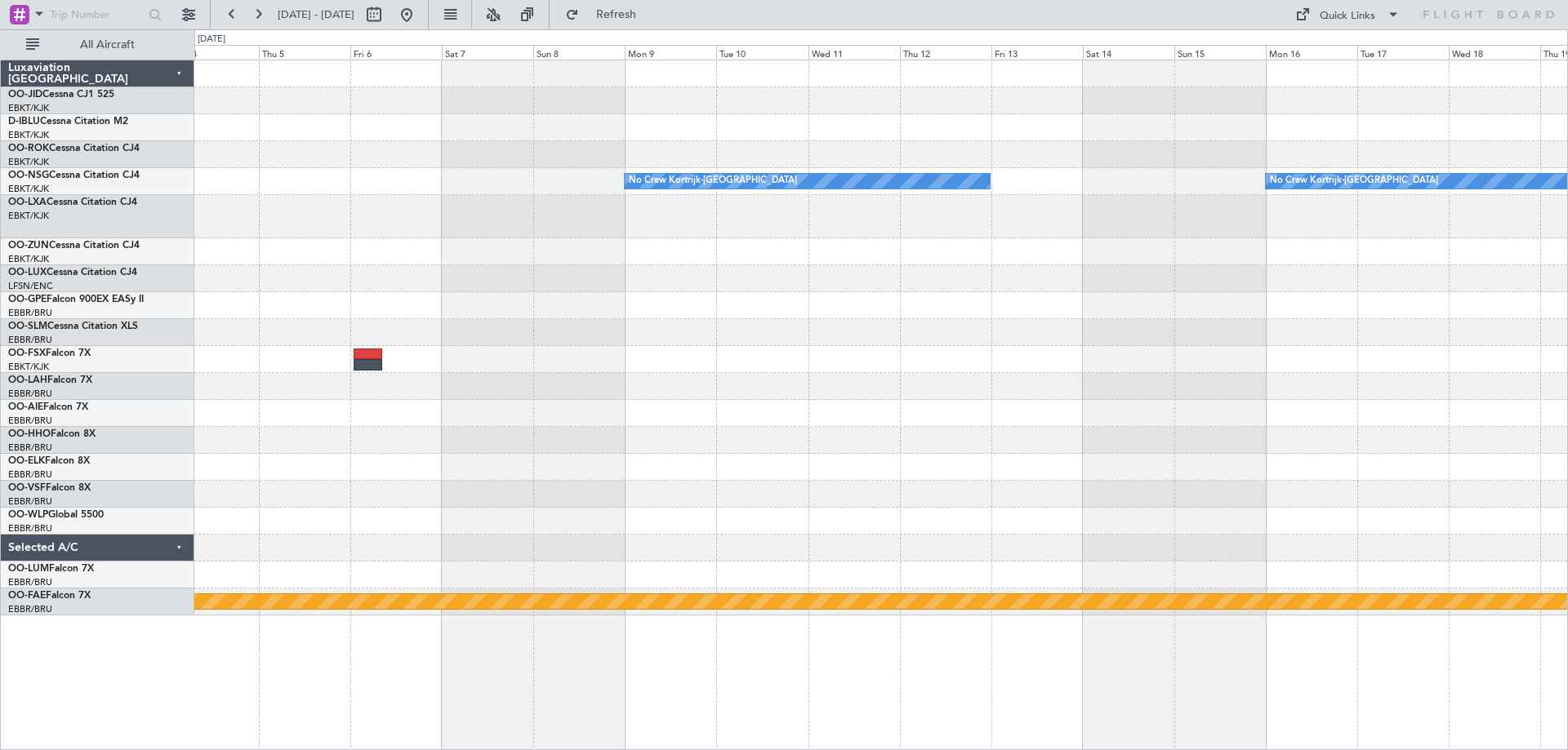
click at [650, 303] on div at bounding box center [880, 305] width 1373 height 27
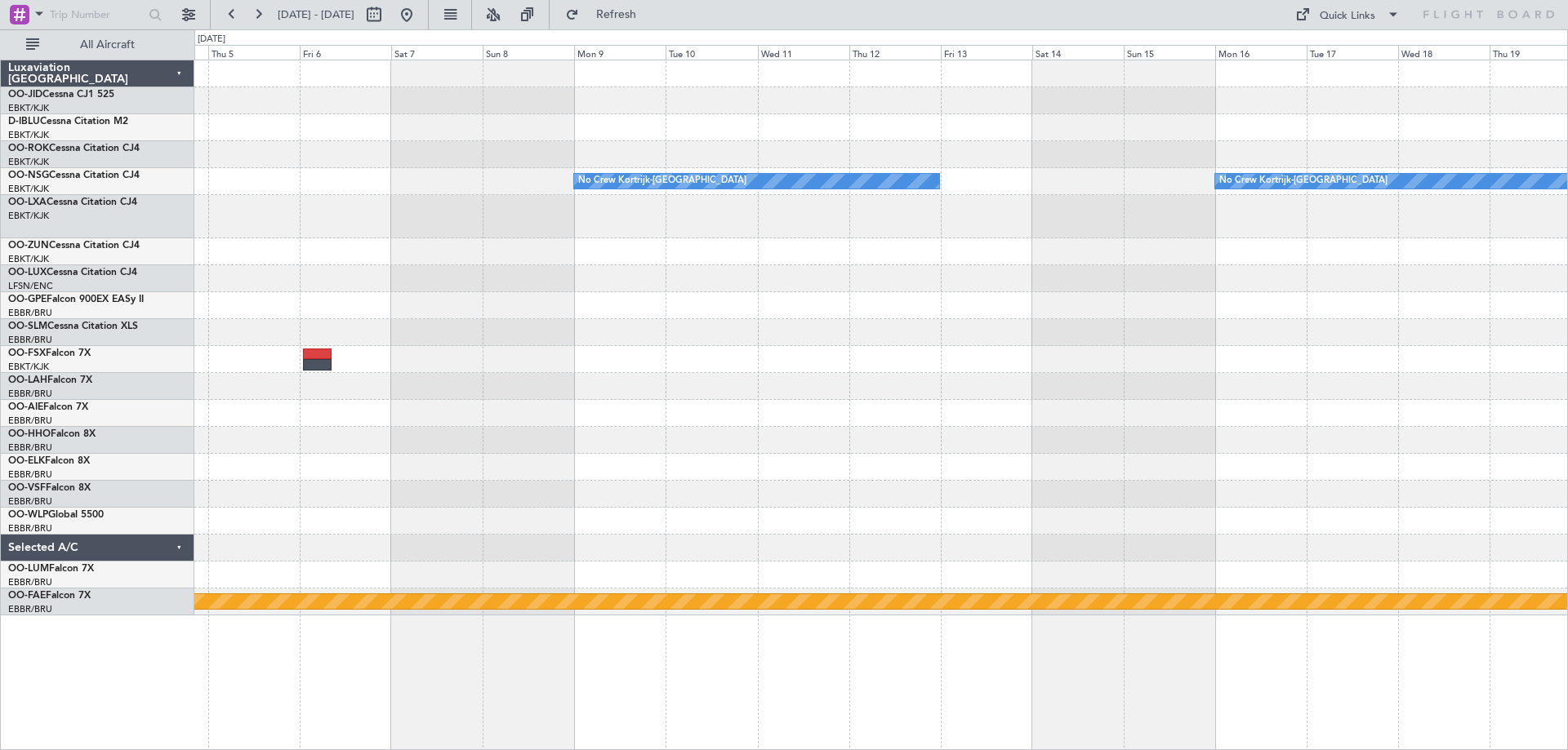
click at [586, 377] on div at bounding box center [880, 387] width 1373 height 27
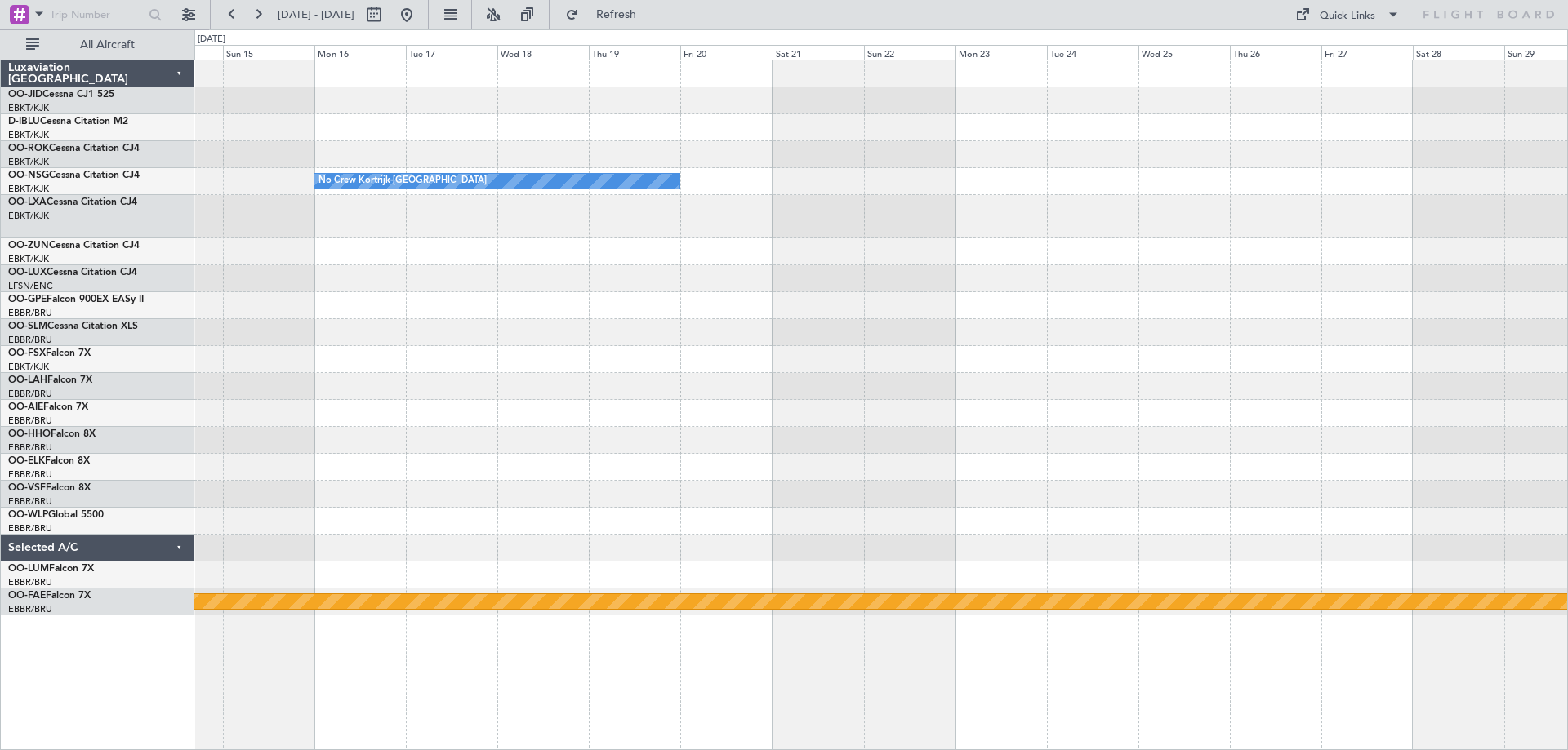
click at [199, 358] on div at bounding box center [880, 360] width 1373 height 27
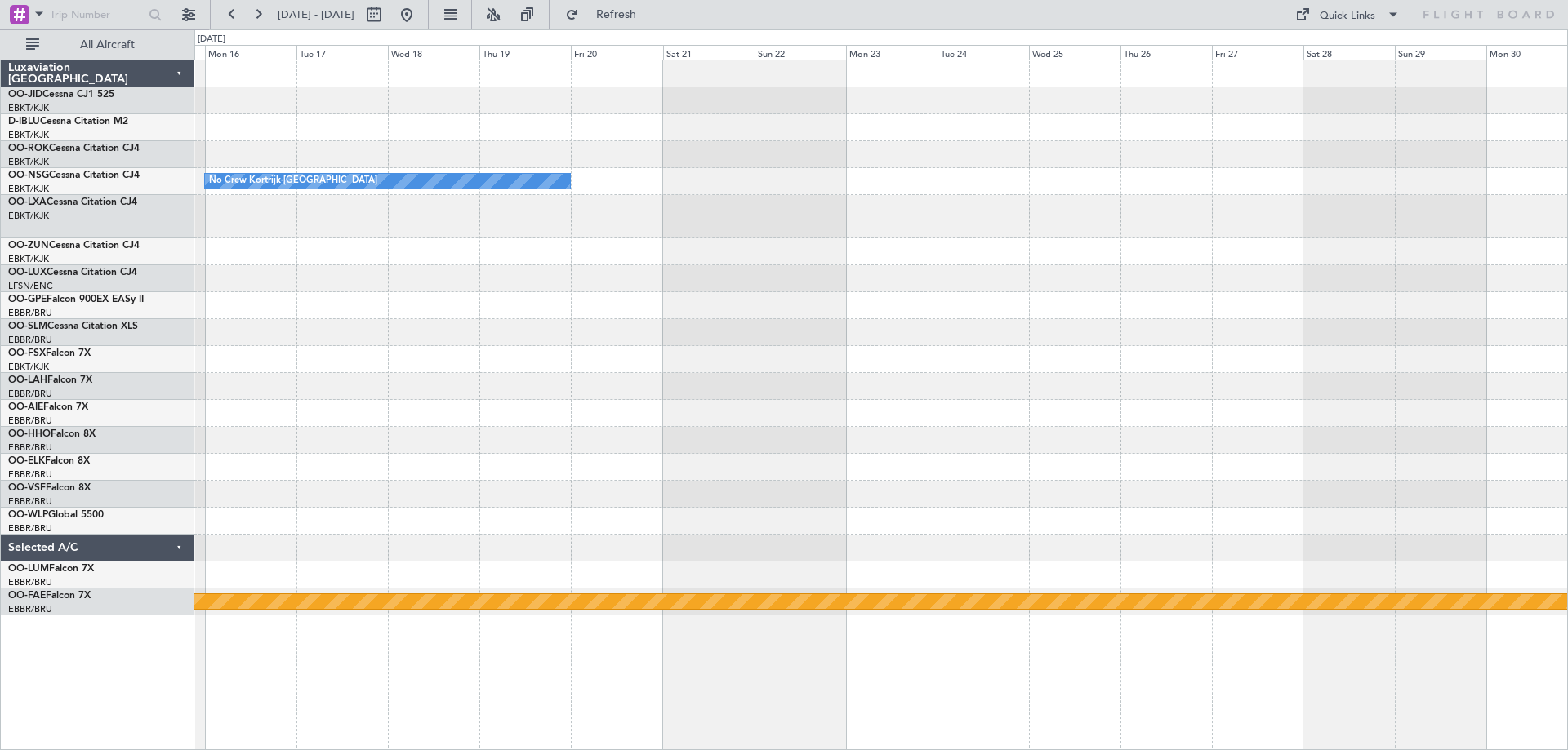
click at [322, 351] on div "No Crew Kortrijk-[GEOGRAPHIC_DATA] No Crew Kortrijk-[GEOGRAPHIC_DATA] Planned M…" at bounding box center [880, 338] width 1373 height 555
click at [263, 265] on div "No Crew Kortrijk-[GEOGRAPHIC_DATA] Planned Maint Geneva ([GEOGRAPHIC_DATA])" at bounding box center [880, 338] width 1373 height 555
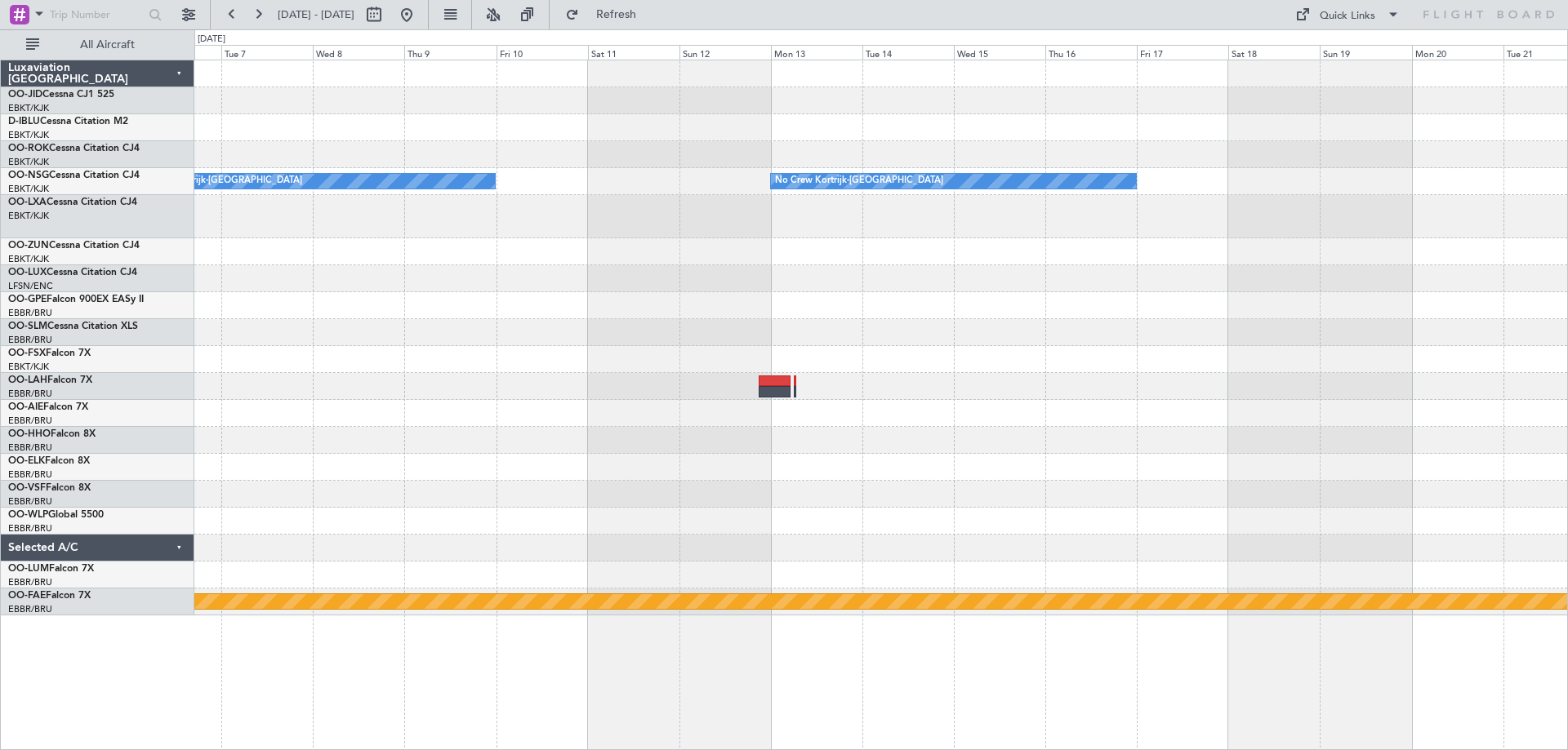
click at [371, 268] on div "No Crew Kortrijk-[GEOGRAPHIC_DATA] No Crew Kortrijk-[GEOGRAPHIC_DATA] Planned M…" at bounding box center [880, 338] width 1373 height 555
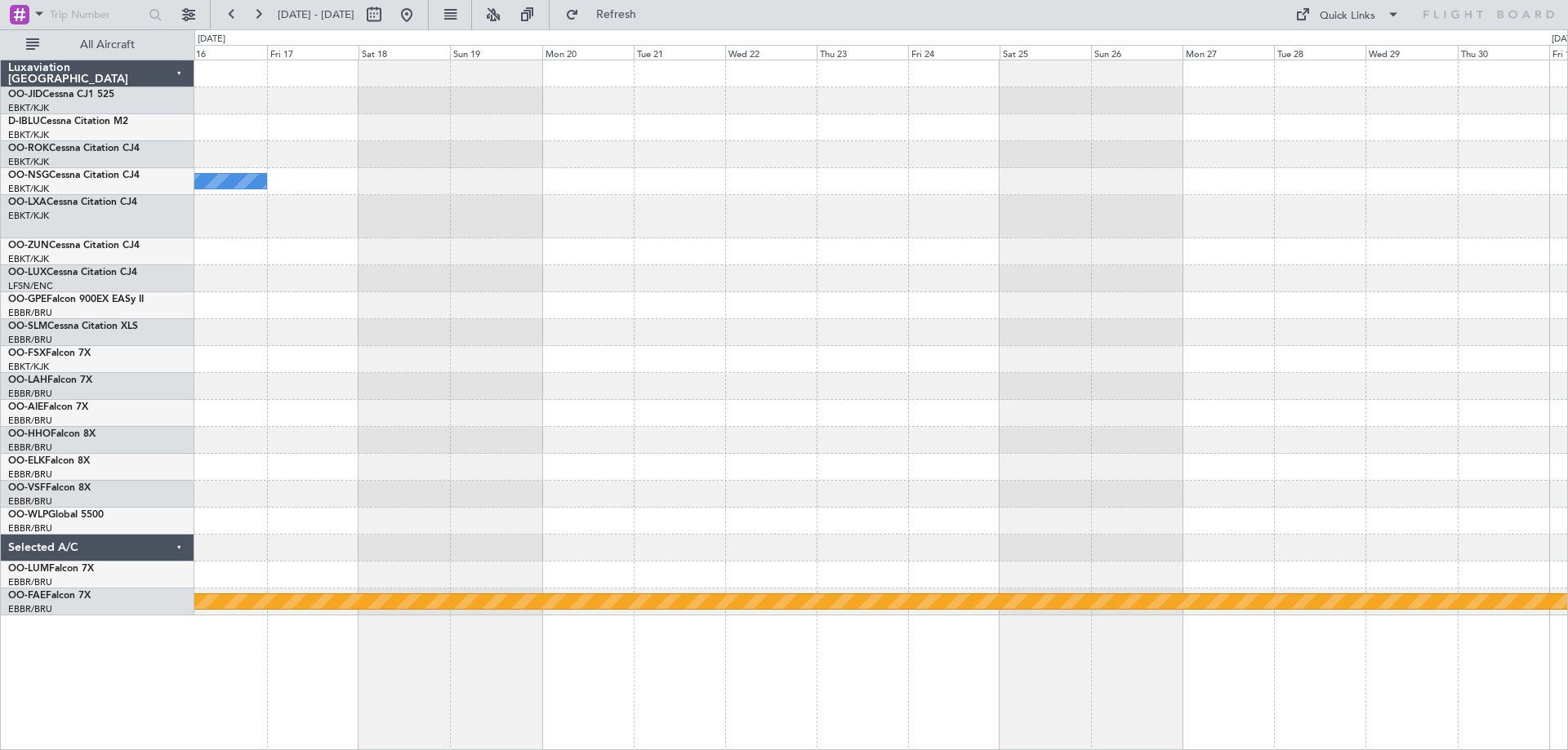
click at [354, 327] on div "No Crew Kortrijk-[GEOGRAPHIC_DATA] Planned Maint Geneva ([GEOGRAPHIC_DATA])" at bounding box center [880, 338] width 1373 height 555
click at [504, 210] on div at bounding box center [880, 216] width 1373 height 43
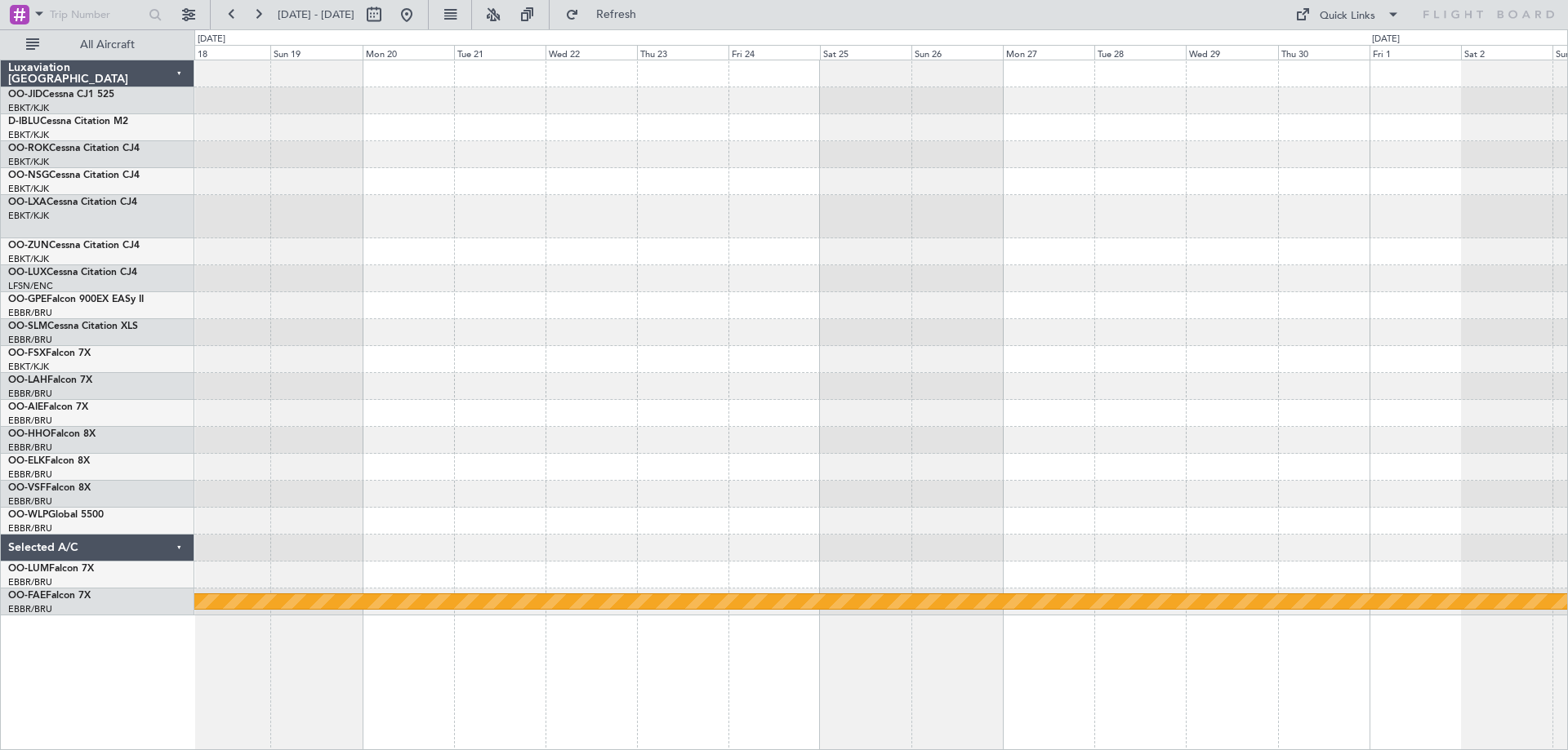
click at [450, 248] on div "No Crew Kortrijk-[GEOGRAPHIC_DATA] Planned Maint Geneva ([GEOGRAPHIC_DATA])" at bounding box center [880, 338] width 1373 height 555
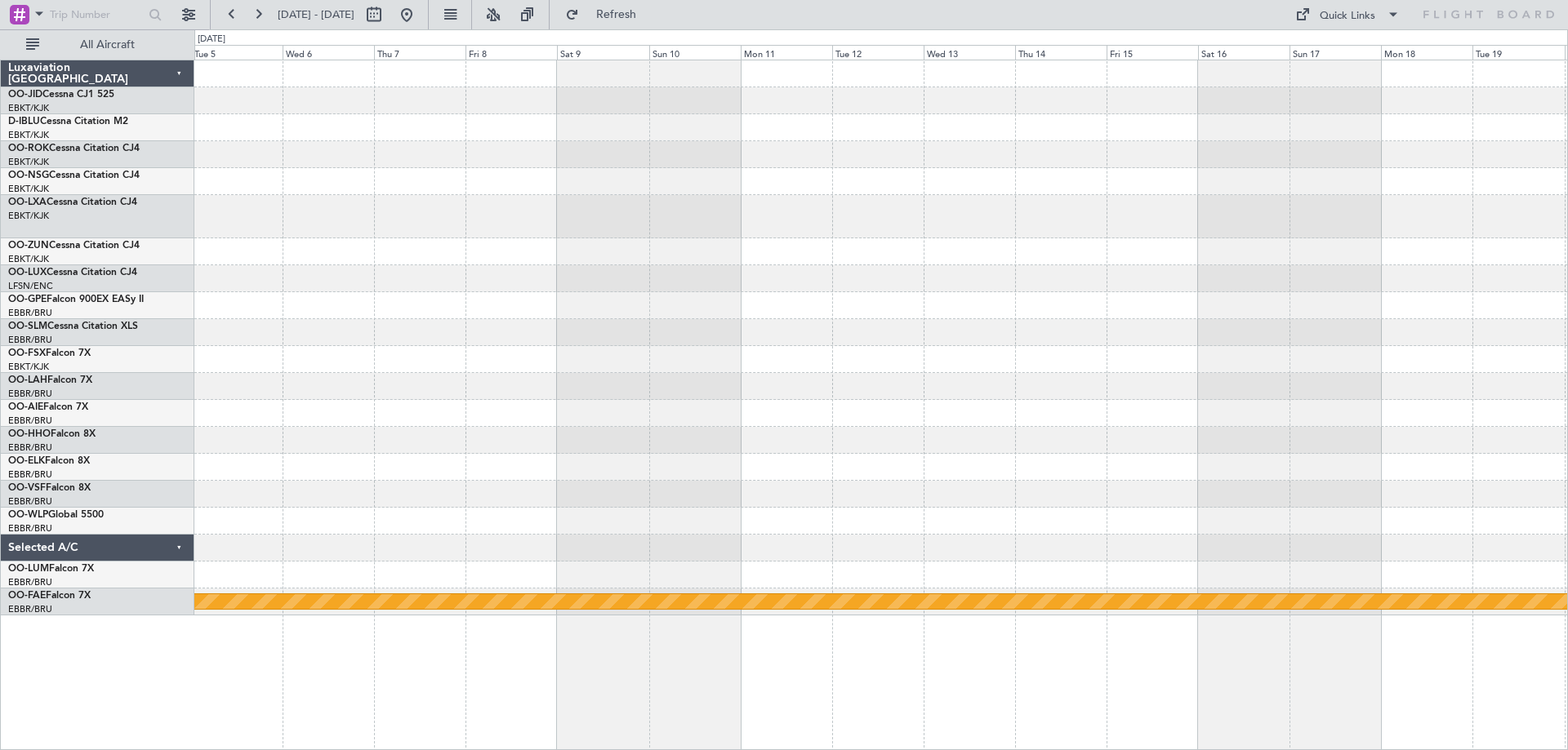
click at [506, 317] on div "Planned Maint Geneva (Cointrin)" at bounding box center [880, 338] width 1373 height 555
click at [582, 271] on div "Planned Maint Geneva (Cointrin)" at bounding box center [880, 338] width 1373 height 555
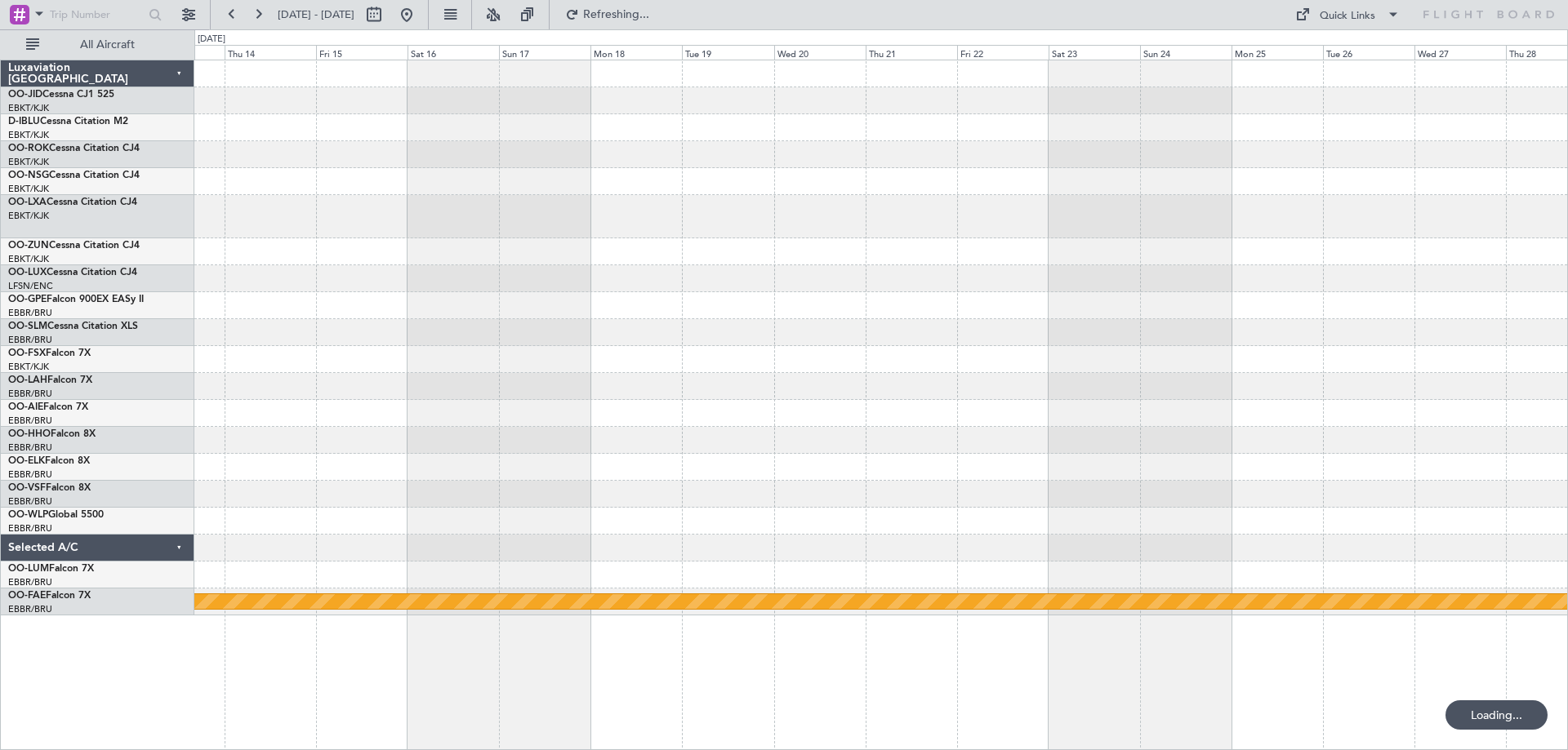
click at [685, 218] on div at bounding box center [880, 216] width 1373 height 43
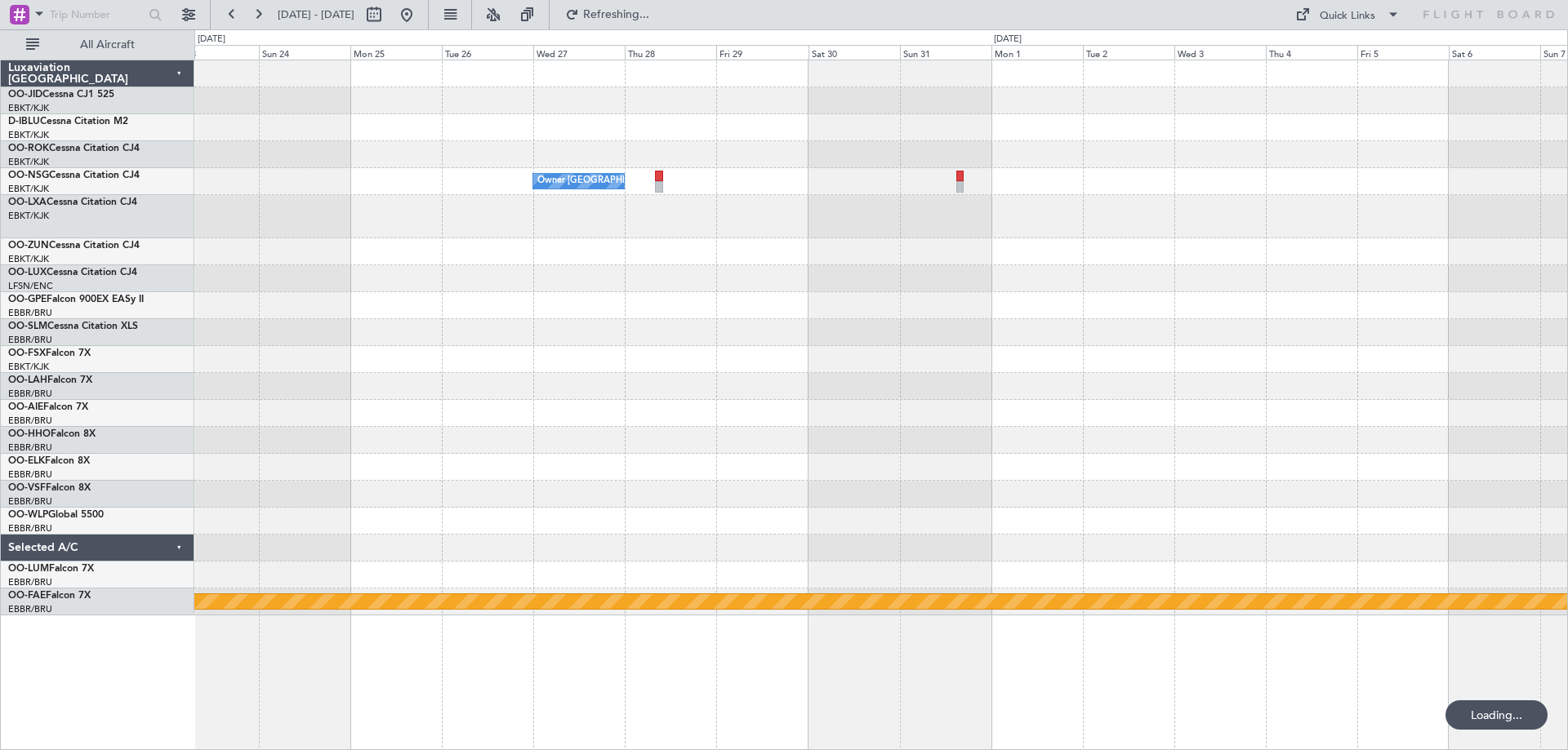
click at [905, 300] on div "Owner [GEOGRAPHIC_DATA]-[GEOGRAPHIC_DATA] Planned Maint Geneva ([GEOGRAPHIC_DAT…" at bounding box center [880, 338] width 1373 height 555
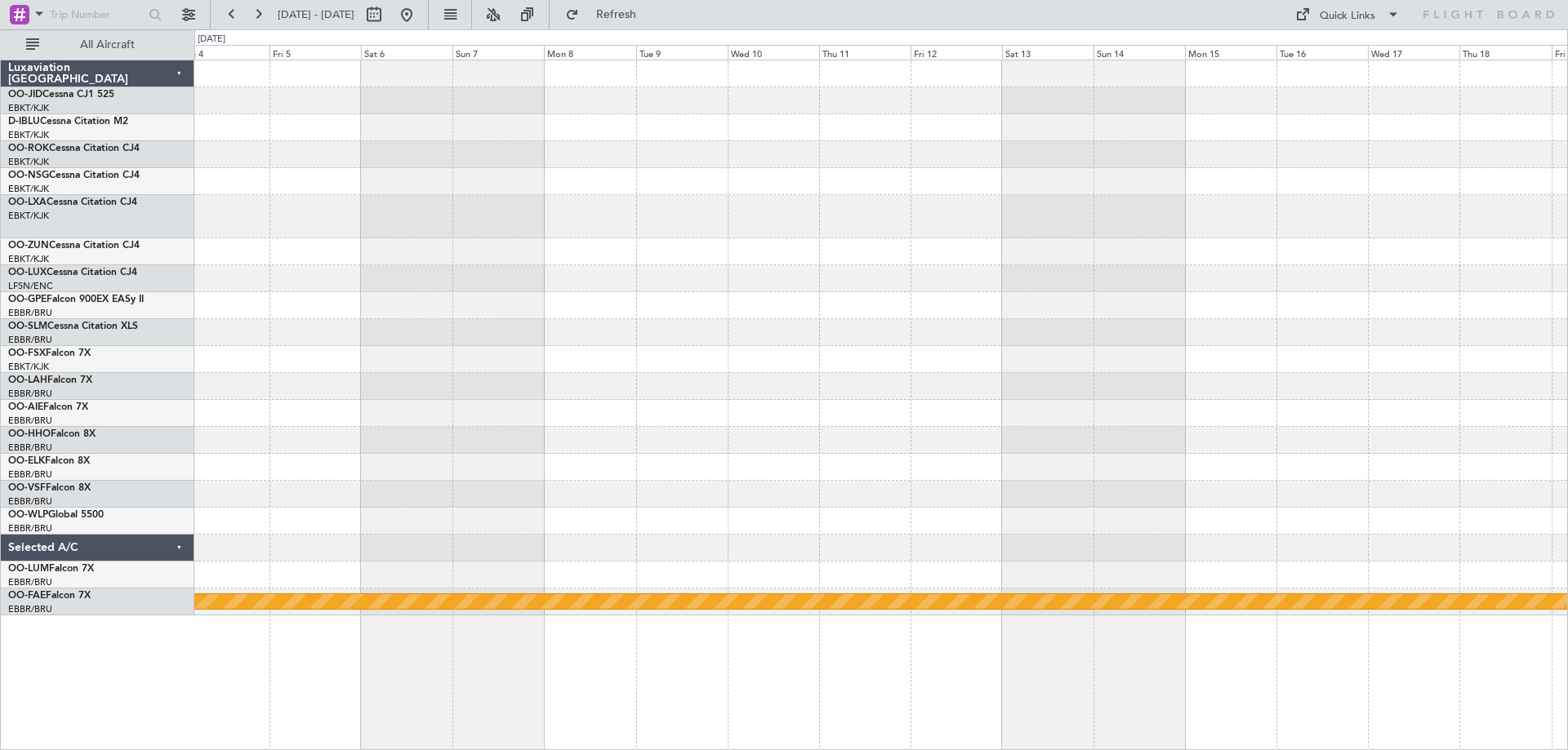
click at [558, 277] on div "Planned Maint Geneva (Cointrin)" at bounding box center [880, 338] width 1373 height 555
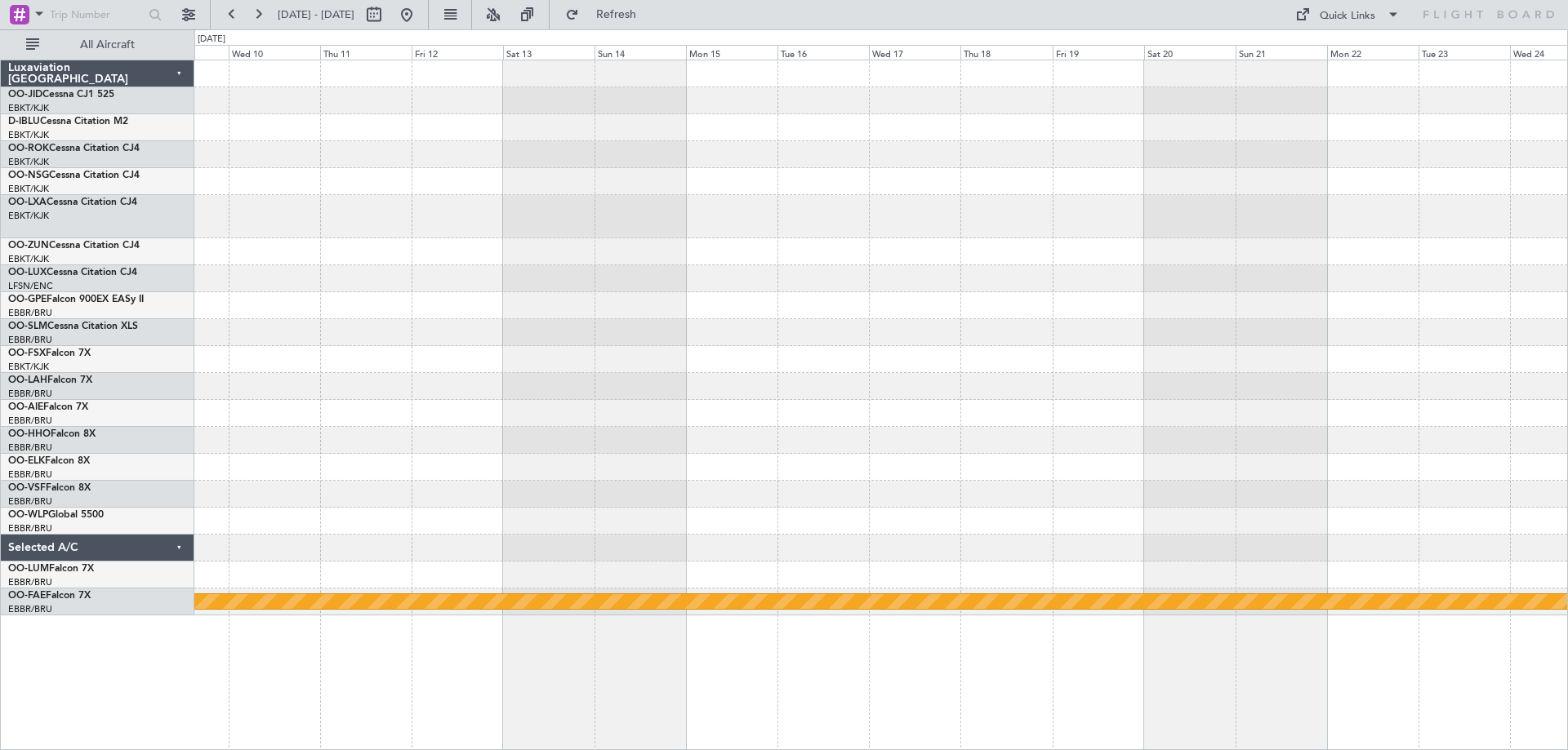
click at [671, 229] on div "Planned Maint Geneva (Cointrin)" at bounding box center [880, 338] width 1373 height 555
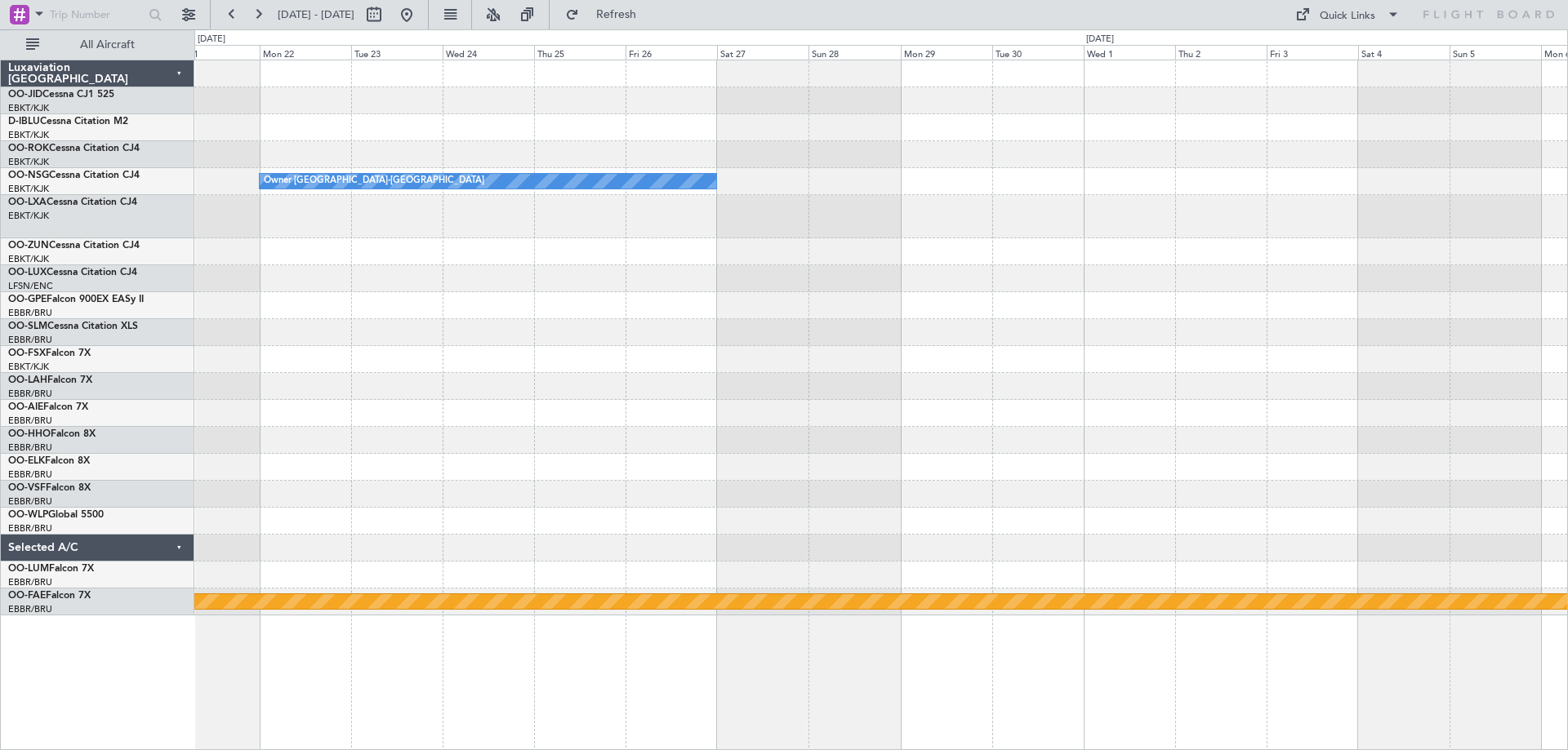
click at [391, 297] on div "Owner Kortrijk-Wevelgem Planned Maint Geneva (Cointrin)" at bounding box center [880, 338] width 1373 height 555
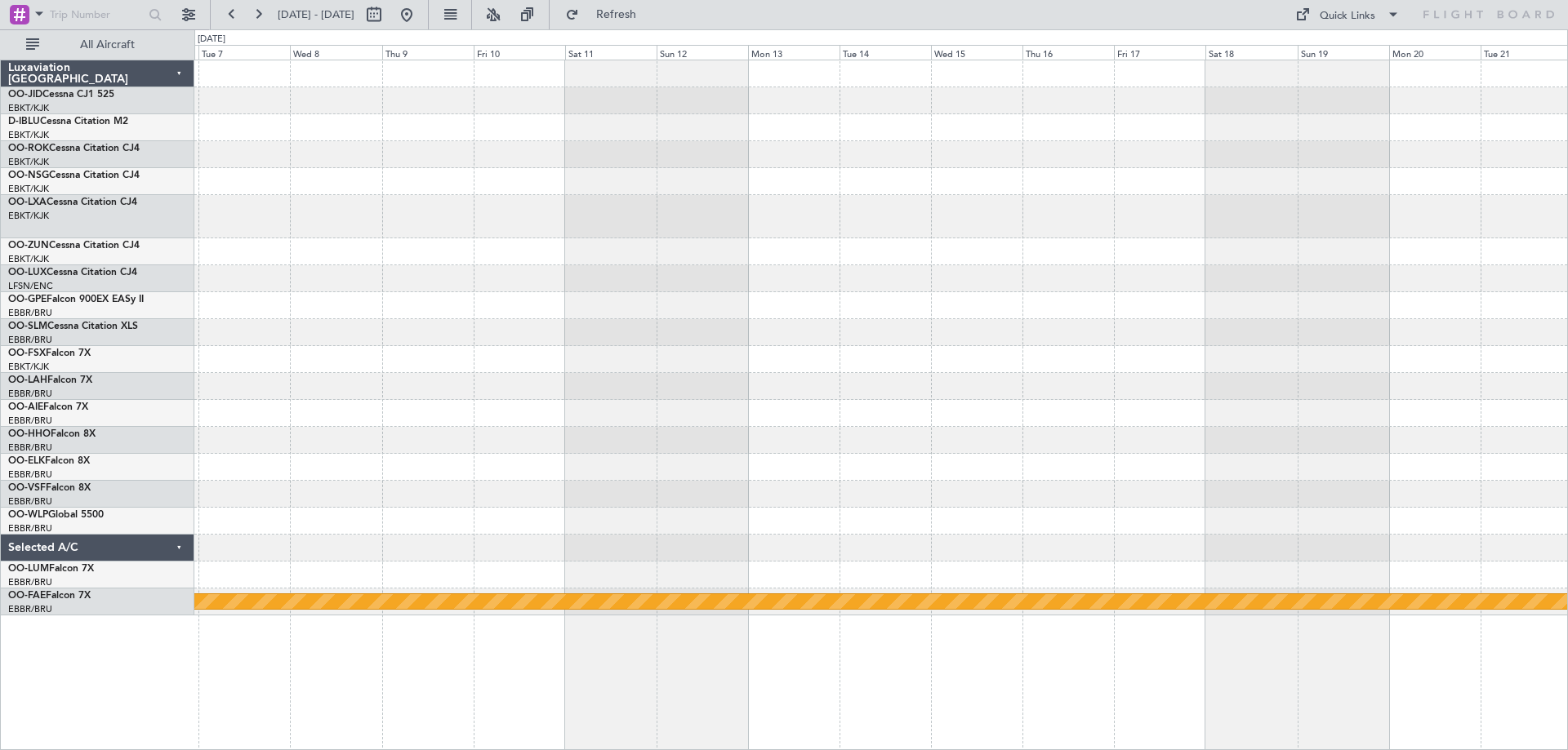
click at [293, 254] on div at bounding box center [880, 252] width 1373 height 27
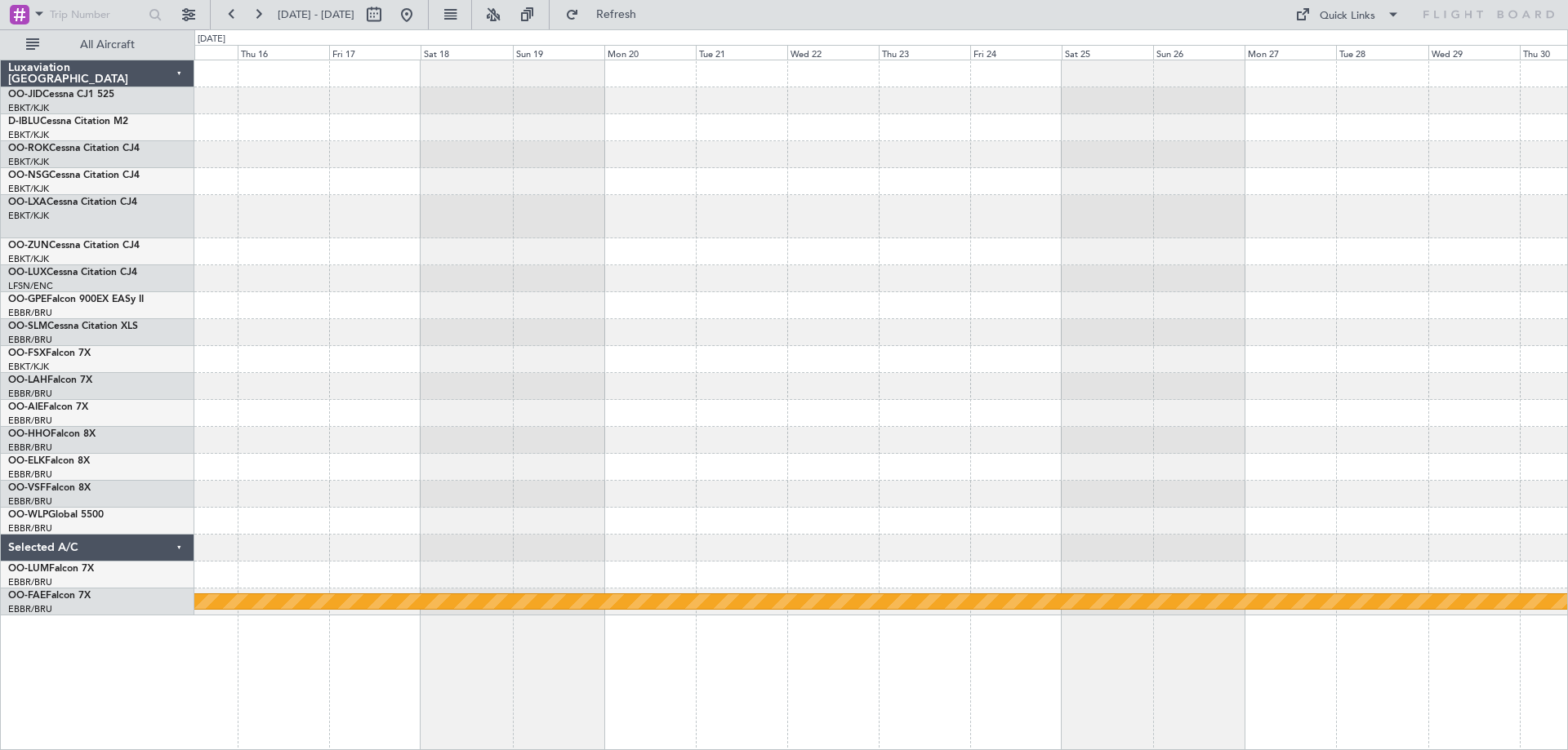
click at [485, 378] on div "Planned Maint Geneva (Cointrin)" at bounding box center [880, 338] width 1373 height 555
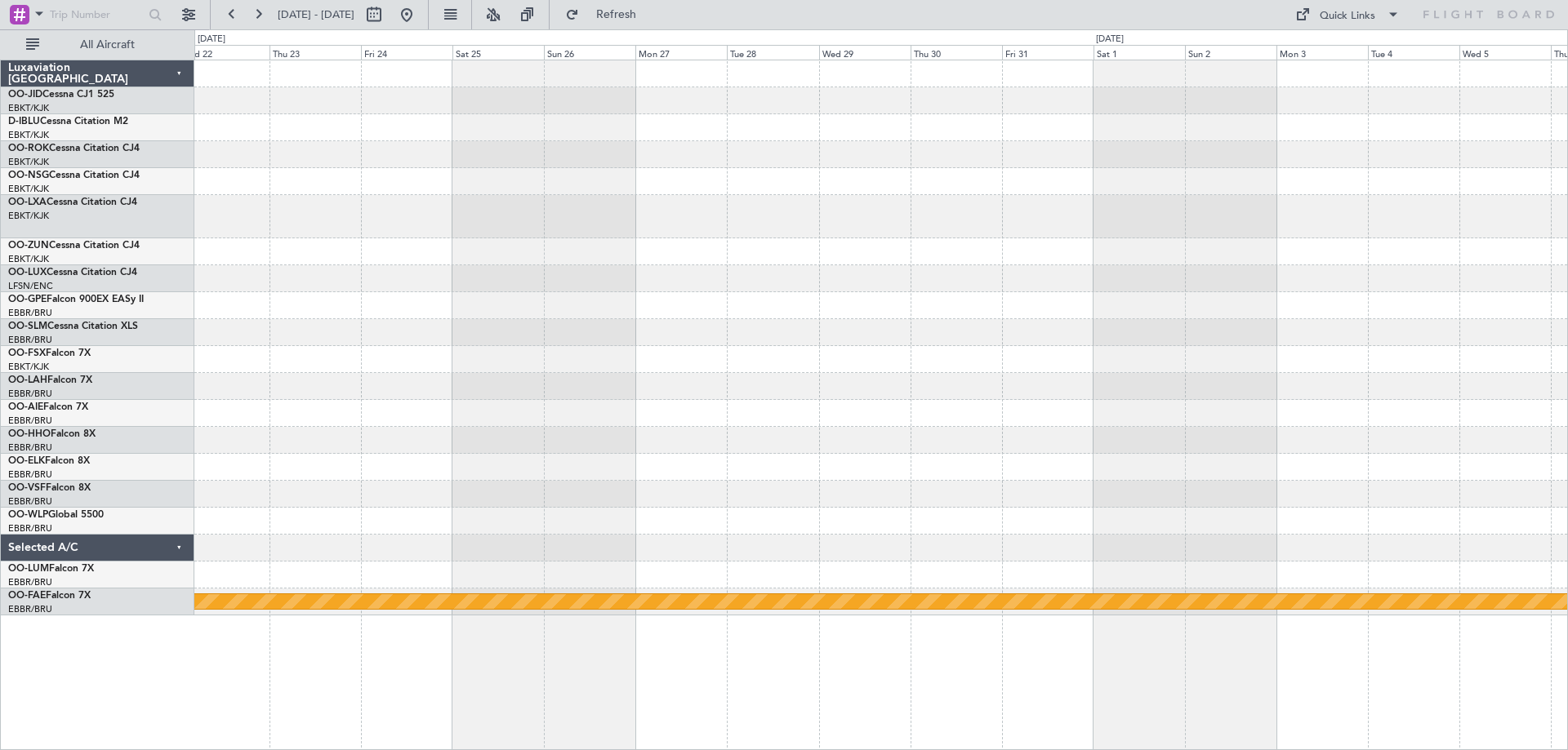
click at [469, 259] on div "Planned Maint Geneva (Cointrin)" at bounding box center [880, 338] width 1373 height 555
click at [222, 366] on div "Planned Maint Geneva (Cointrin)" at bounding box center [880, 338] width 1373 height 555
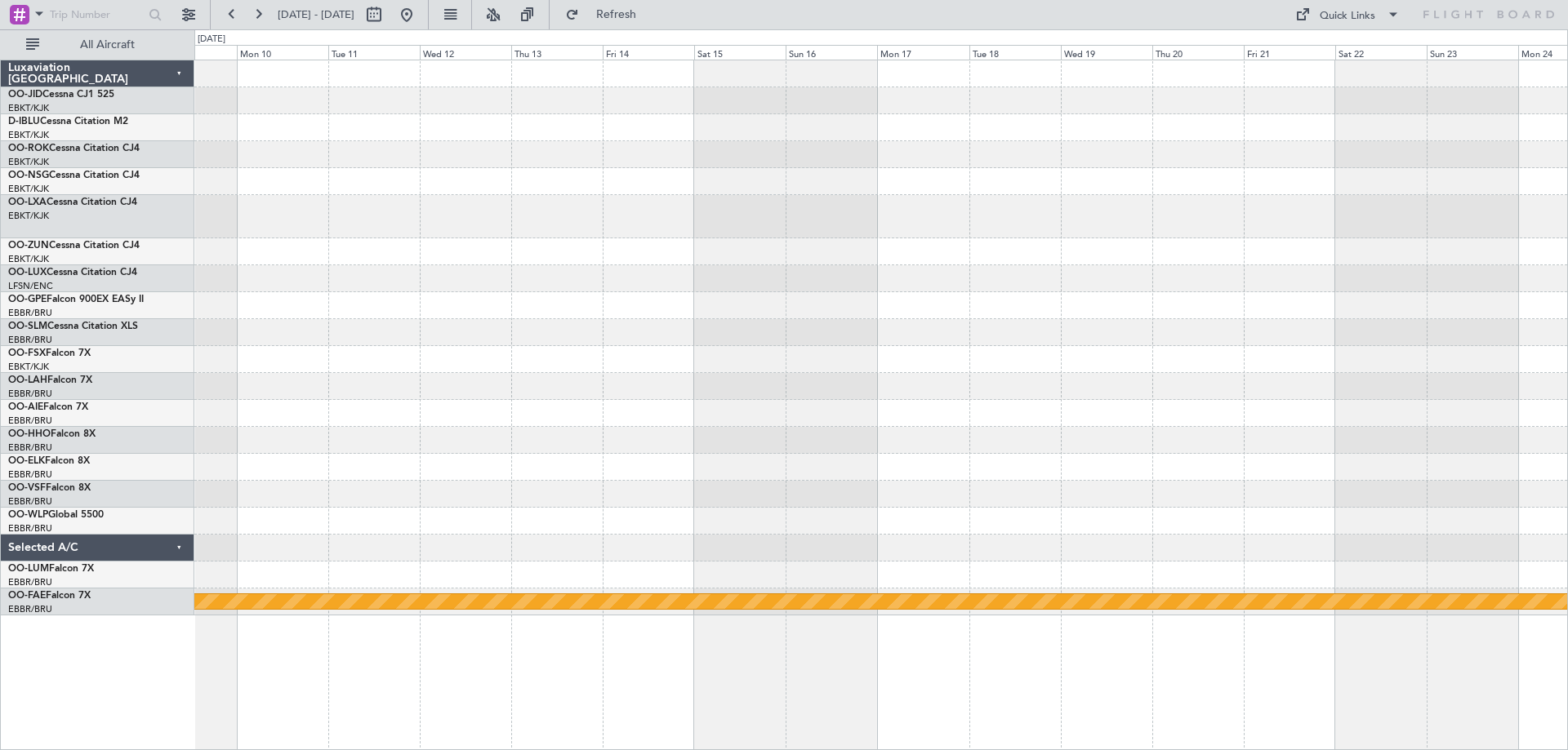
click at [272, 150] on div "Planned Maint Geneva (Cointrin)" at bounding box center [880, 338] width 1373 height 555
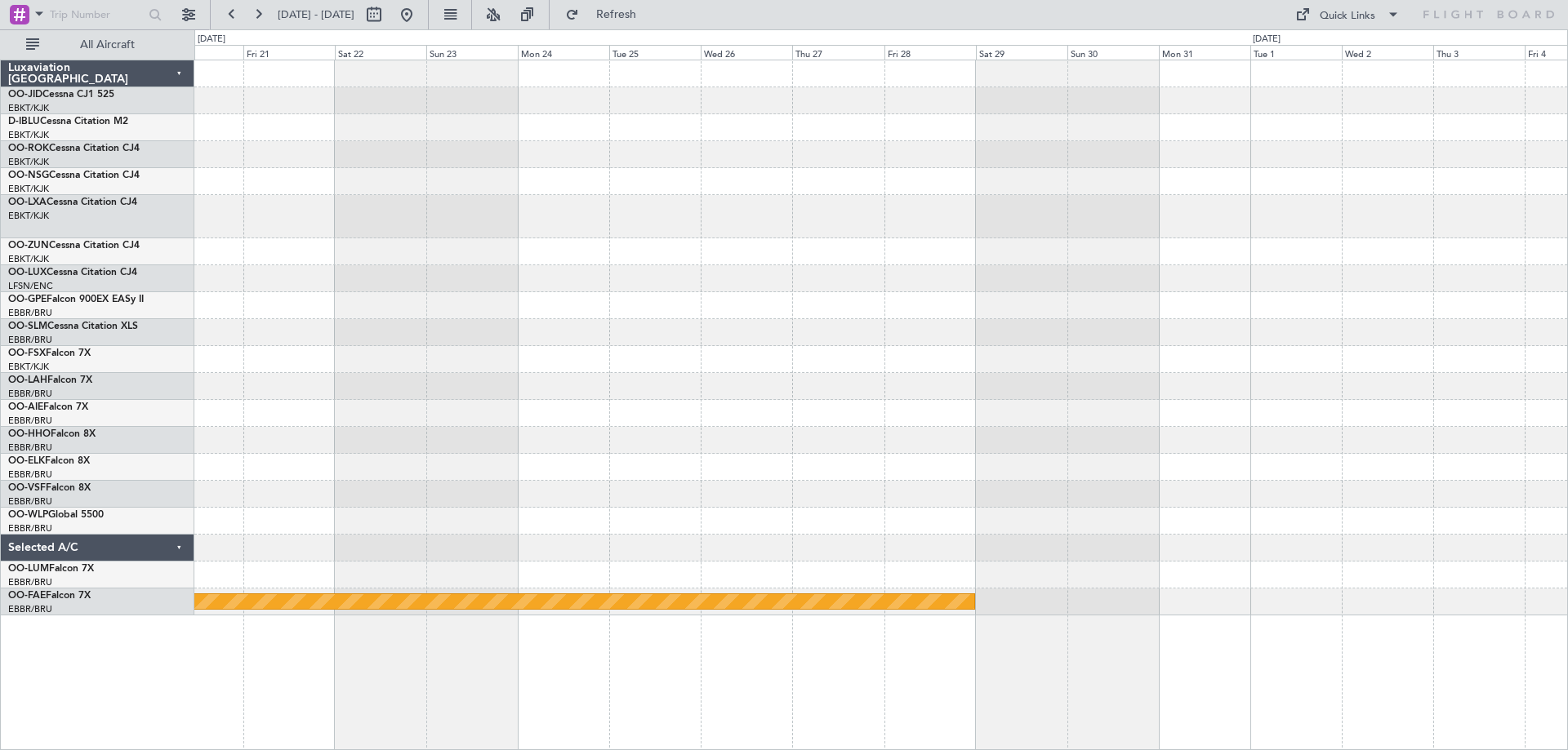
click at [423, 295] on div at bounding box center [880, 305] width 1373 height 27
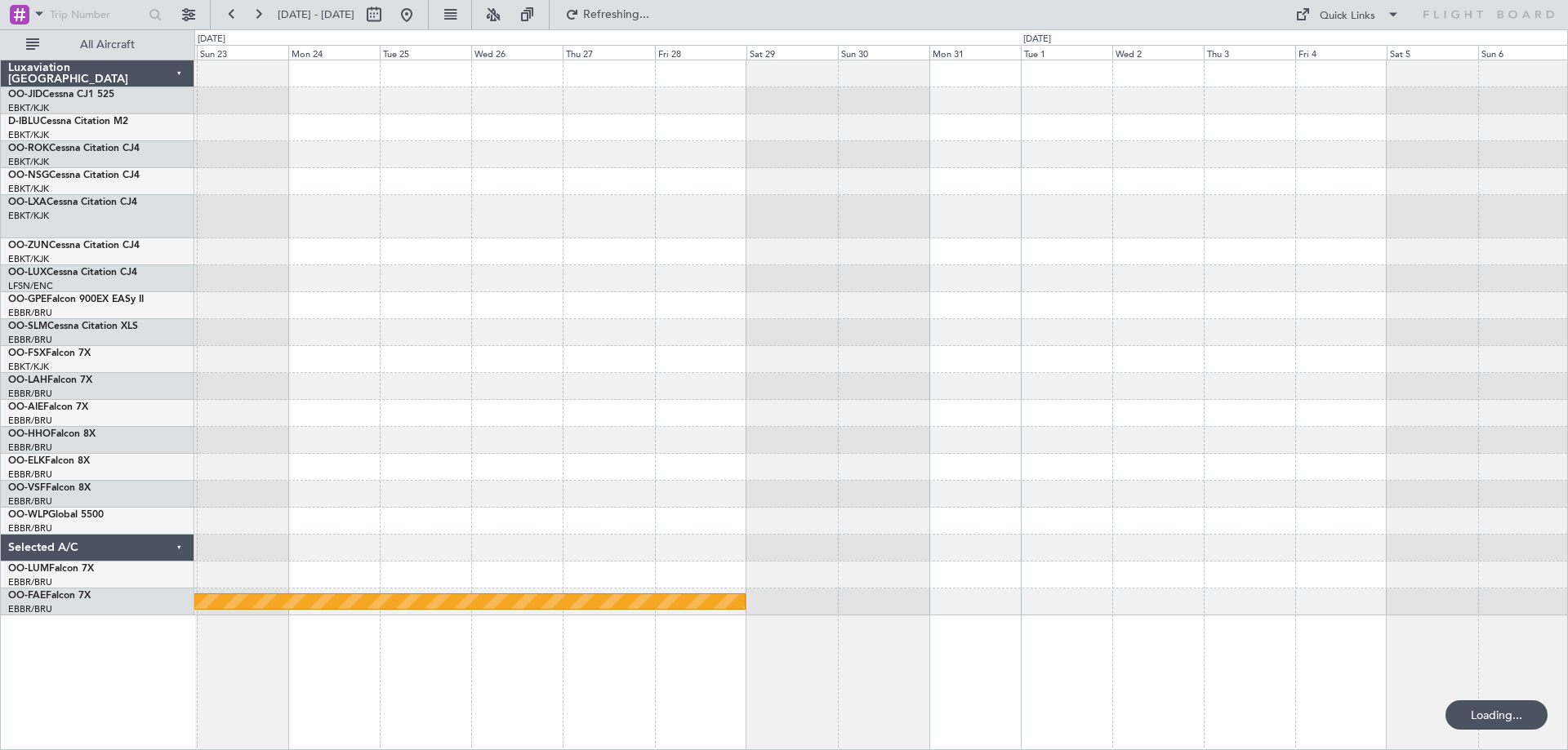
click at [313, 194] on div "Planned Maint Geneva (Cointrin)" at bounding box center [880, 338] width 1373 height 555
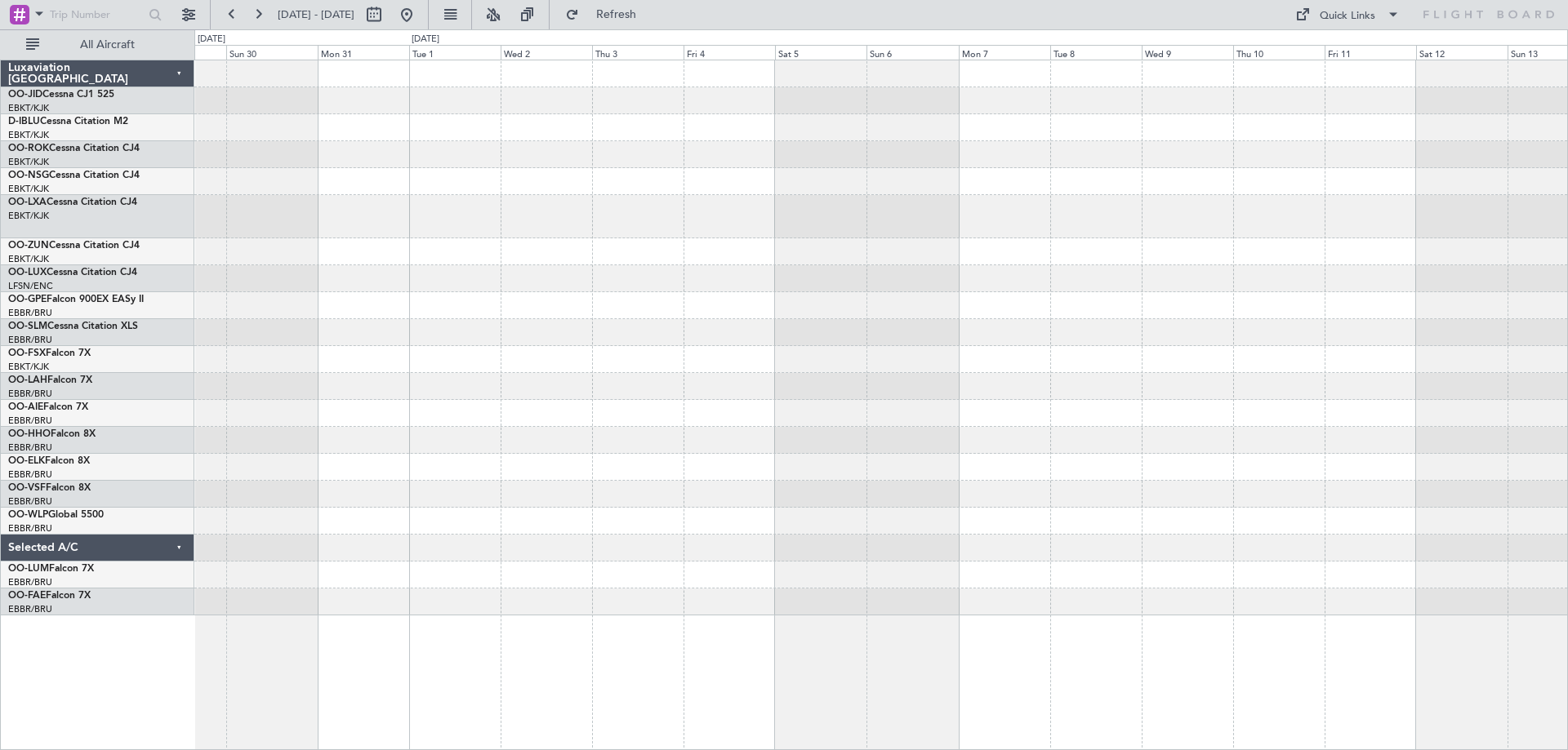
click at [993, 363] on div "Planned Maint Geneva (Cointrin)" at bounding box center [880, 338] width 1373 height 555
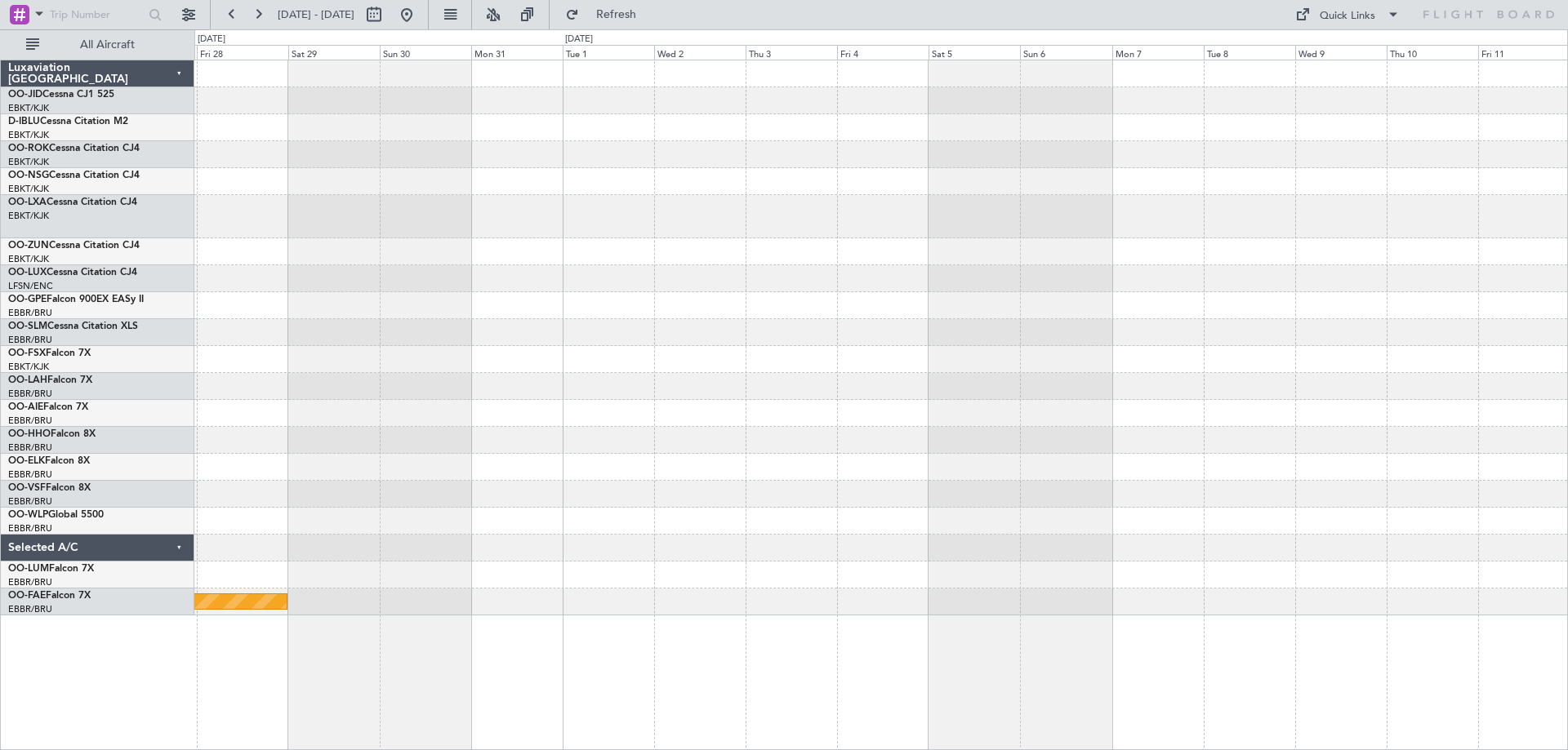
click at [707, 449] on div at bounding box center [880, 441] width 1373 height 27
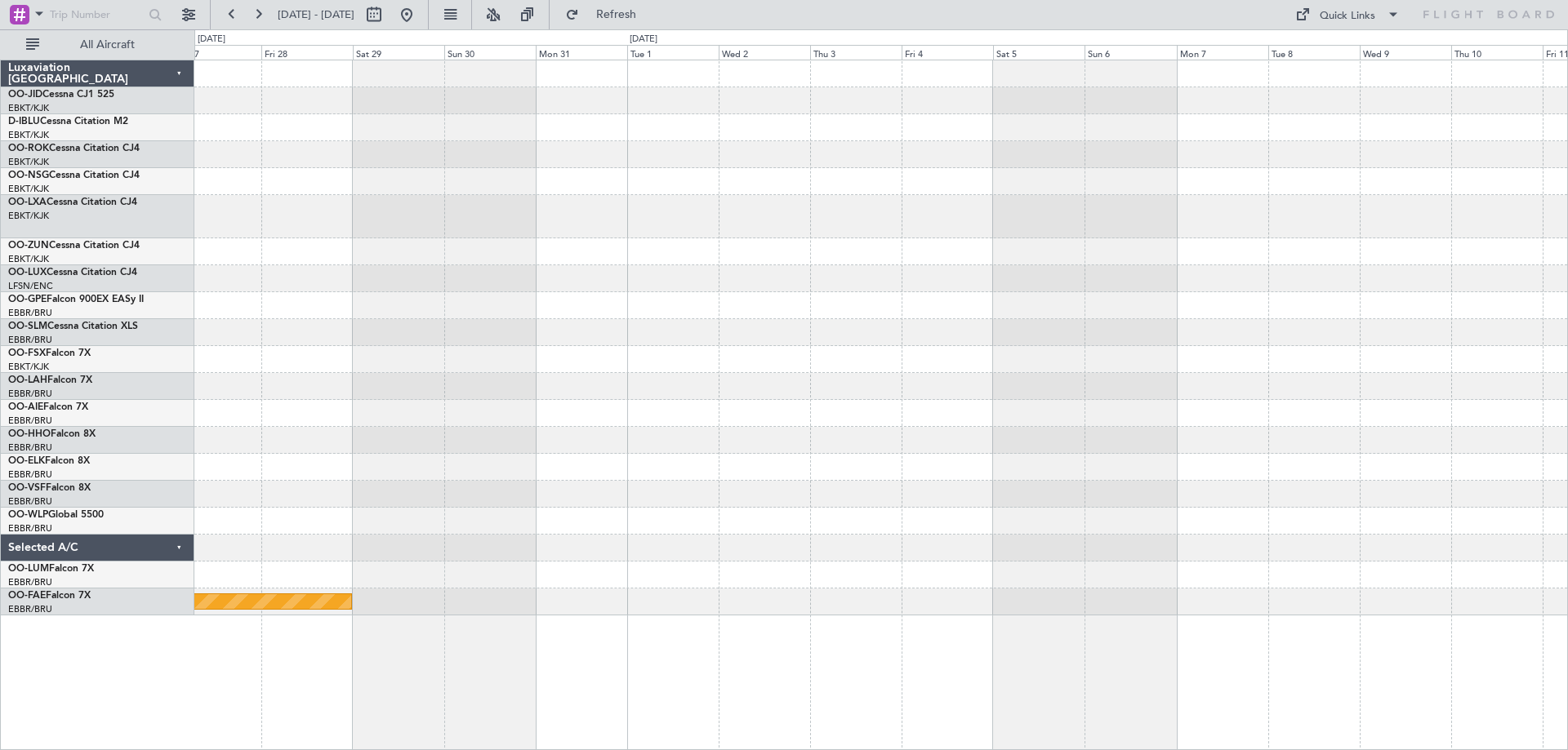
click at [1022, 322] on div "Planned Maint Geneva (Cointrin)" at bounding box center [880, 338] width 1373 height 555
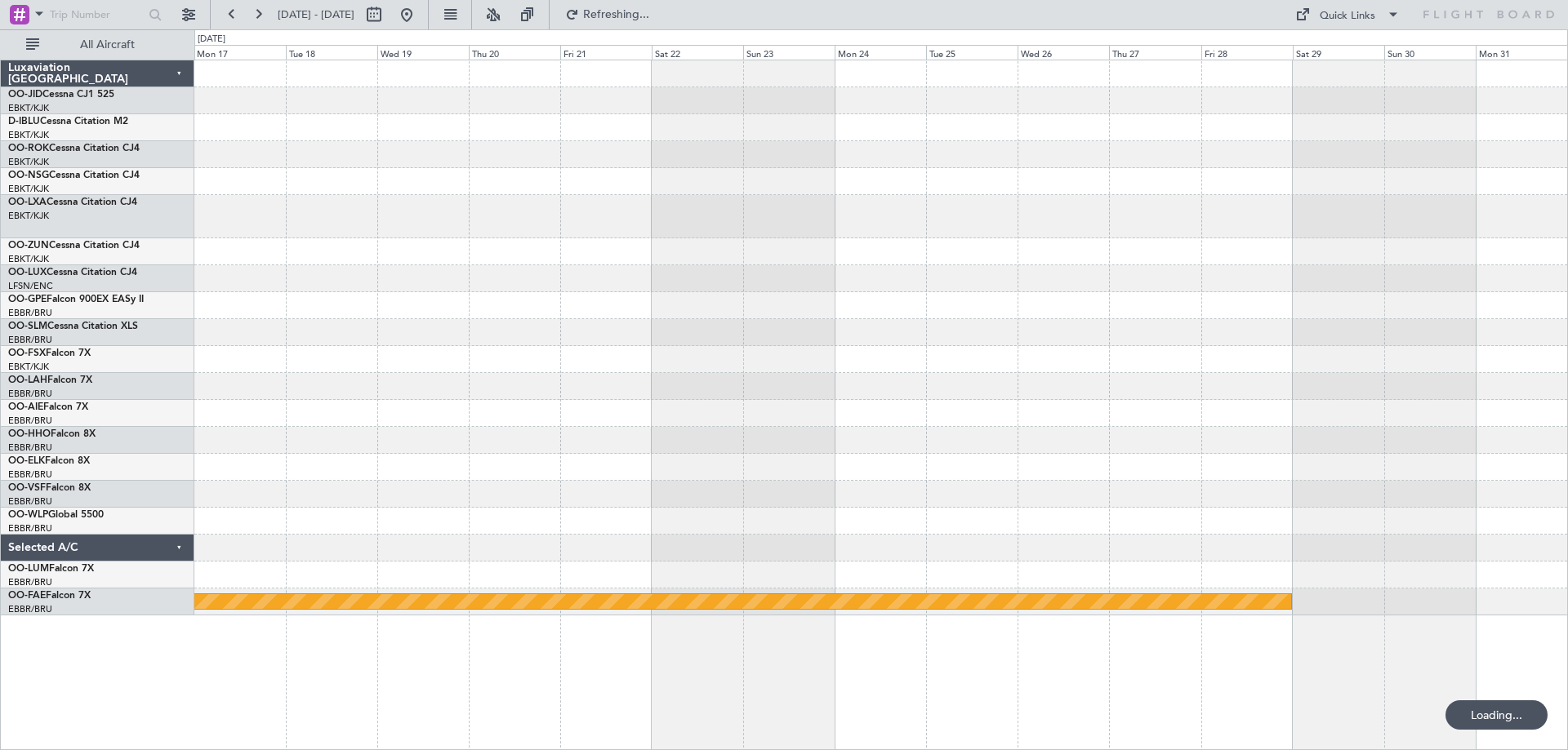
click at [1321, 490] on div "Planned Maint Geneva (Cointrin)" at bounding box center [880, 338] width 1373 height 555
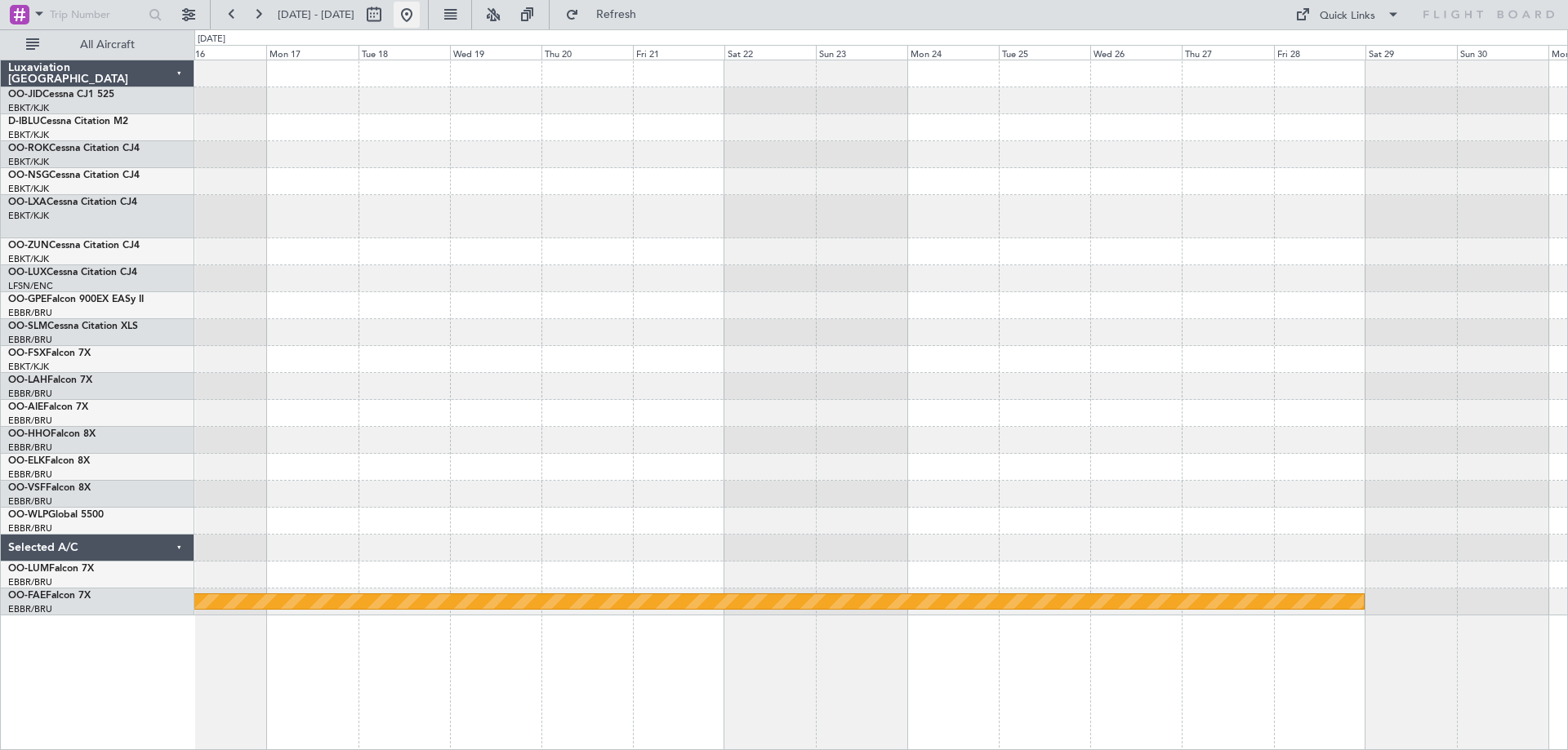
click at [420, 8] on button at bounding box center [406, 15] width 26 height 26
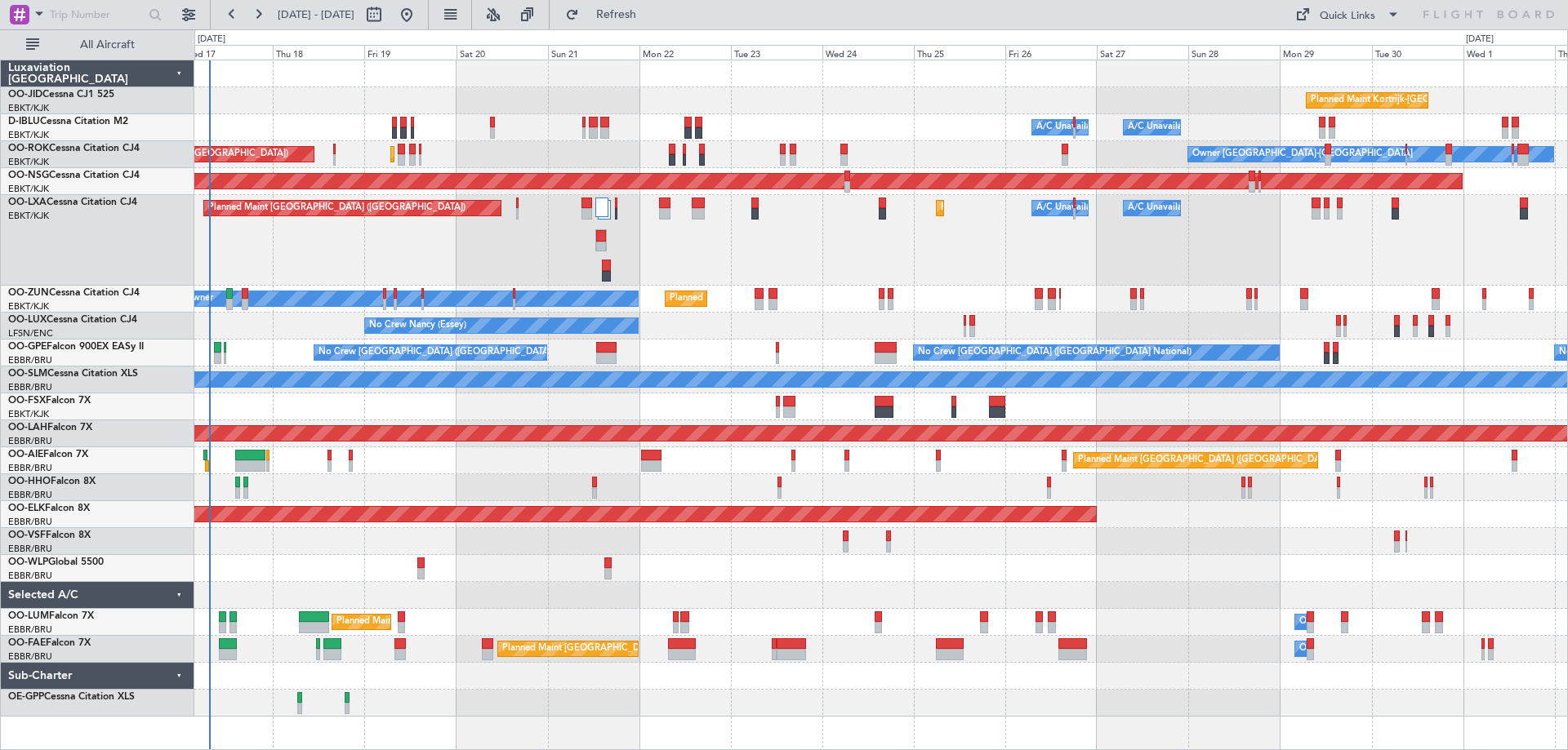
click at [824, 268] on div "Planned Maint [GEOGRAPHIC_DATA] ([GEOGRAPHIC_DATA]) Planned Maint [GEOGRAPHIC_D…" at bounding box center [880, 240] width 1373 height 91
click at [879, 468] on div "Planned Maint [GEOGRAPHIC_DATA] ([GEOGRAPHIC_DATA])" at bounding box center [880, 461] width 1373 height 27
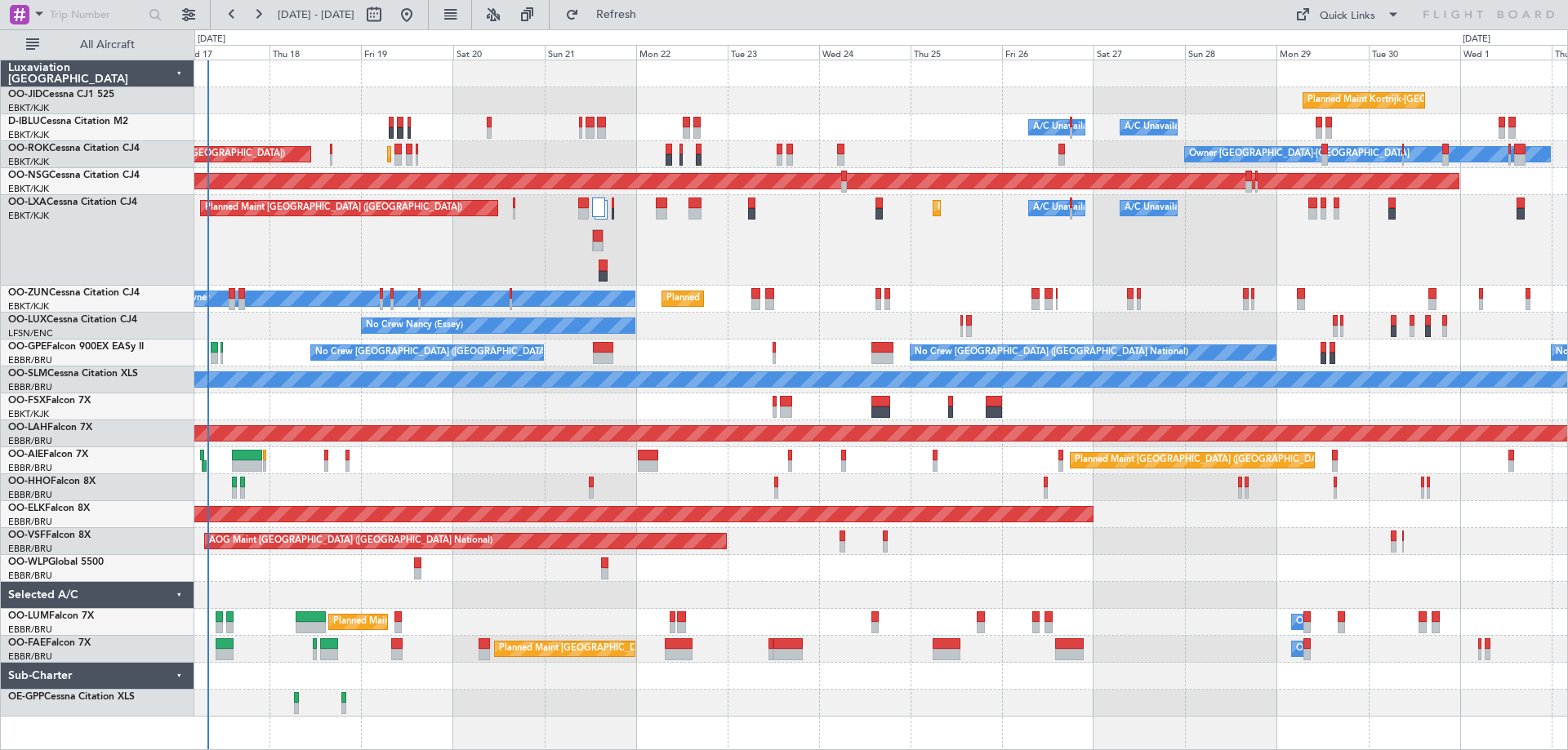
click at [670, 257] on div "Planned Maint [GEOGRAPHIC_DATA] ([GEOGRAPHIC_DATA]) Planned Maint [GEOGRAPHIC_D…" at bounding box center [880, 240] width 1373 height 91
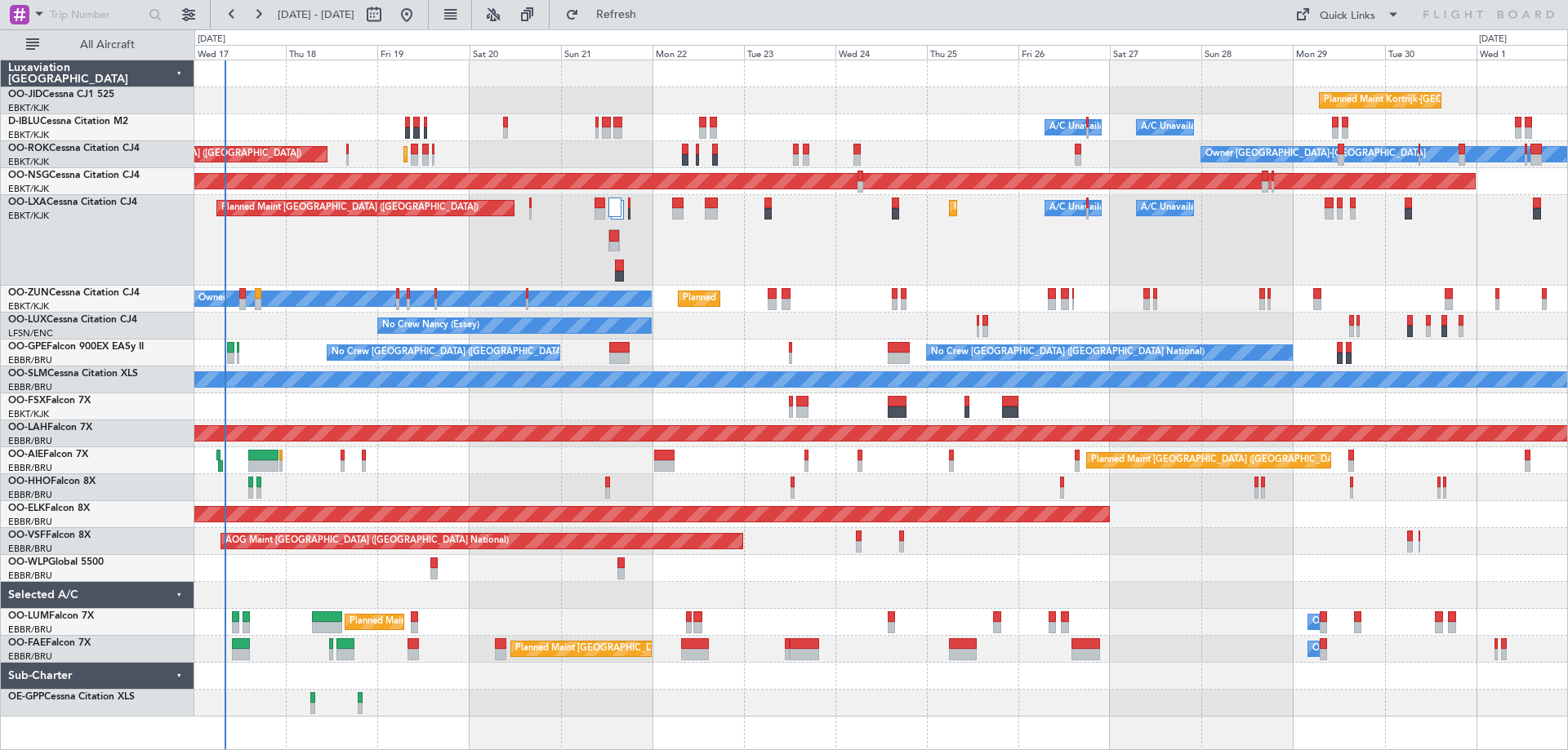
click at [739, 347] on div "Planned Maint Kortrijk-Wevelgem A/C Unavailable Brussels (Brussels National) A/…" at bounding box center [880, 389] width 1373 height 656
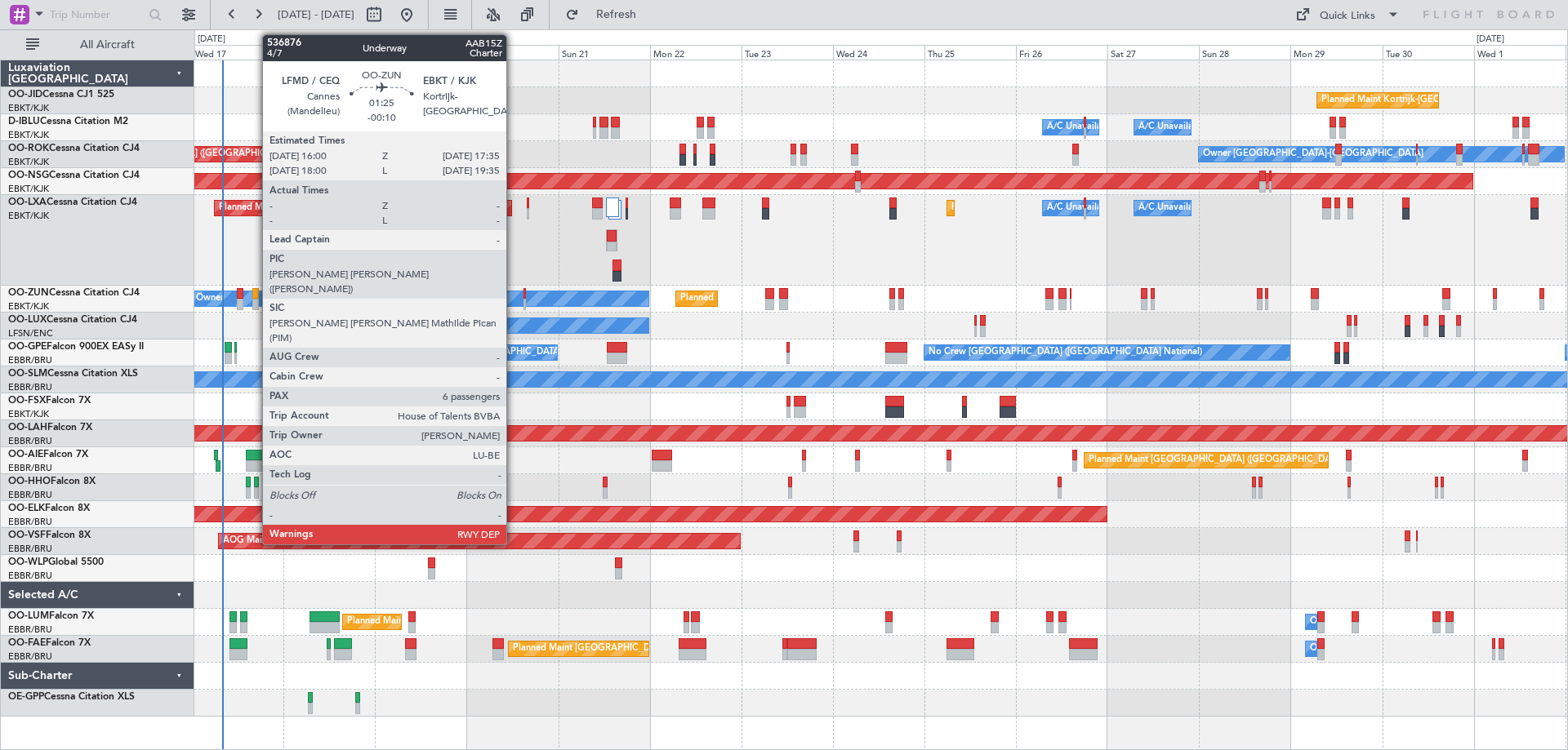
click at [254, 298] on div at bounding box center [256, 294] width 7 height 12
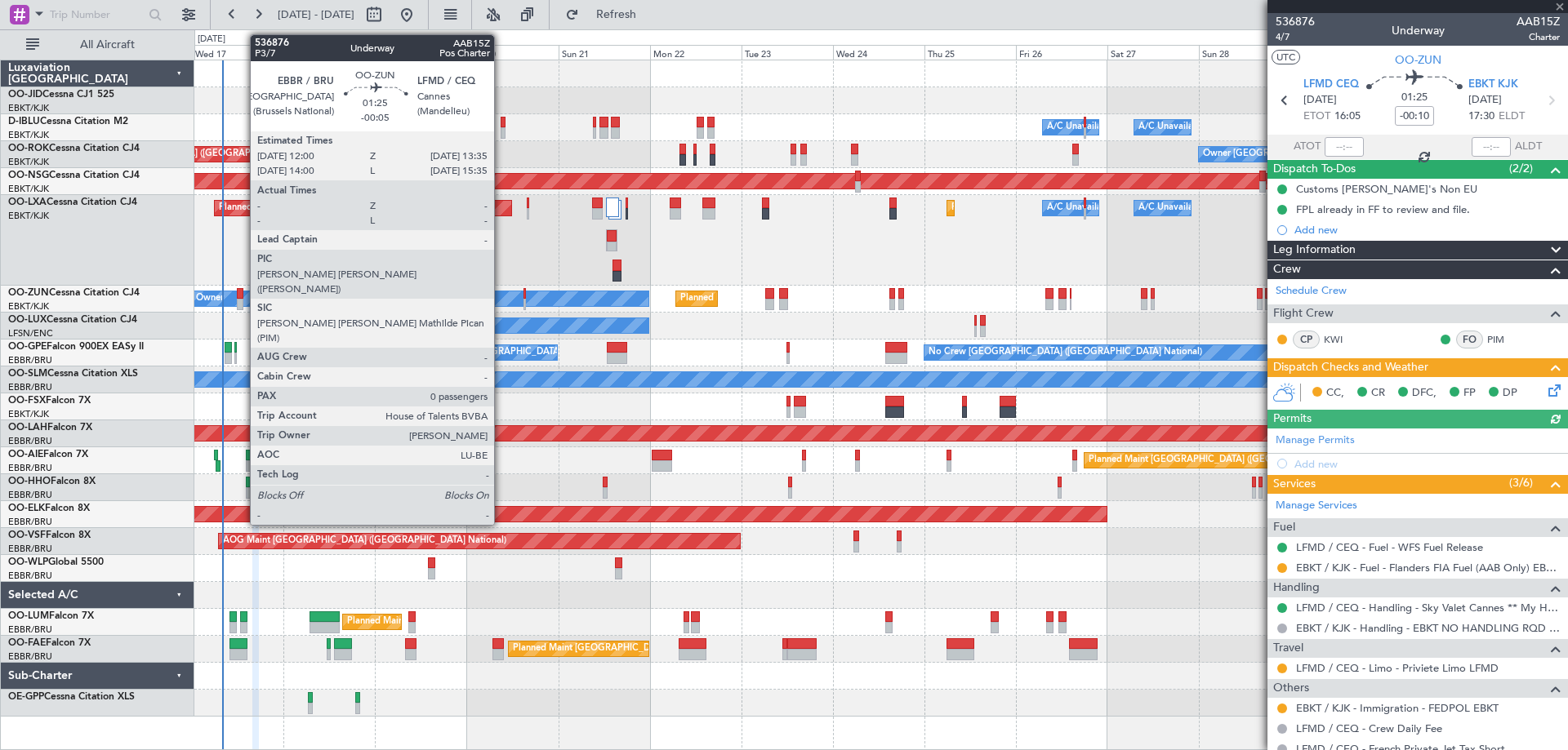
click at [242, 300] on div at bounding box center [240, 305] width 7 height 12
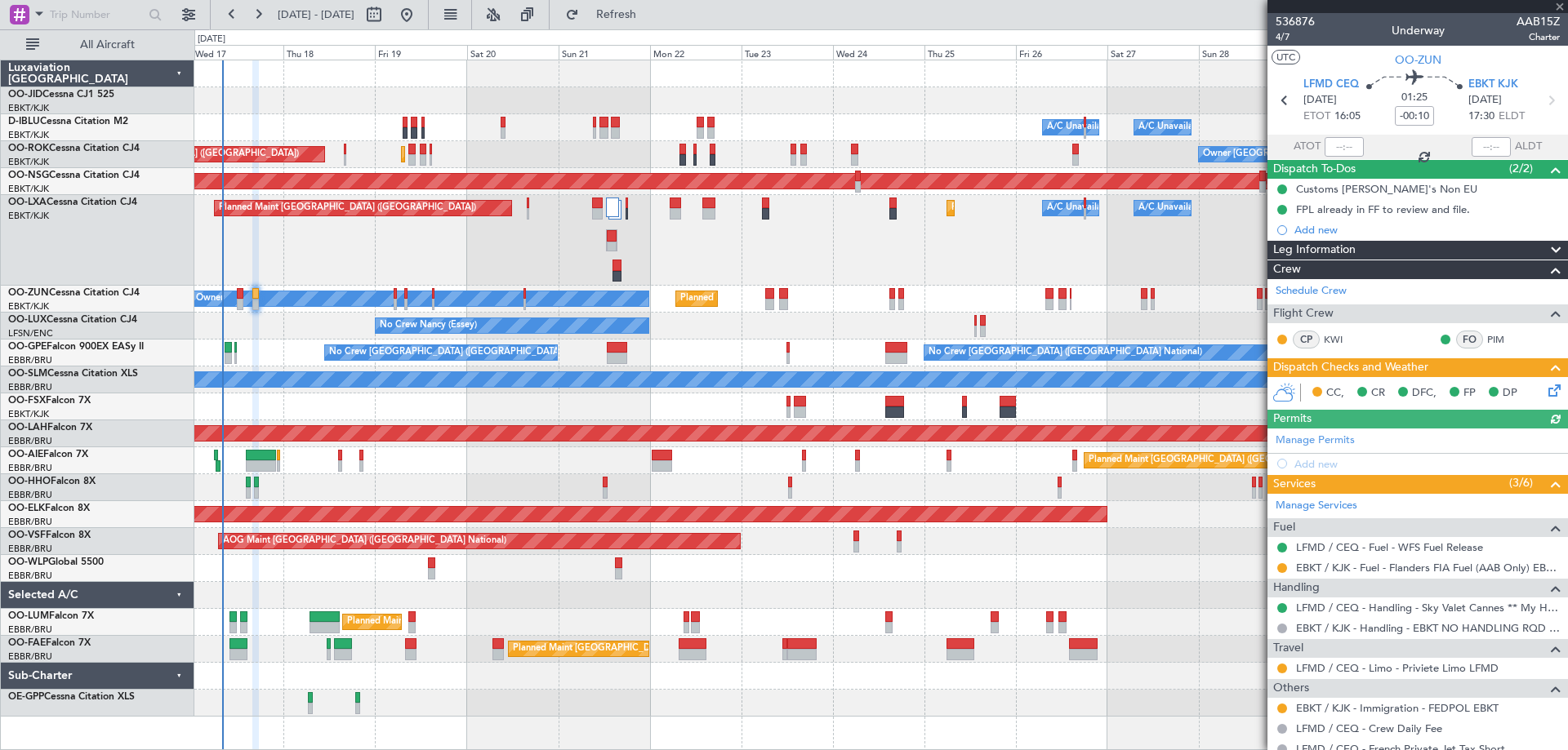
type input "-00:05"
type input "0"
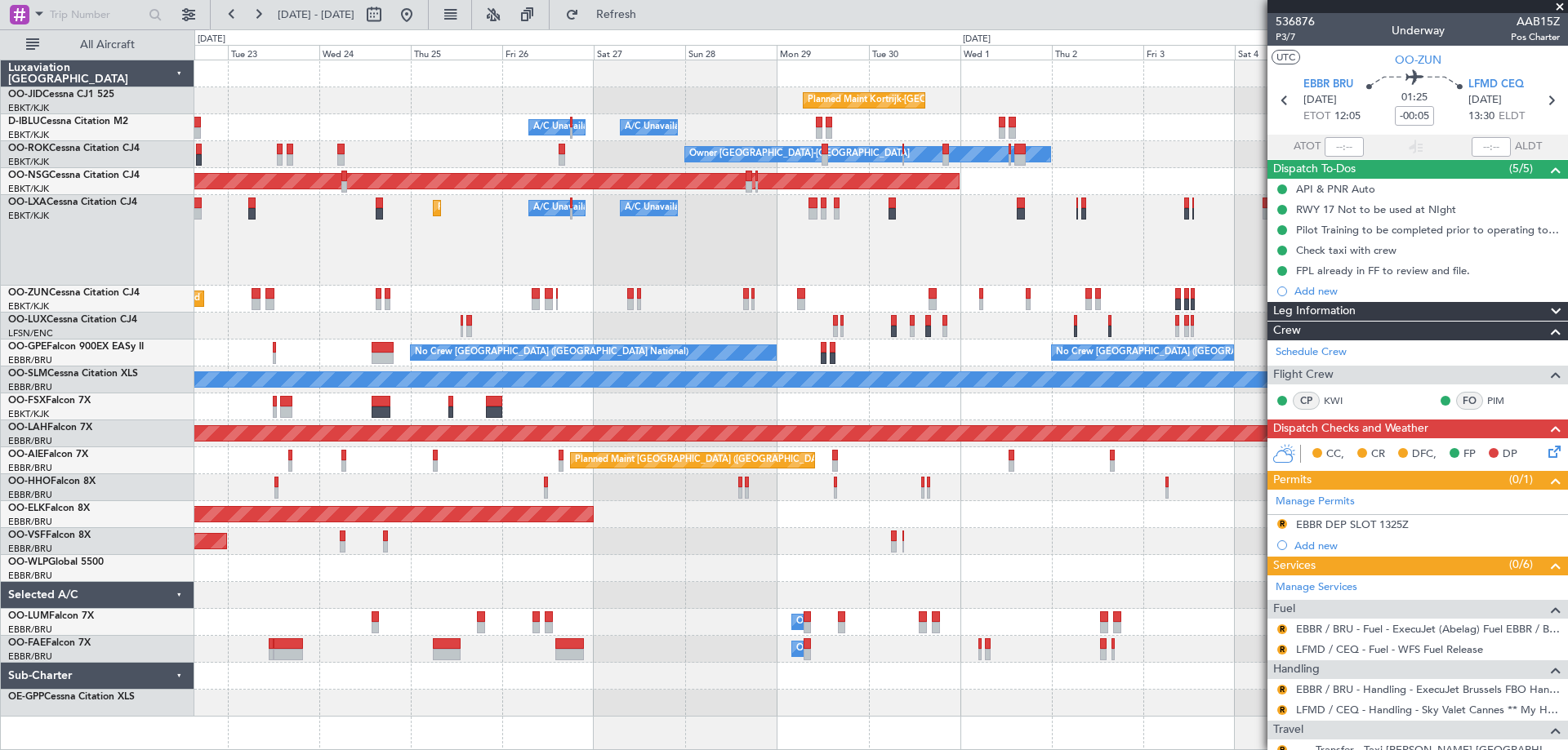
click at [469, 307] on div "Planned Maint Kortrijk-Wevelgem A/C Unavailable Brussels (Brussels National) A/…" at bounding box center [880, 389] width 1373 height 656
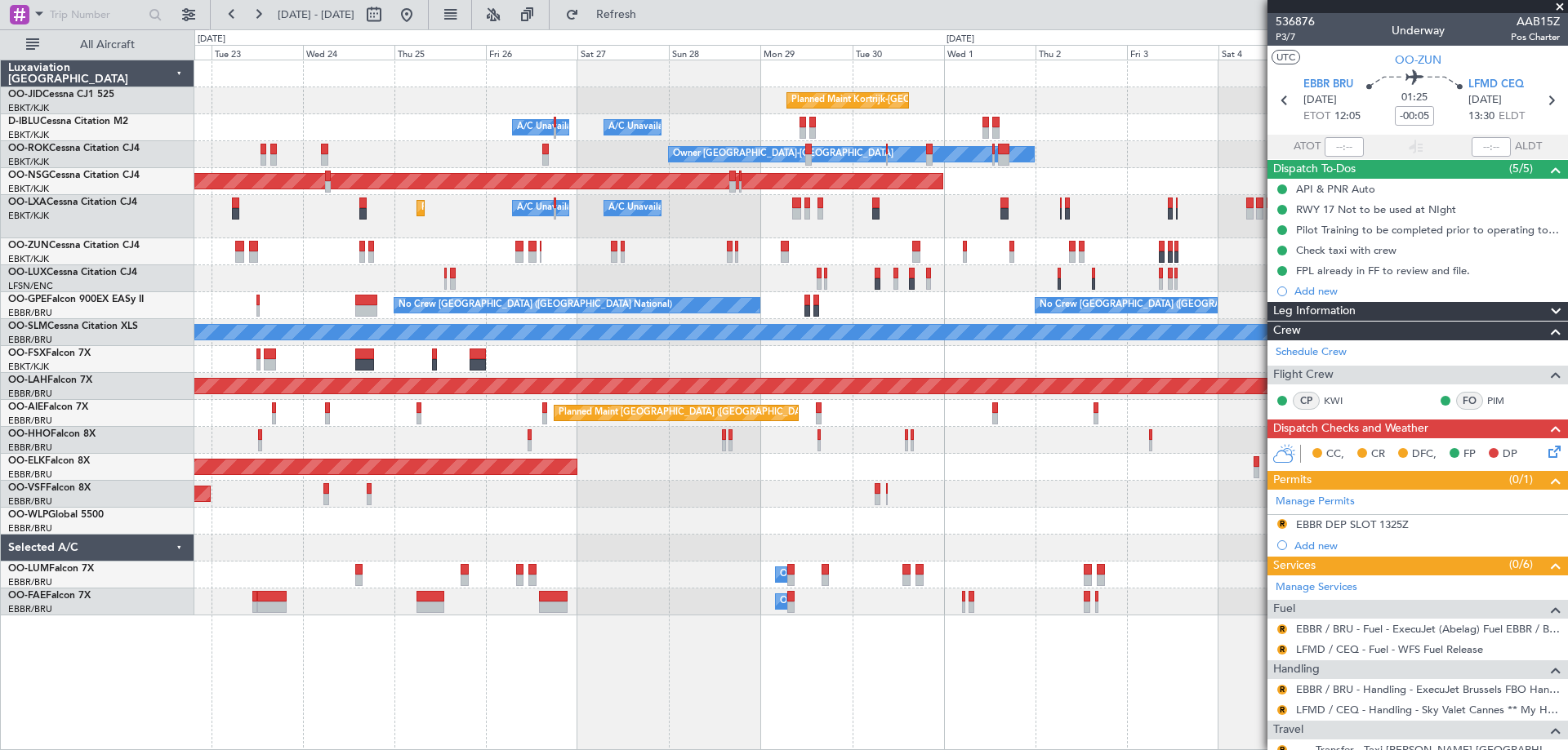
click at [700, 335] on div "Planned Maint Kortrijk-Wevelgem A/C Unavailable Brussels (Brussels National) A/…" at bounding box center [880, 338] width 1373 height 555
